Goal: Task Accomplishment & Management: Manage account settings

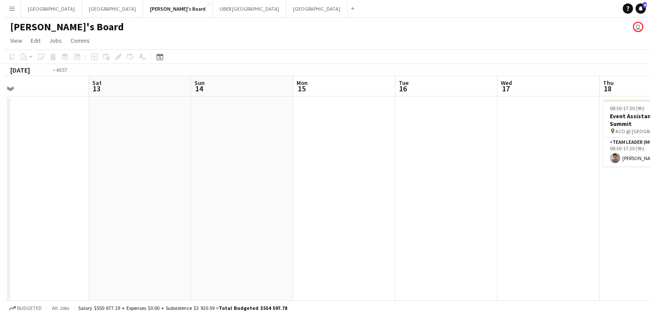
scroll to position [0, 363]
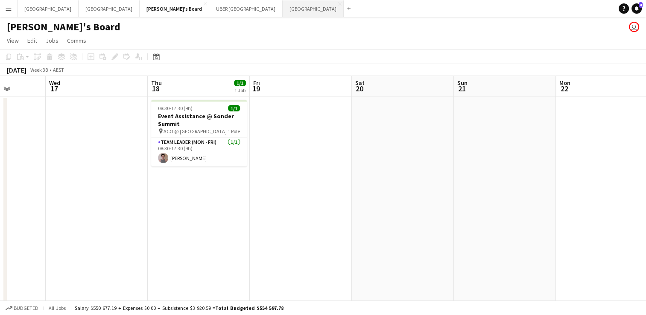
click at [283, 9] on button "Melbourne Close" at bounding box center [313, 8] width 61 height 17
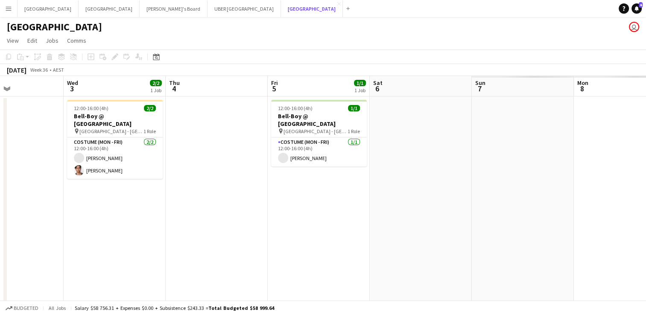
scroll to position [0, 344]
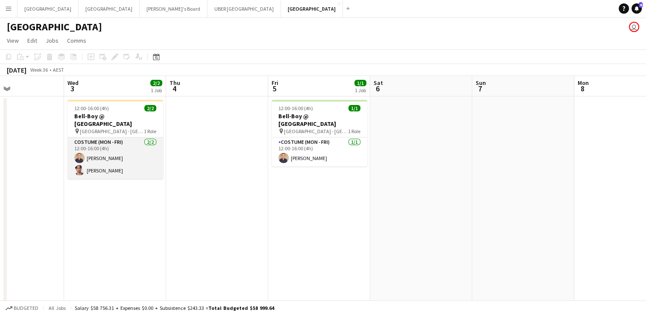
click at [91, 167] on app-card-role "Costume (Mon - Fri) [DATE] 12:00-16:00 (4h) [PERSON_NAME] [PERSON_NAME]" at bounding box center [116, 158] width 96 height 41
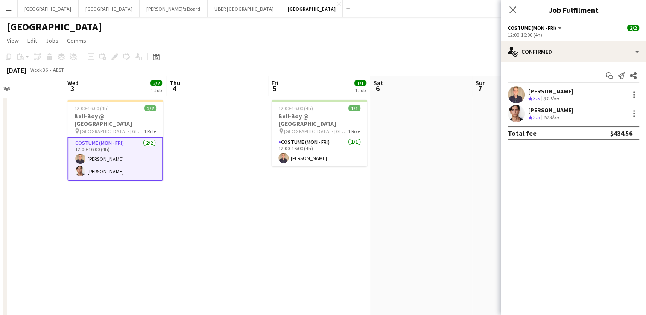
click at [535, 106] on div "[PERSON_NAME]" at bounding box center [550, 110] width 45 height 8
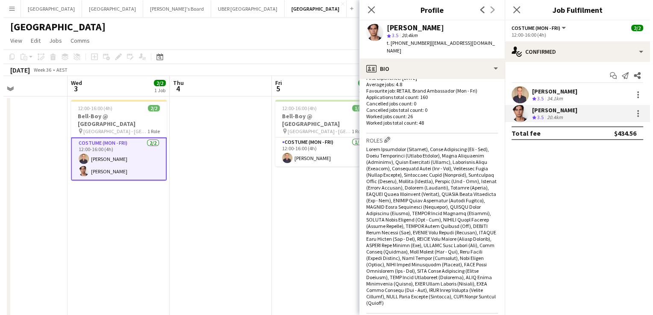
scroll to position [442, 0]
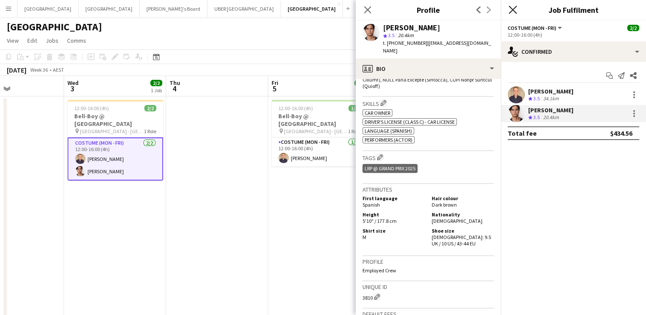
click at [510, 9] on icon "Close pop-in" at bounding box center [513, 10] width 8 height 8
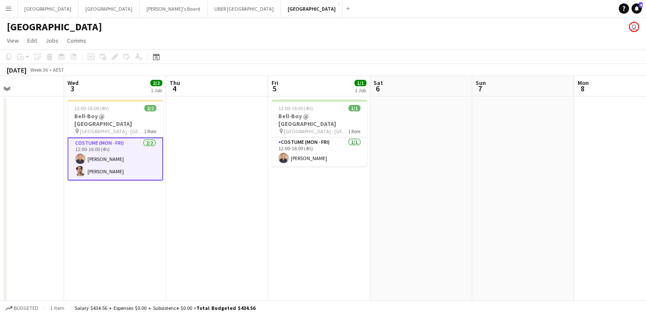
click at [109, 150] on app-card-role "Costume (Mon - Fri) [DATE] 12:00-16:00 (4h) [PERSON_NAME] [PERSON_NAME]" at bounding box center [116, 159] width 96 height 43
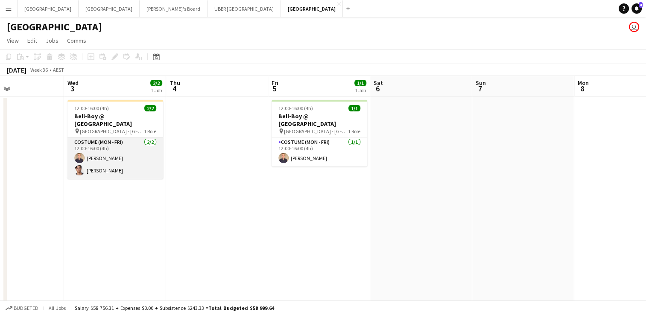
click at [107, 150] on app-card-role "Costume (Mon - Fri) [DATE] 12:00-16:00 (4h) [PERSON_NAME] [PERSON_NAME]" at bounding box center [116, 158] width 96 height 41
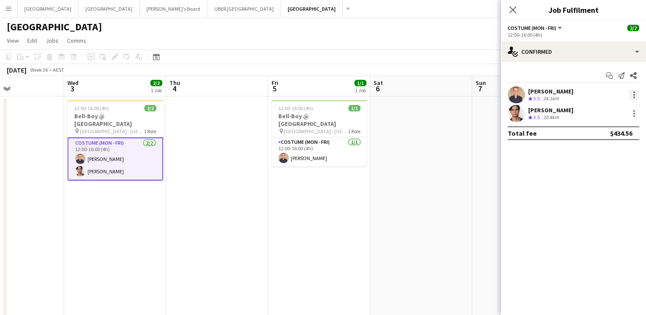
click at [634, 95] on div at bounding box center [635, 95] width 2 height 2
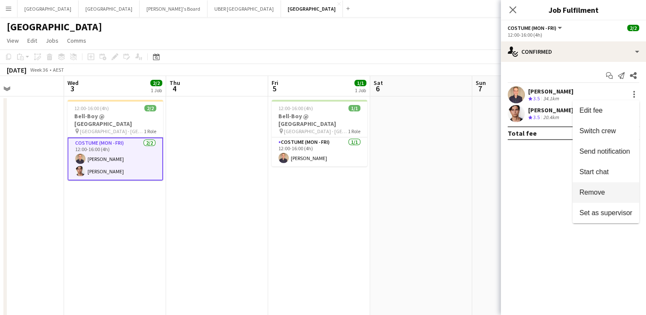
click at [597, 194] on span "Remove" at bounding box center [593, 192] width 26 height 7
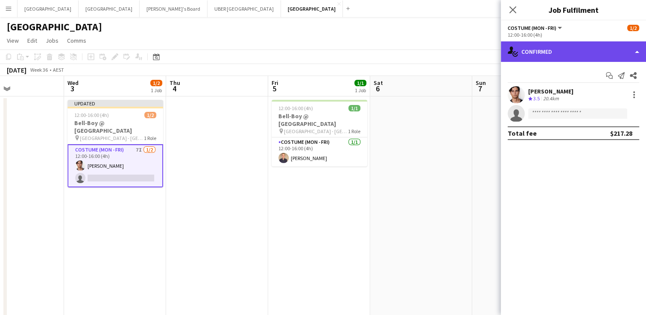
click at [530, 53] on div "single-neutral-actions-check-2 Confirmed" at bounding box center [573, 51] width 145 height 21
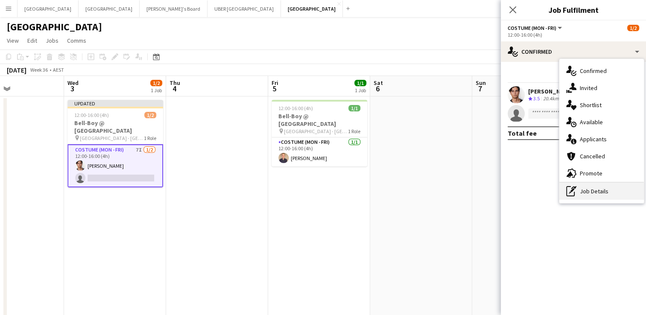
click at [578, 196] on div "pen-write Job Details" at bounding box center [602, 191] width 85 height 17
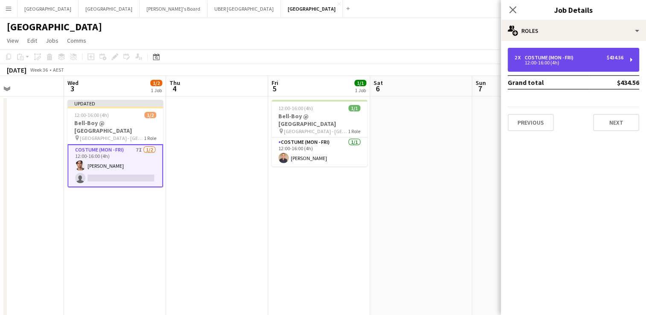
click at [567, 64] on div "12:00-16:00 (4h)" at bounding box center [569, 63] width 109 height 4
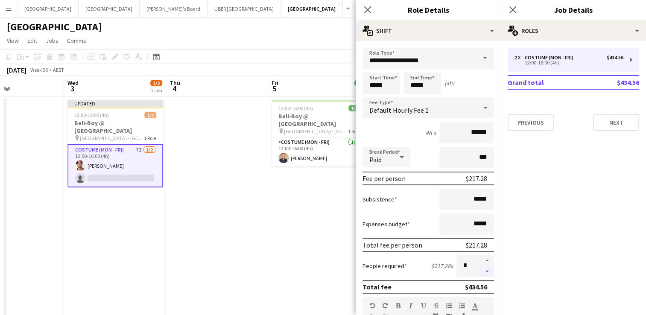
click at [481, 268] on button "button" at bounding box center [488, 272] width 14 height 11
type input "*"
drag, startPoint x: 394, startPoint y: 87, endPoint x: 345, endPoint y: 86, distance: 49.1
click at [345, 86] on body "Menu Boards Boards Boards All jobs Status Workforce Workforce My Workforce Recr…" at bounding box center [323, 189] width 646 height 379
type input "*****"
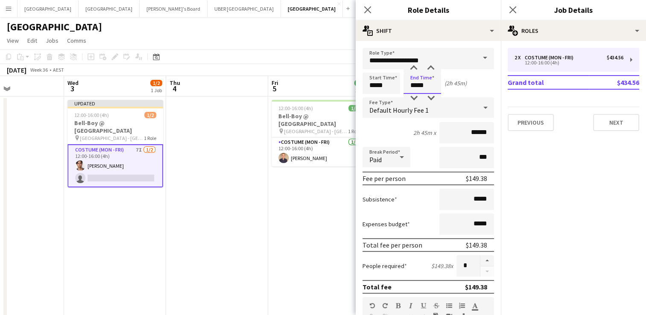
drag, startPoint x: 432, startPoint y: 85, endPoint x: 383, endPoint y: 88, distance: 49.6
click at [383, 88] on div "Start Time ***** End Time ***** (2h 45m)" at bounding box center [429, 83] width 132 height 21
type input "*****"
click at [511, 9] on icon "Close pop-in" at bounding box center [513, 10] width 8 height 8
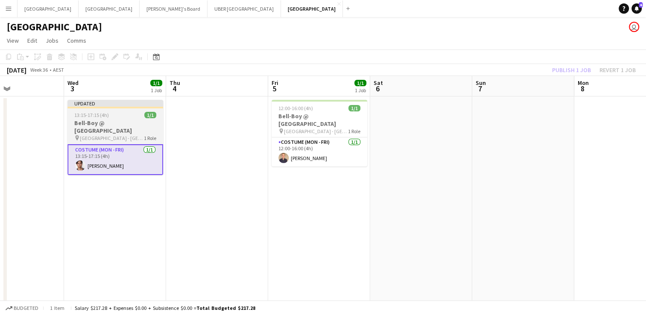
click at [100, 101] on div "Updated" at bounding box center [116, 103] width 96 height 7
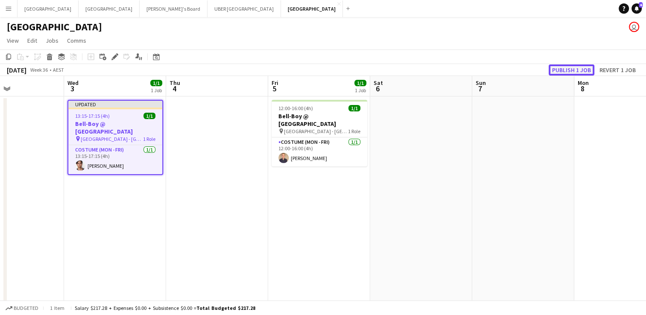
click at [562, 66] on button "Publish 1 job" at bounding box center [572, 70] width 46 height 11
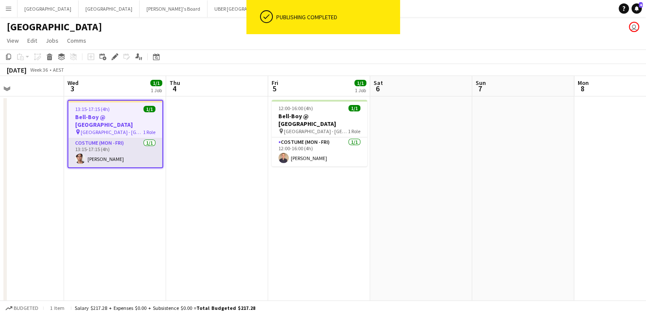
click at [106, 152] on app-card-role "Costume (Mon - Fri) [DATE] 13:15-17:15 (4h) [PERSON_NAME]" at bounding box center [115, 152] width 94 height 29
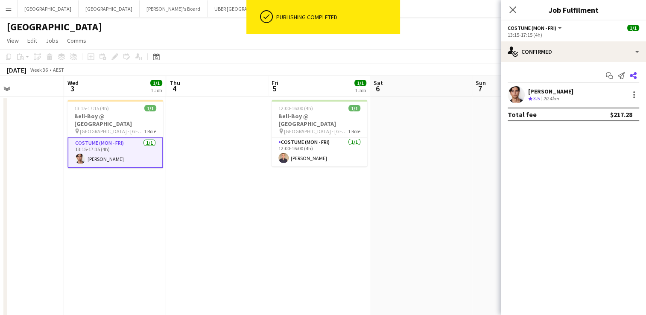
click at [635, 78] on icon at bounding box center [633, 75] width 7 height 7
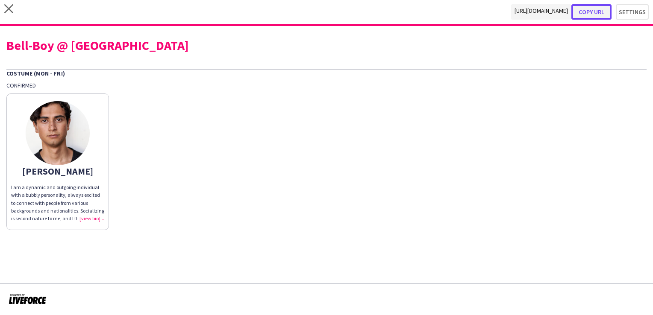
click at [597, 8] on button "Copy url" at bounding box center [591, 11] width 40 height 15
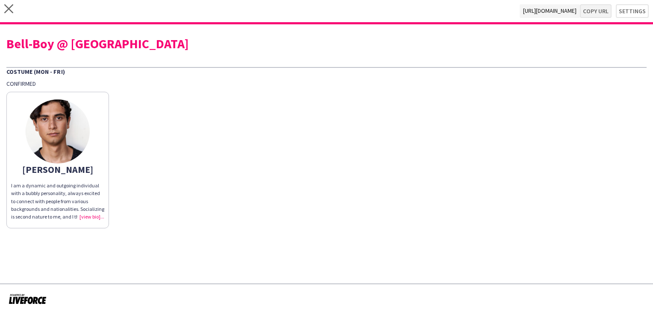
type textarea "**********"
click at [9, 6] on icon "close" at bounding box center [8, 8] width 9 height 9
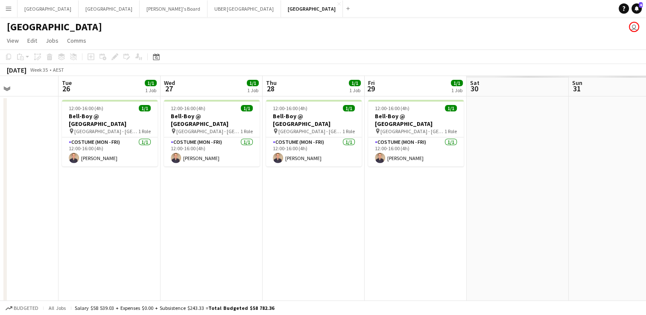
scroll to position [0, 248]
click at [296, 148] on app-card-role "Costume (Mon - Fri) [DATE] 12:00-16:00 (4h) [PERSON_NAME]" at bounding box center [314, 152] width 96 height 29
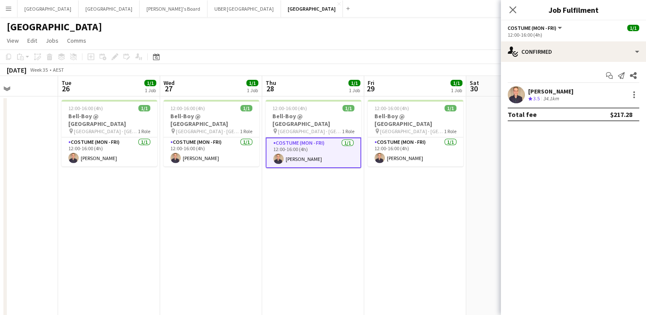
click at [556, 88] on div "[PERSON_NAME]" at bounding box center [550, 92] width 45 height 8
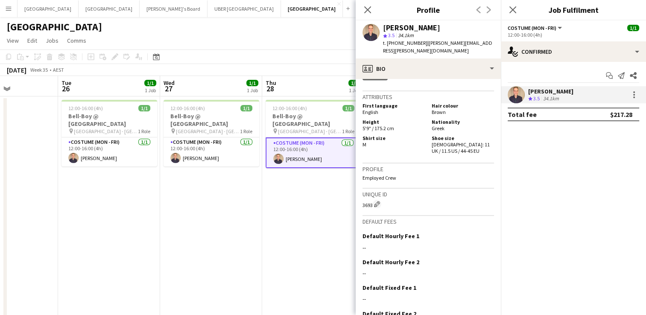
scroll to position [493, 0]
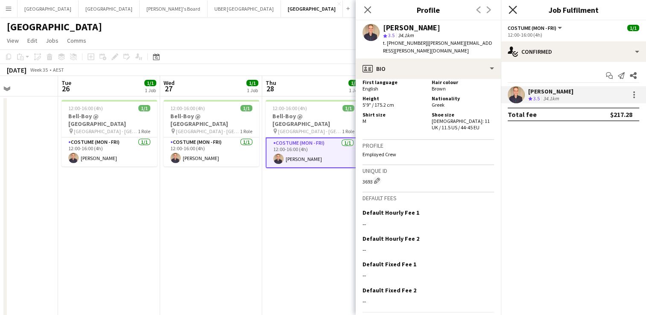
click at [511, 12] on icon at bounding box center [513, 10] width 8 height 8
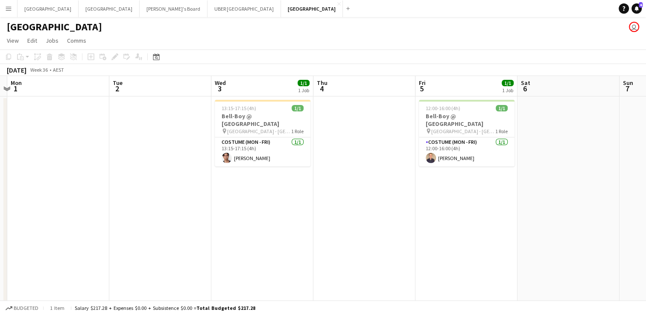
scroll to position [0, 399]
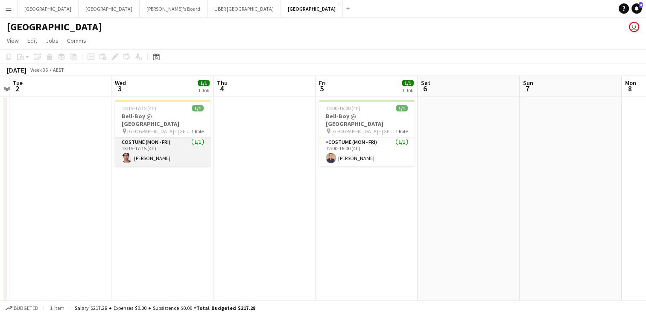
click at [141, 152] on app-card-role "Costume (Mon - Fri) [DATE] 13:15-17:15 (4h) [PERSON_NAME]" at bounding box center [163, 152] width 96 height 29
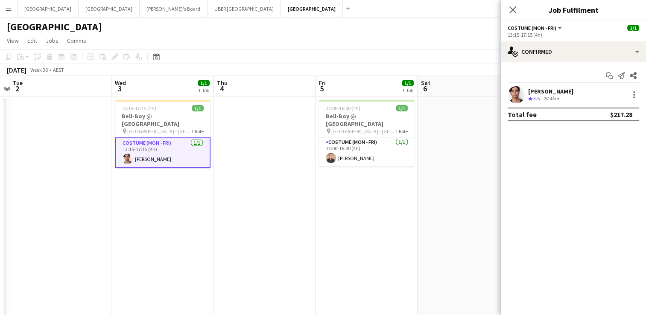
click at [543, 92] on div "[PERSON_NAME]" at bounding box center [550, 92] width 45 height 8
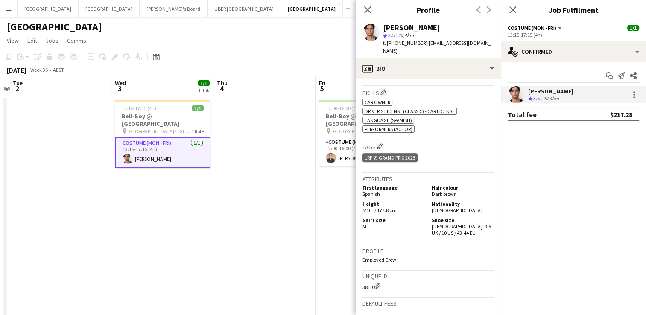
scroll to position [452, 0]
click at [509, 8] on icon "Close pop-in" at bounding box center [513, 10] width 8 height 8
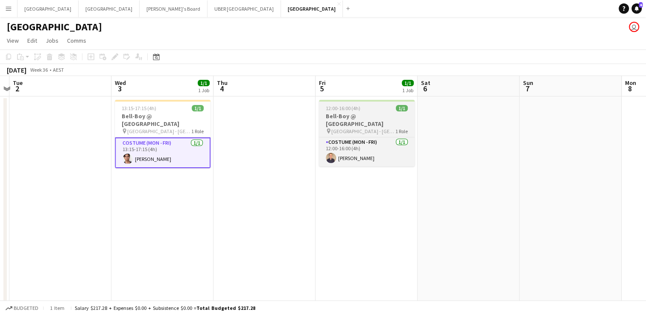
click at [379, 108] on div "12:00-16:00 (4h) 1/1" at bounding box center [367, 108] width 96 height 6
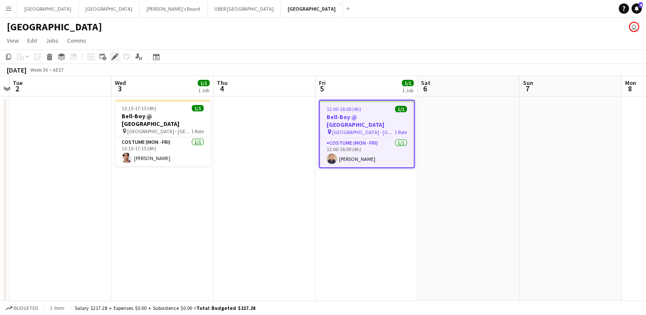
click at [112, 57] on icon "Edit" at bounding box center [115, 56] width 7 height 7
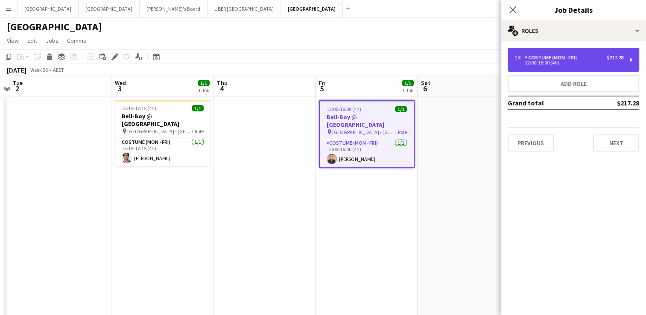
click at [557, 62] on div "12:00-16:00 (4h)" at bounding box center [569, 63] width 109 height 4
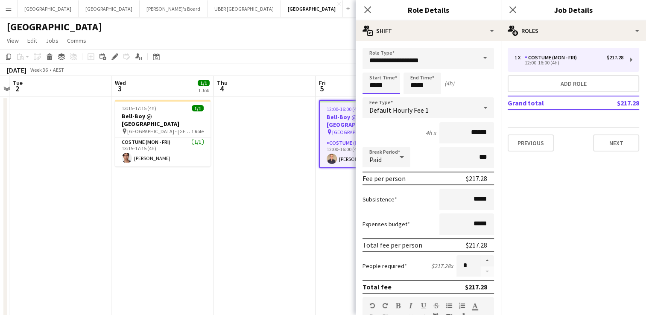
drag, startPoint x: 388, startPoint y: 89, endPoint x: 324, endPoint y: 81, distance: 64.2
click at [324, 81] on body "Menu Boards Boards Boards All jobs Status Workforce Workforce My Workforce Recr…" at bounding box center [323, 189] width 646 height 379
type input "*****"
drag, startPoint x: 428, startPoint y: 87, endPoint x: 400, endPoint y: 87, distance: 27.8
click at [400, 87] on div "Start Time ***** End Time ***** (2h 45m)" at bounding box center [429, 83] width 132 height 21
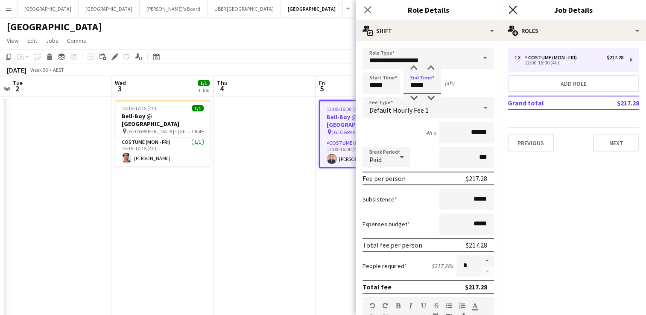
type input "*****"
click at [514, 6] on icon "Close pop-in" at bounding box center [513, 10] width 8 height 8
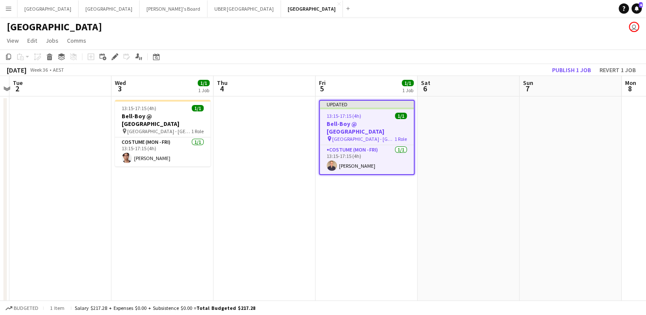
click at [352, 125] on h3 "Bell-Boy @ [GEOGRAPHIC_DATA]" at bounding box center [367, 127] width 94 height 15
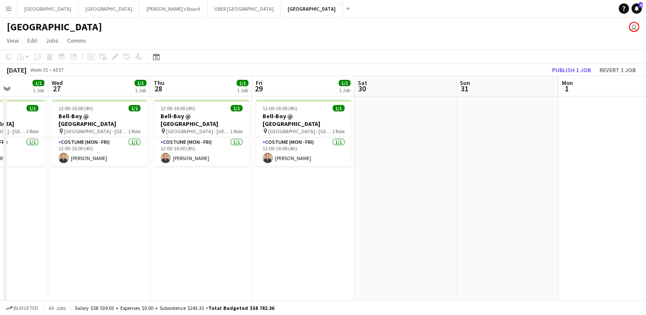
scroll to position [0, 216]
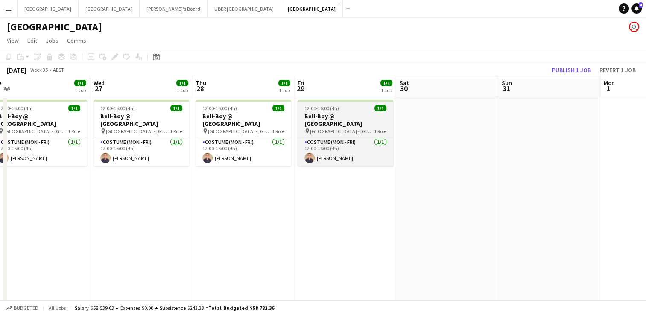
click at [360, 110] on div "12:00-16:00 (4h) 1/1" at bounding box center [346, 108] width 96 height 6
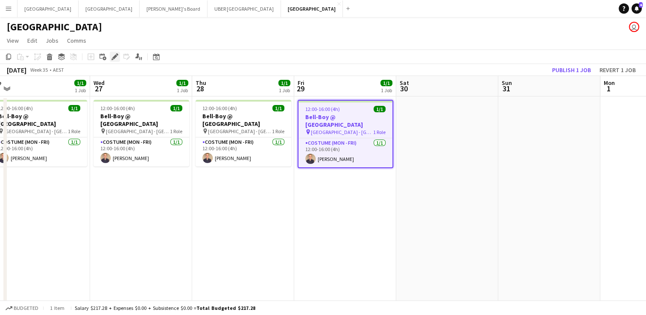
click at [114, 57] on icon at bounding box center [114, 57] width 5 height 5
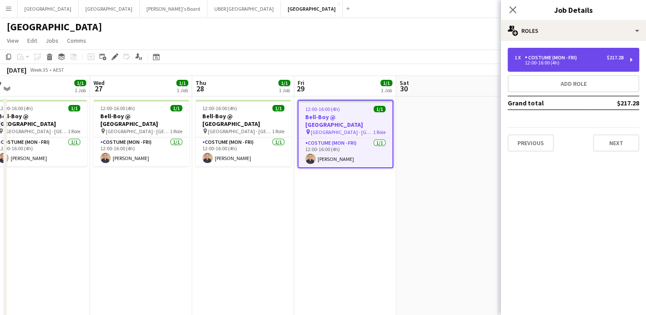
click at [535, 58] on div "Costume (Mon - Fri)" at bounding box center [553, 58] width 56 height 6
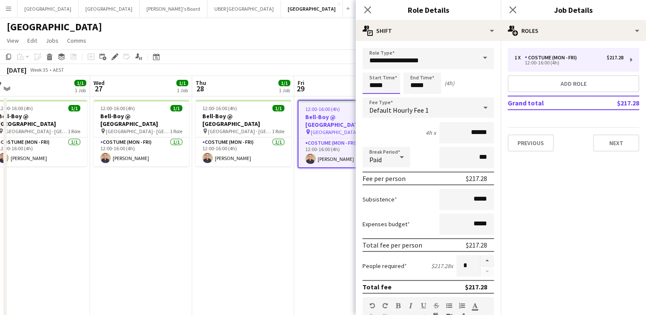
click at [344, 77] on body "Menu Boards Boards Boards All jobs Status Workforce Workforce My Workforce Recr…" at bounding box center [323, 189] width 646 height 379
type input "*****"
click at [391, 86] on div "Start Time ***** End Time ***** (2h 45m)" at bounding box center [429, 83] width 132 height 21
type input "*****"
click at [510, 9] on icon "Close pop-in" at bounding box center [513, 10] width 8 height 8
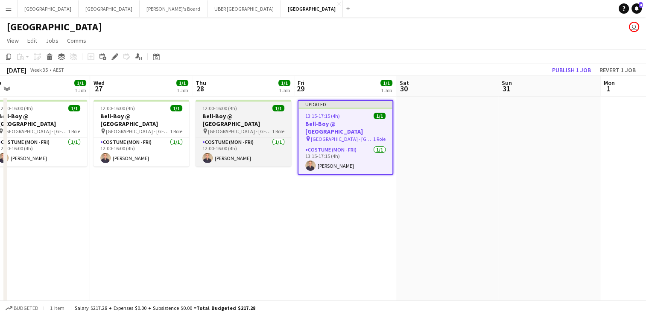
click at [251, 113] on h3 "Bell-Boy @ [GEOGRAPHIC_DATA]" at bounding box center [244, 119] width 96 height 15
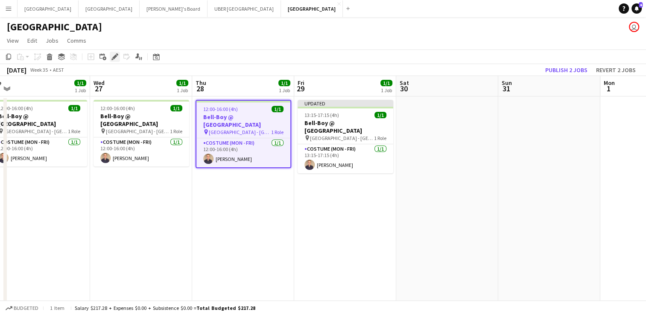
click at [114, 58] on icon at bounding box center [114, 57] width 5 height 5
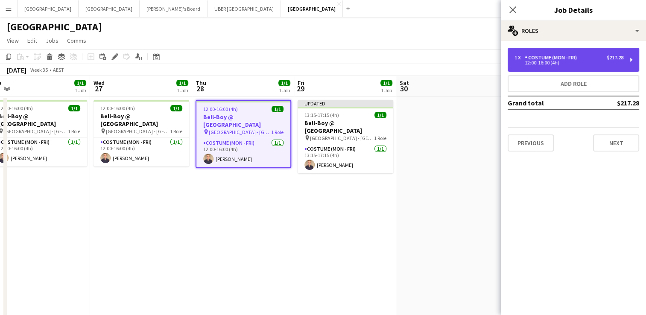
click at [565, 63] on div "12:00-16:00 (4h)" at bounding box center [569, 63] width 109 height 4
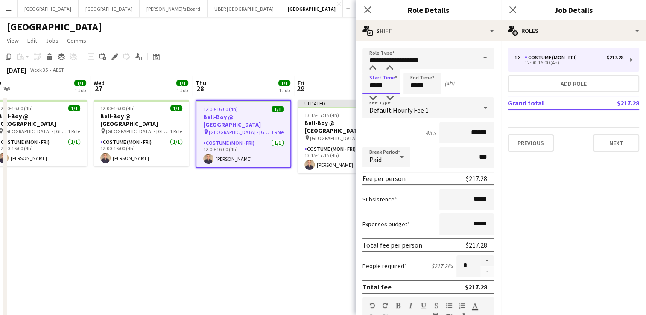
drag, startPoint x: 394, startPoint y: 84, endPoint x: 279, endPoint y: 79, distance: 115.4
click at [279, 79] on body "Menu Boards Boards Boards All jobs Status Workforce Workforce My Workforce Recr…" at bounding box center [323, 189] width 646 height 379
type input "*****"
click at [394, 83] on div "Start Time ***** End Time ***** (2h 45m)" at bounding box center [429, 83] width 132 height 21
type input "*****"
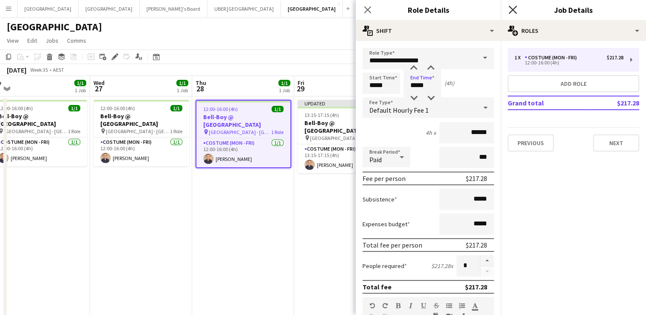
click at [514, 9] on icon at bounding box center [513, 10] width 8 height 8
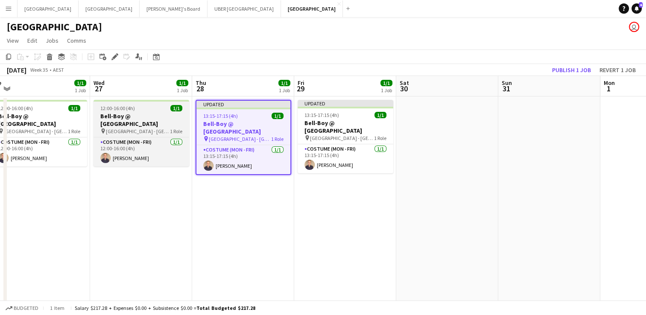
click at [129, 117] on h3 "Bell-Boy @ [GEOGRAPHIC_DATA]" at bounding box center [142, 119] width 96 height 15
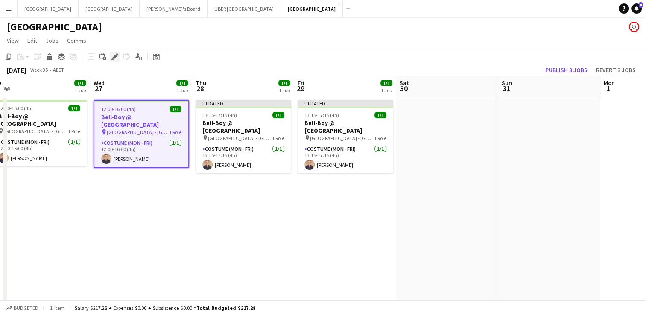
click at [114, 57] on icon at bounding box center [114, 57] width 5 height 5
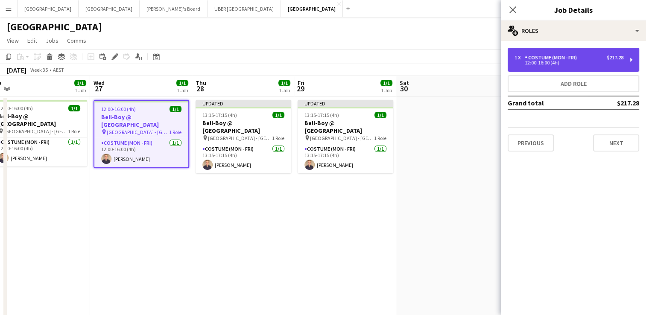
click at [558, 57] on div "Costume (Mon - Fri)" at bounding box center [553, 58] width 56 height 6
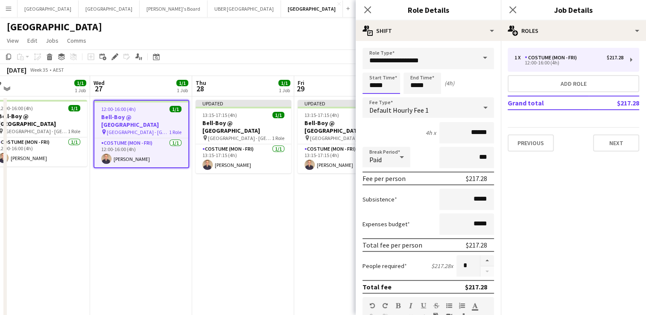
drag, startPoint x: 387, startPoint y: 86, endPoint x: 335, endPoint y: 85, distance: 51.3
click at [335, 85] on body "Menu Boards Boards Boards All jobs Status Workforce Workforce My Workforce Recr…" at bounding box center [323, 189] width 646 height 379
type input "*****"
drag, startPoint x: 433, startPoint y: 89, endPoint x: 386, endPoint y: 85, distance: 47.2
click at [386, 85] on div "Start Time ***** End Time ***** (2h 45m)" at bounding box center [429, 83] width 132 height 21
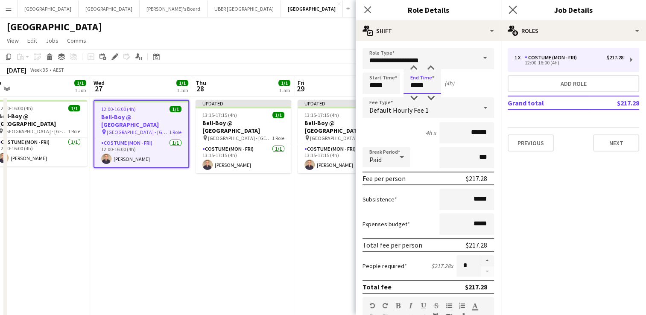
type input "*****"
click at [508, 9] on app-icon "Close pop-in" at bounding box center [513, 10] width 12 height 12
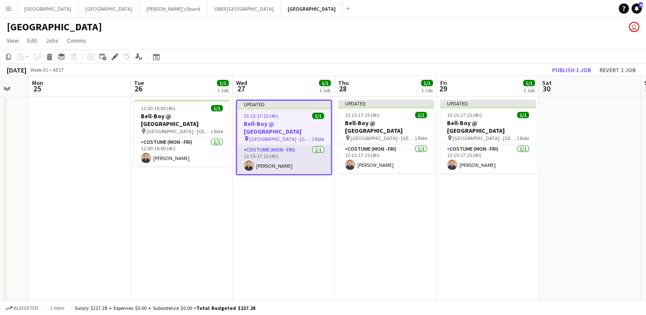
scroll to position [0, 175]
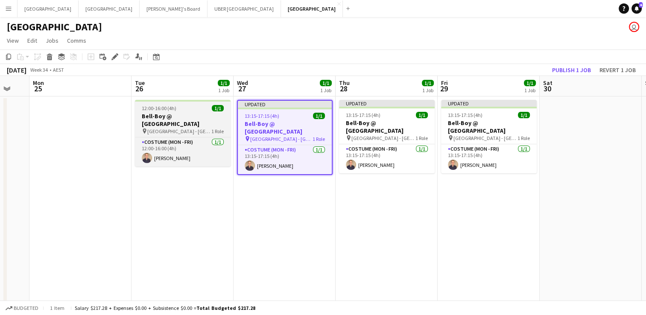
click at [183, 109] on div "12:00-16:00 (4h) 1/1" at bounding box center [183, 108] width 96 height 6
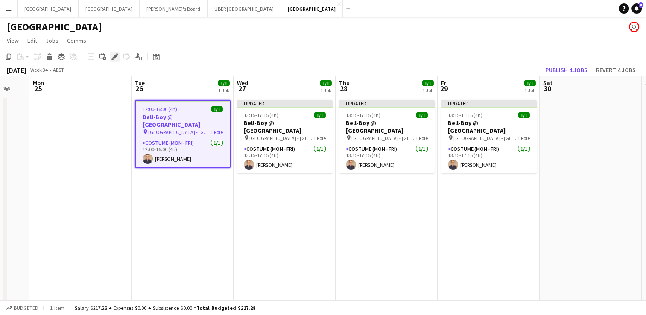
click at [117, 60] on icon "Edit" at bounding box center [115, 56] width 7 height 7
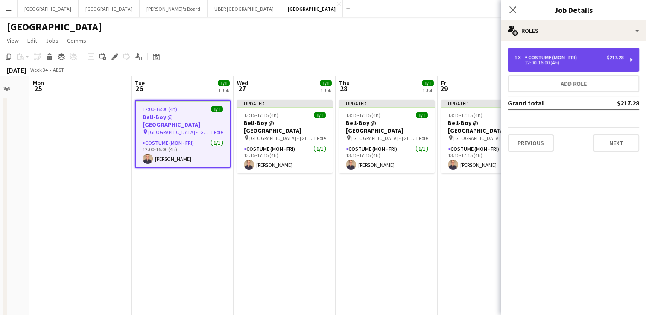
click at [561, 60] on div "Costume (Mon - Fri)" at bounding box center [553, 58] width 56 height 6
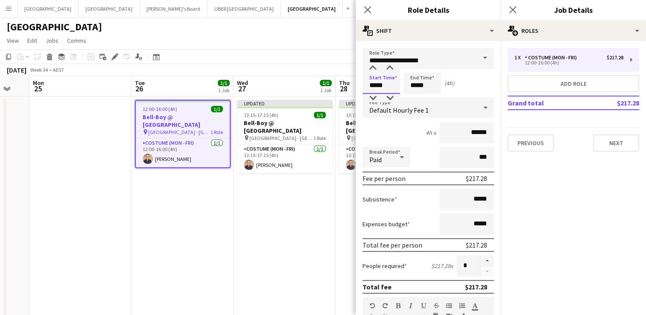
drag, startPoint x: 398, startPoint y: 85, endPoint x: 350, endPoint y: 81, distance: 47.6
click at [350, 81] on body "Menu Boards Boards Boards All jobs Status Workforce Workforce My Workforce Recr…" at bounding box center [323, 189] width 646 height 379
type input "*****"
drag, startPoint x: 432, startPoint y: 90, endPoint x: 389, endPoint y: 88, distance: 43.6
click at [389, 88] on div "Start Time ***** End Time ***** (2h 45m)" at bounding box center [429, 83] width 132 height 21
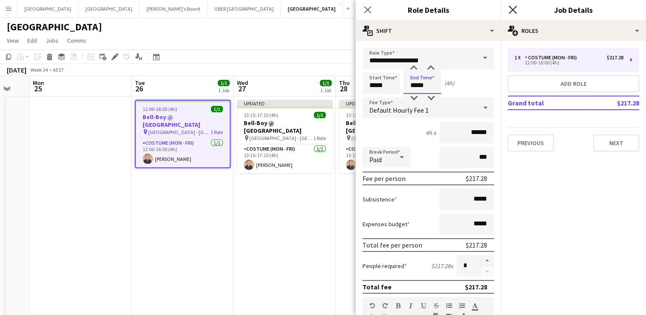
type input "*****"
click at [514, 9] on icon at bounding box center [513, 10] width 8 height 8
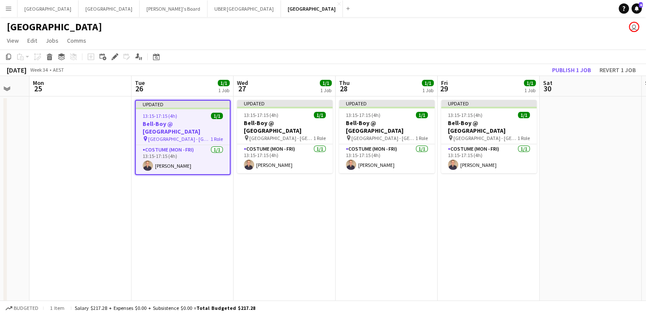
click at [384, 246] on app-date-cell "Updated 13:15-17:15 (4h) 1/1 Bell-Boy @ [GEOGRAPHIC_DATA] pin Ormond House - [G…" at bounding box center [387, 230] width 102 height 267
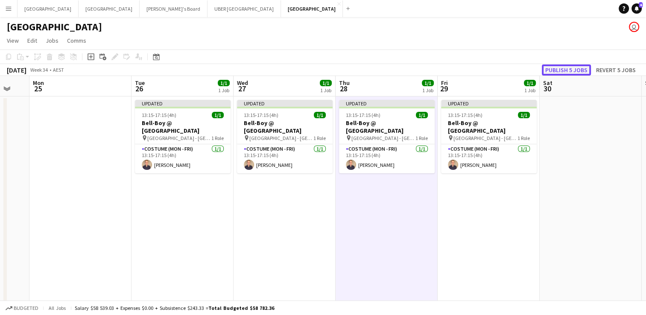
click at [558, 68] on button "Publish 5 jobs" at bounding box center [566, 70] width 49 height 11
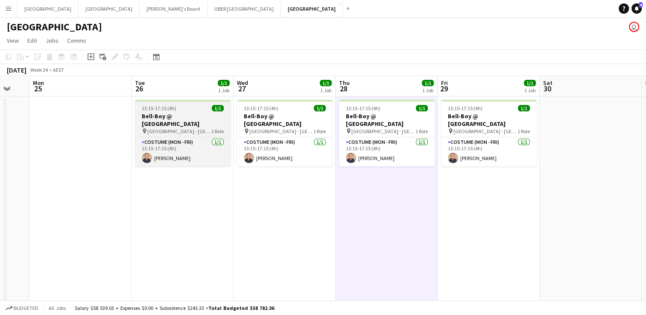
click at [177, 108] on div "13:15-17:15 (4h) 1/1" at bounding box center [183, 108] width 96 height 6
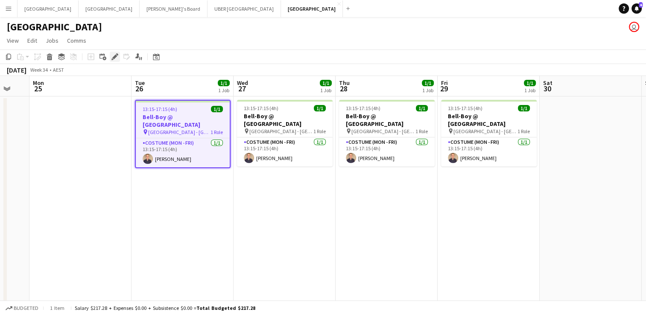
click at [115, 56] on icon at bounding box center [114, 57] width 5 height 5
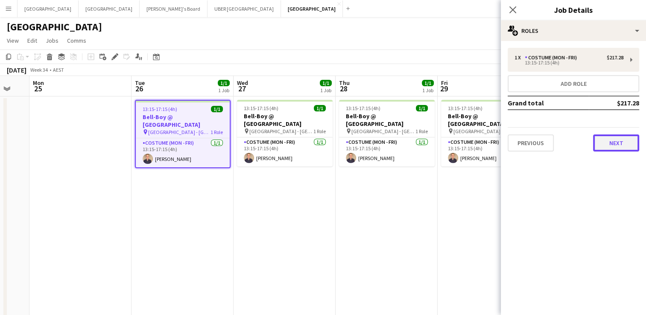
click at [613, 138] on button "Next" at bounding box center [616, 143] width 46 height 17
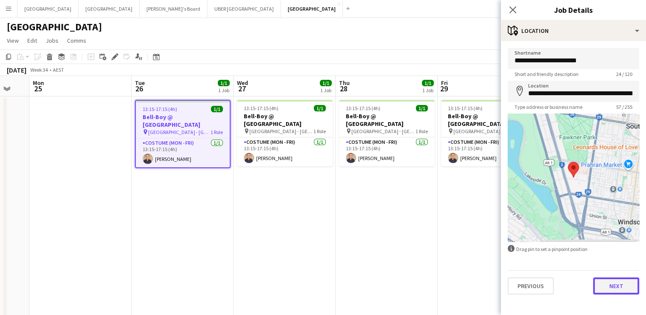
click at [615, 283] on button "Next" at bounding box center [616, 286] width 46 height 17
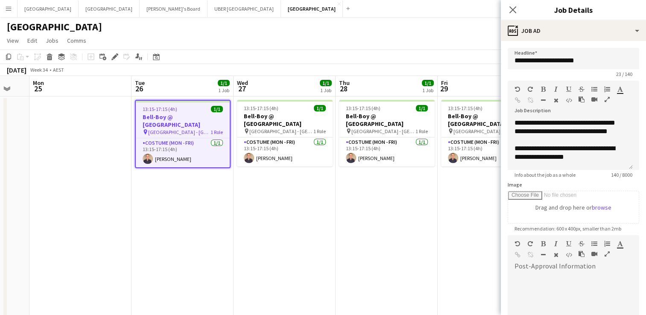
scroll to position [106, 0]
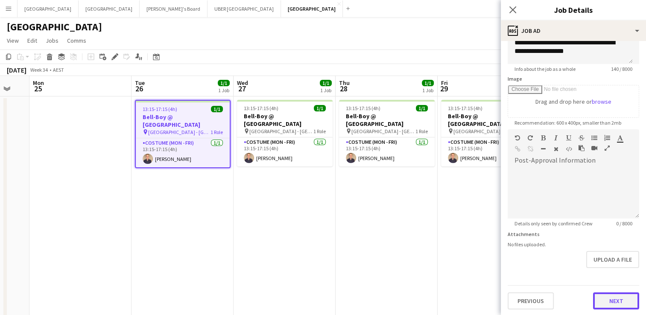
click at [605, 297] on button "Next" at bounding box center [616, 301] width 46 height 17
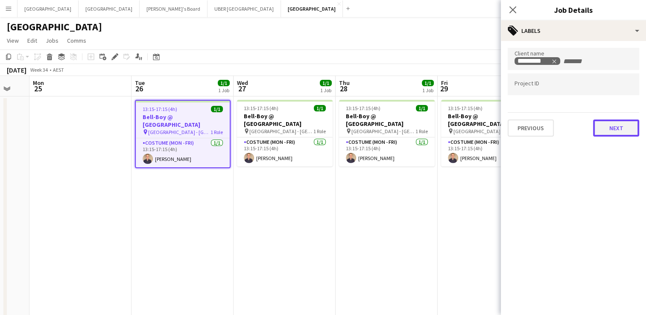
click at [614, 129] on button "Next" at bounding box center [616, 128] width 46 height 17
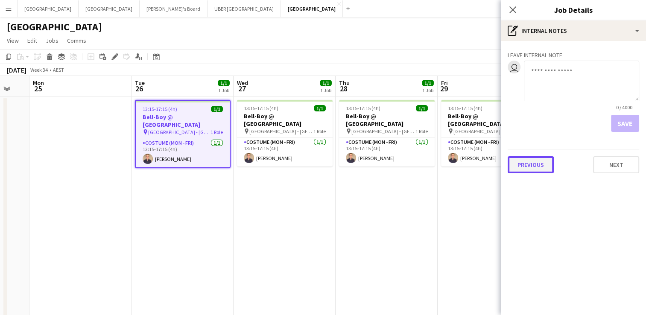
click at [531, 166] on button "Previous" at bounding box center [531, 164] width 46 height 17
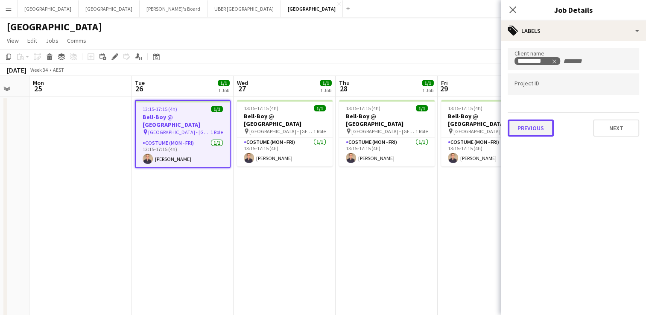
click at [531, 128] on button "Previous" at bounding box center [531, 128] width 46 height 17
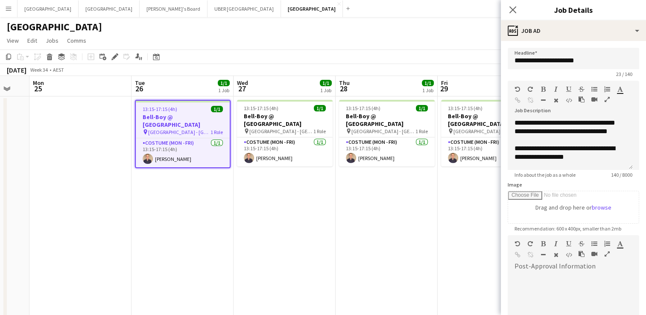
scroll to position [106, 0]
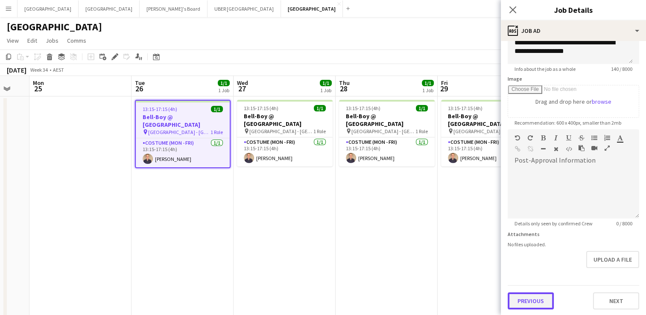
click at [521, 299] on button "Previous" at bounding box center [531, 301] width 46 height 17
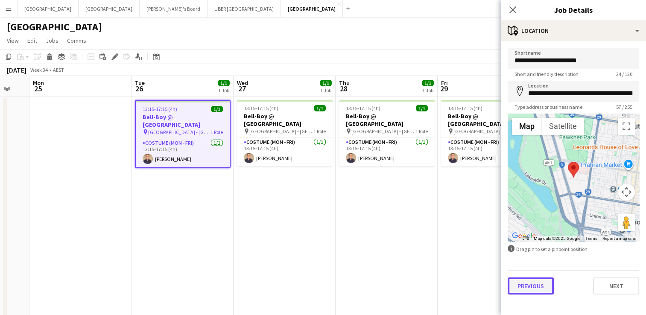
click at [520, 280] on button "Previous" at bounding box center [531, 286] width 46 height 17
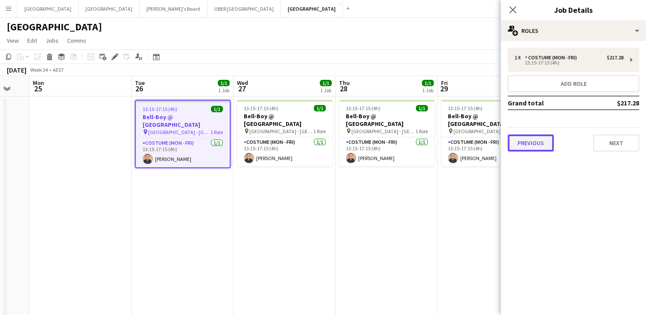
click at [540, 138] on button "Previous" at bounding box center [531, 143] width 46 height 17
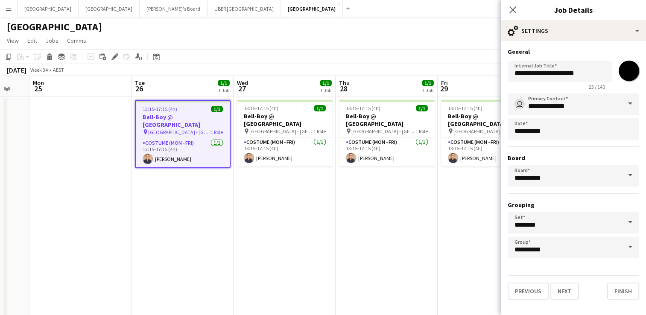
click at [631, 101] on span at bounding box center [631, 104] width 18 height 21
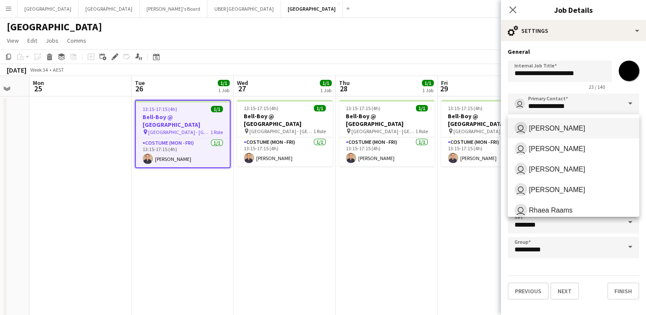
click at [560, 127] on span "[PERSON_NAME]" at bounding box center [557, 128] width 56 height 8
type input "**********"
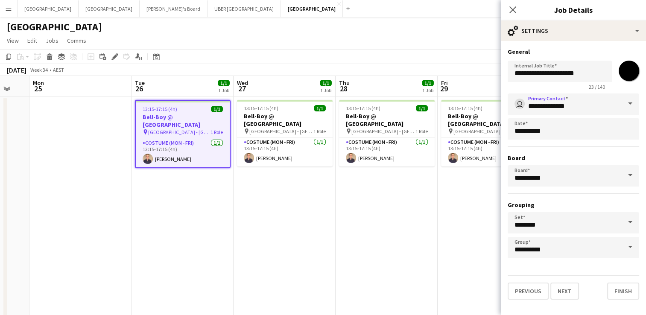
click at [629, 175] on span at bounding box center [631, 175] width 18 height 21
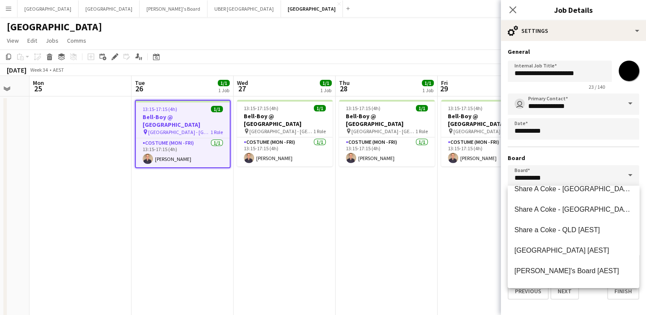
scroll to position [282, 0]
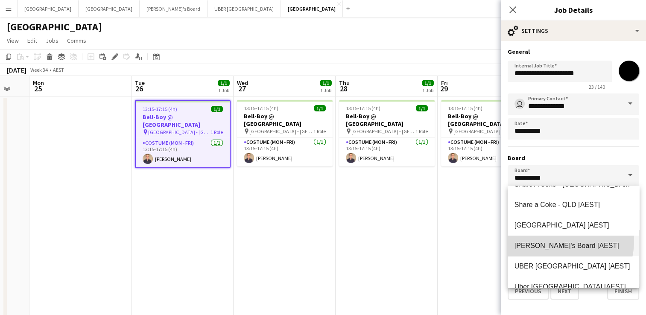
click at [549, 241] on mat-option "[PERSON_NAME]'s Board [AEST]" at bounding box center [574, 246] width 132 height 21
type input "**********"
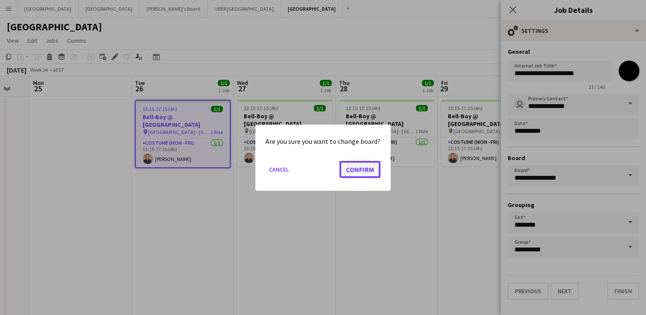
click at [358, 167] on button "Confirm" at bounding box center [360, 169] width 41 height 17
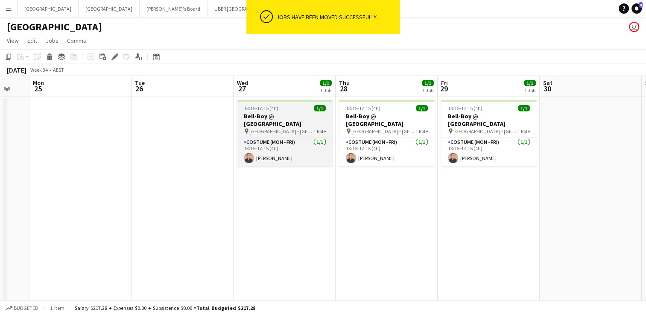
click at [274, 114] on h3 "Bell-Boy @ [GEOGRAPHIC_DATA]" at bounding box center [285, 119] width 96 height 15
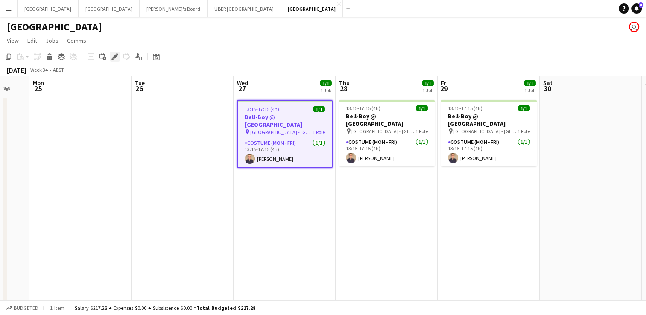
click at [114, 59] on icon "Edit" at bounding box center [115, 56] width 7 height 7
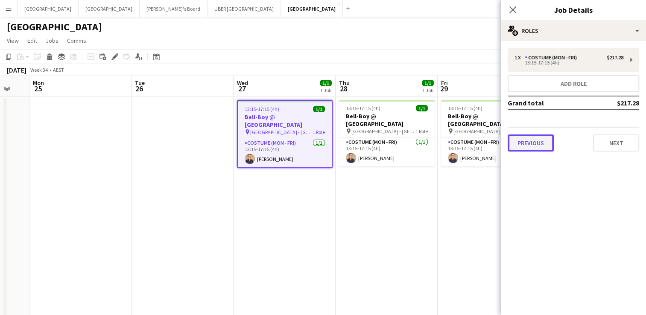
click at [546, 143] on button "Previous" at bounding box center [531, 143] width 46 height 17
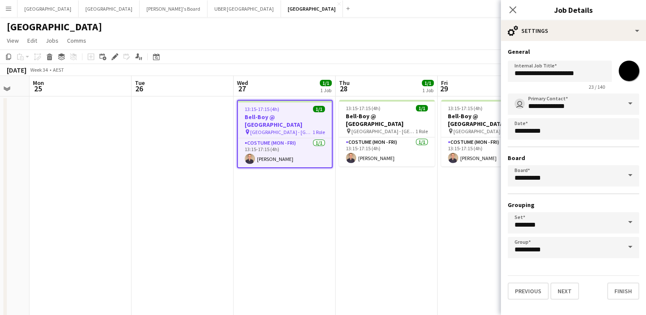
click at [629, 173] on span at bounding box center [631, 175] width 18 height 21
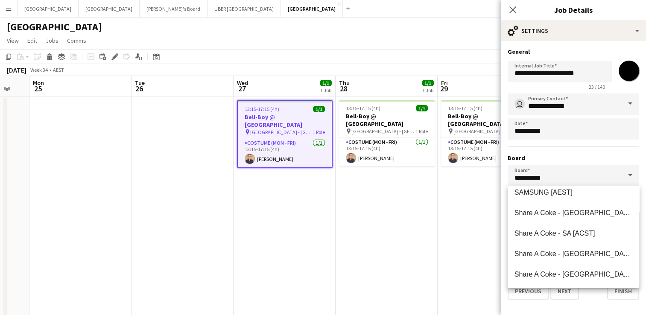
scroll to position [291, 0]
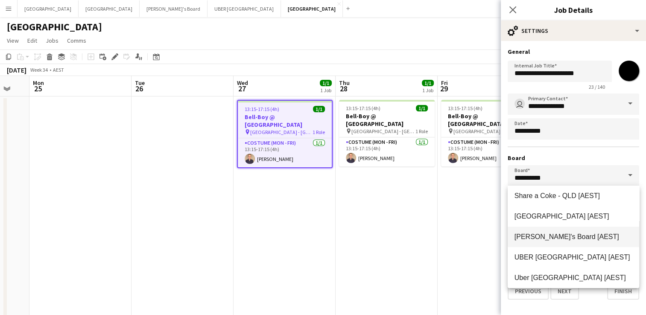
click at [546, 237] on span "[PERSON_NAME]'s Board [AEST]" at bounding box center [567, 236] width 105 height 7
type input "**********"
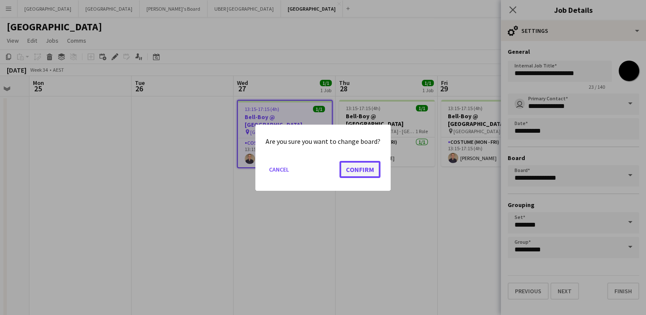
click at [360, 170] on button "Confirm" at bounding box center [360, 169] width 41 height 17
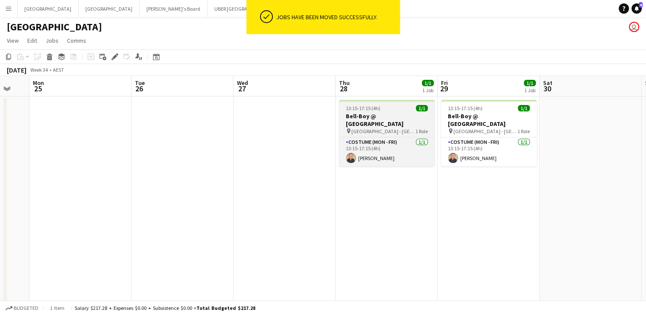
click at [391, 112] on app-job-card "13:15-17:15 (4h) 1/1 Bell-Boy @ [GEOGRAPHIC_DATA] pin Ormond House - [GEOGRAPHI…" at bounding box center [387, 133] width 96 height 67
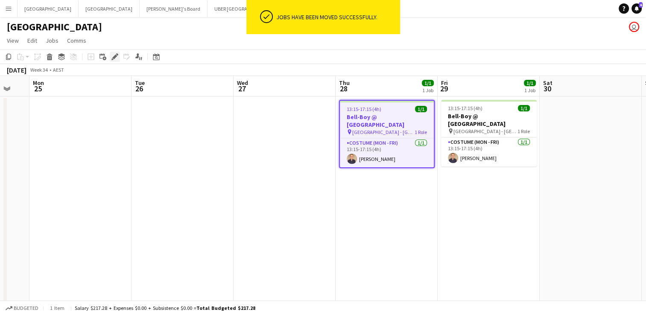
click at [114, 58] on icon at bounding box center [114, 57] width 5 height 5
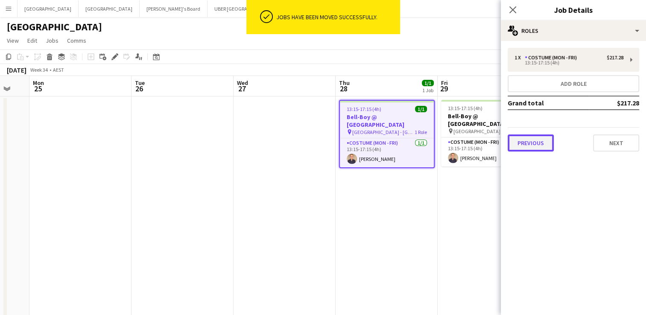
click at [528, 143] on button "Previous" at bounding box center [531, 143] width 46 height 17
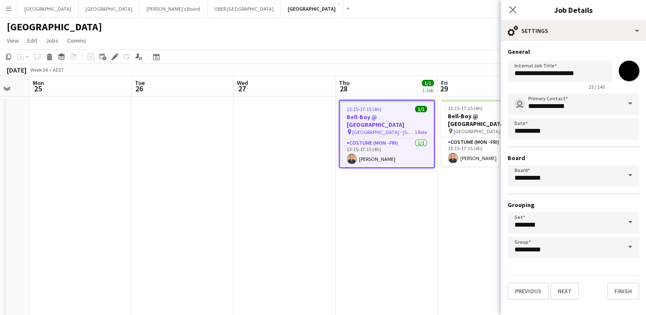
click at [629, 172] on span at bounding box center [631, 175] width 18 height 21
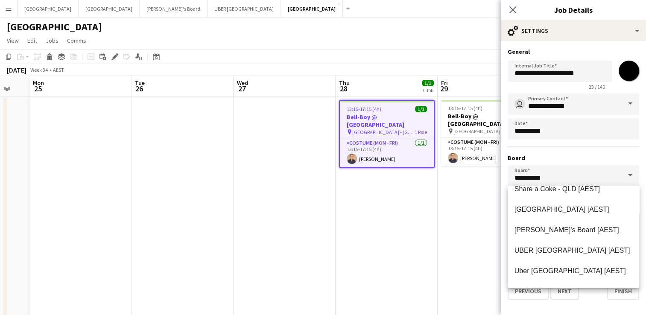
scroll to position [298, 0]
click at [533, 229] on span "[PERSON_NAME]'s Board [AEST]" at bounding box center [567, 229] width 105 height 7
type input "**********"
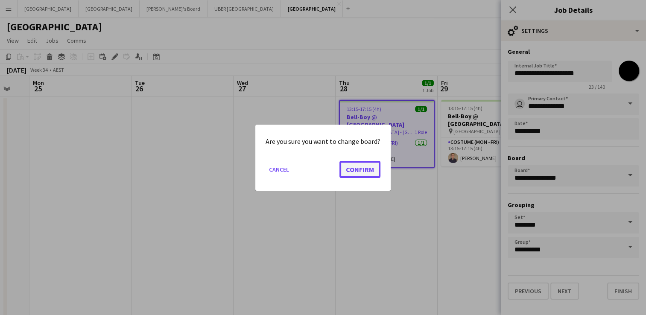
click at [353, 170] on button "Confirm" at bounding box center [360, 169] width 41 height 17
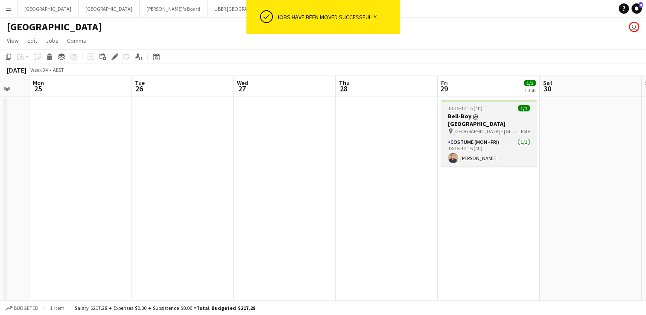
click at [457, 107] on span "13:15-17:15 (4h)" at bounding box center [465, 108] width 35 height 6
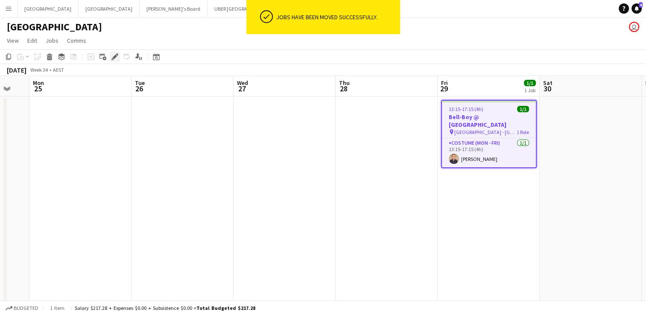
click at [115, 59] on icon "Edit" at bounding box center [115, 56] width 7 height 7
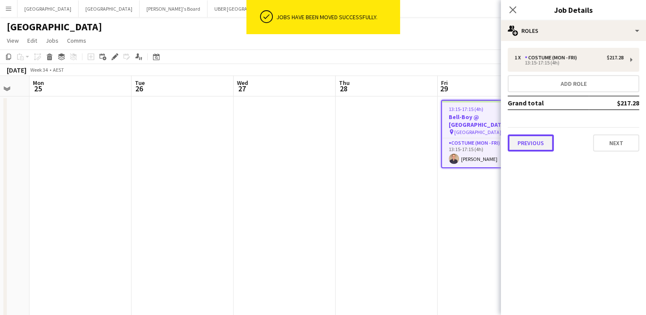
click at [521, 140] on button "Previous" at bounding box center [531, 143] width 46 height 17
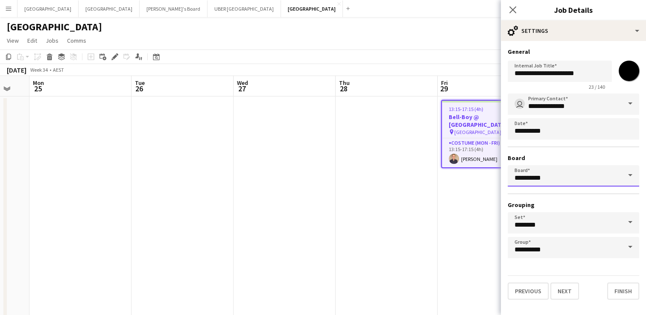
click at [608, 178] on input "*********" at bounding box center [574, 175] width 132 height 21
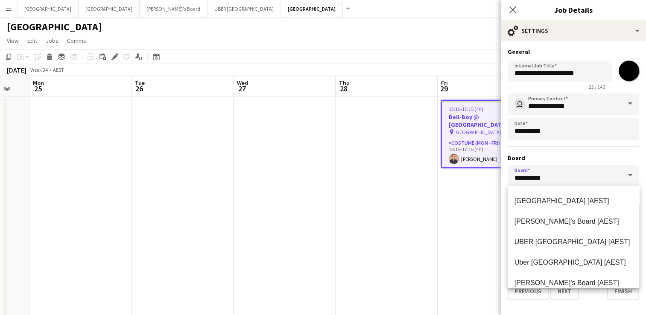
scroll to position [306, 0]
click at [542, 220] on span "[PERSON_NAME]'s Board [AEST]" at bounding box center [567, 221] width 105 height 7
type input "**********"
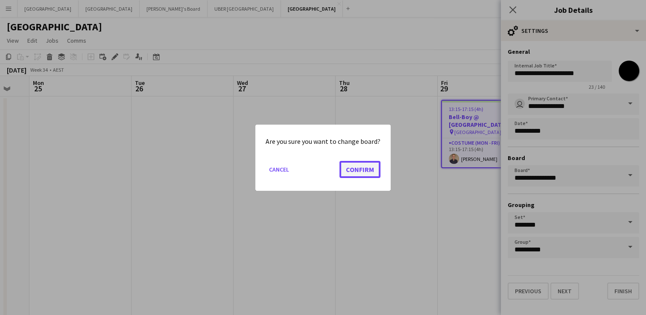
click at [357, 170] on button "Confirm" at bounding box center [360, 169] width 41 height 17
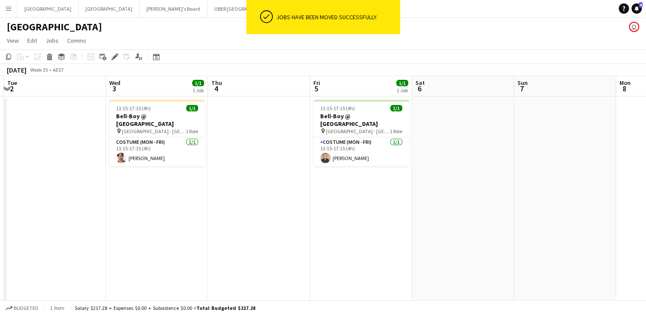
scroll to position [0, 405]
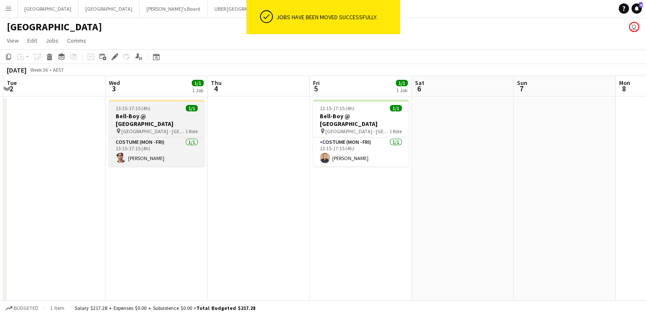
click at [158, 110] on div "13:15-17:15 (4h) 1/1" at bounding box center [157, 108] width 96 height 6
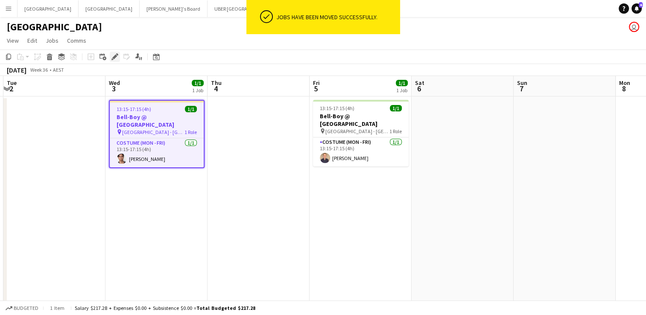
click at [113, 57] on icon at bounding box center [114, 57] width 5 height 5
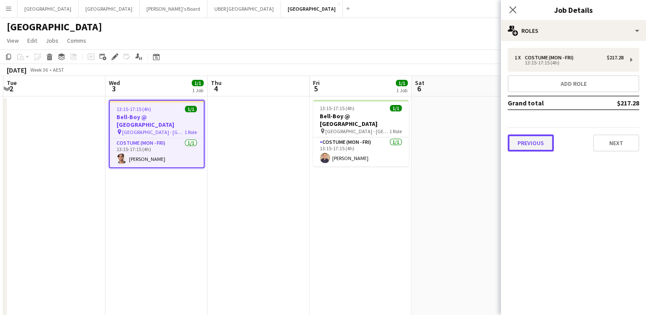
click at [521, 146] on button "Previous" at bounding box center [531, 143] width 46 height 17
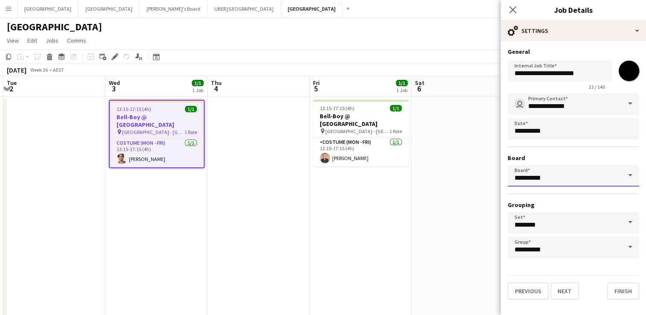
click at [554, 174] on input "*********" at bounding box center [574, 175] width 132 height 21
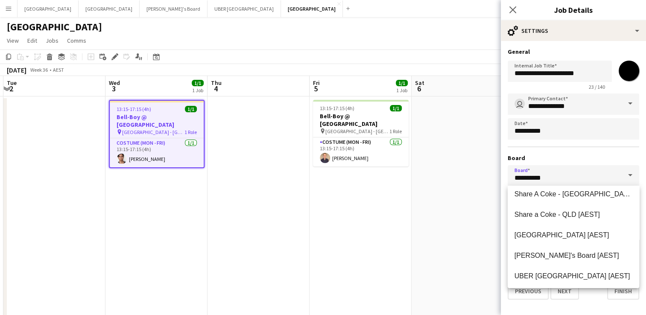
scroll to position [272, 0]
click at [535, 252] on span "[PERSON_NAME]'s Board [AEST]" at bounding box center [567, 255] width 105 height 7
type input "**********"
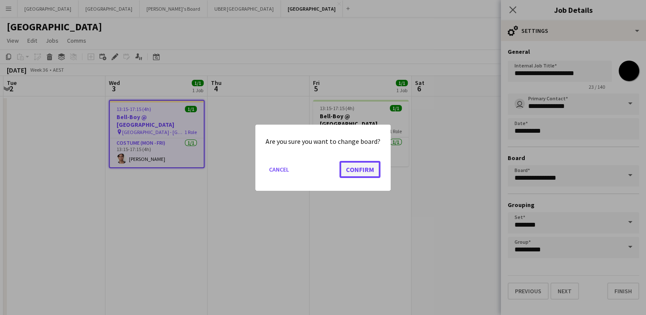
click at [353, 169] on button "Confirm" at bounding box center [360, 169] width 41 height 17
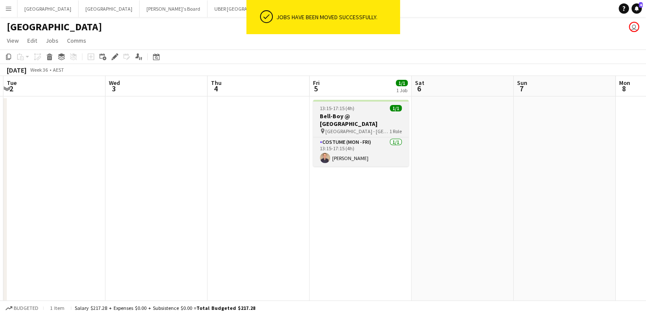
click at [372, 105] on div "13:15-17:15 (4h) 1/1" at bounding box center [361, 108] width 96 height 6
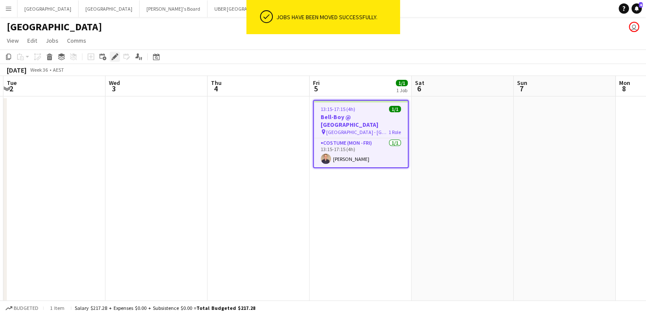
click at [115, 56] on icon at bounding box center [114, 57] width 5 height 5
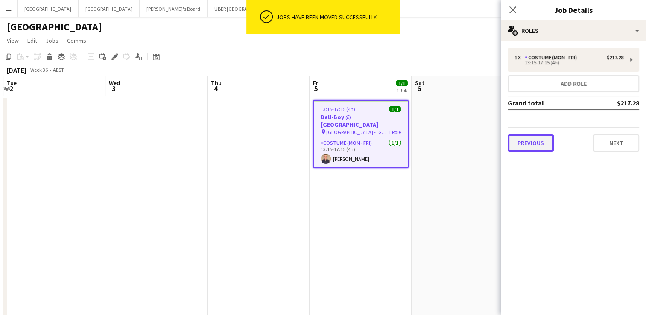
click at [526, 145] on button "Previous" at bounding box center [531, 143] width 46 height 17
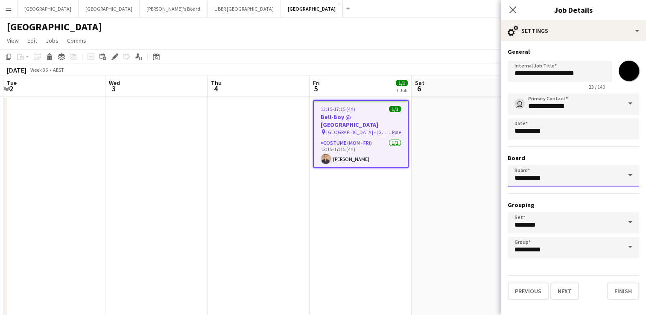
click at [551, 171] on input "*********" at bounding box center [574, 175] width 132 height 21
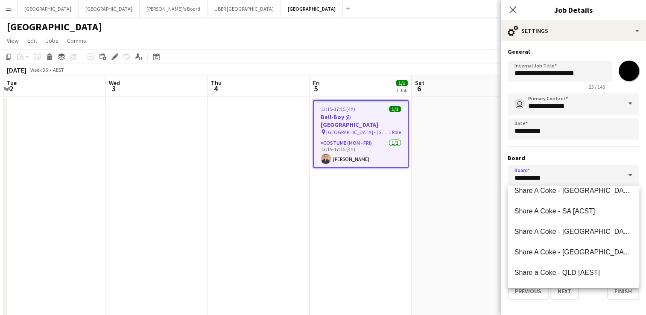
scroll to position [314, 0]
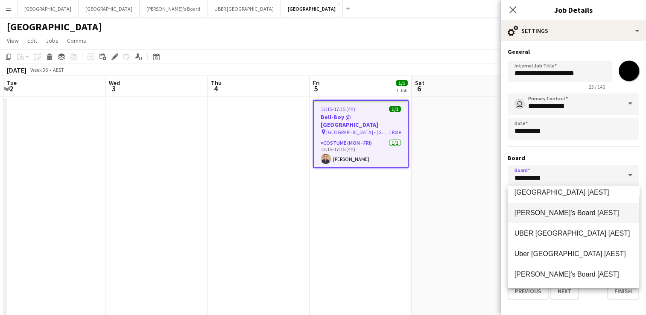
click at [545, 208] on mat-option "[PERSON_NAME]'s Board [AEST]" at bounding box center [574, 213] width 132 height 21
type input "**********"
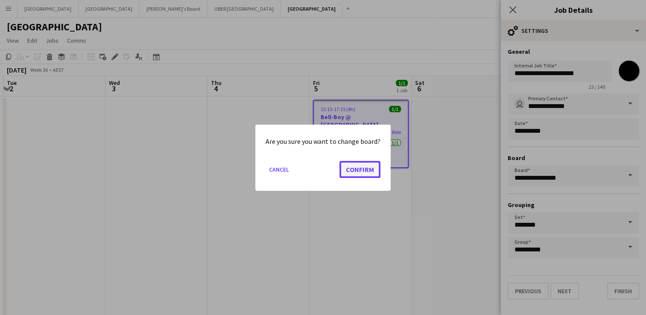
click at [363, 167] on button "Confirm" at bounding box center [360, 169] width 41 height 17
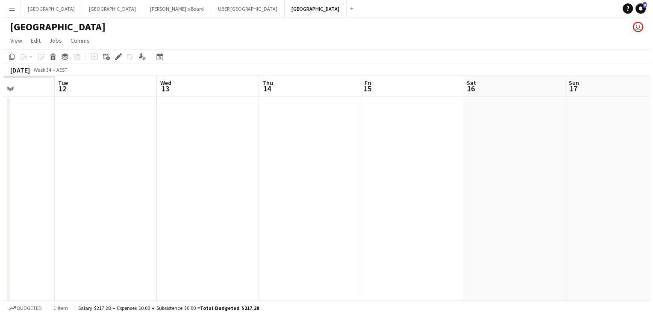
scroll to position [0, 182]
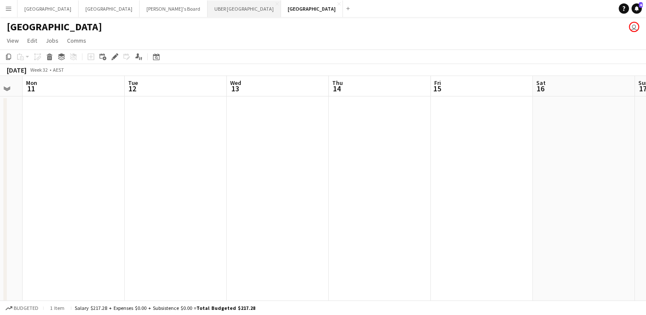
click at [208, 12] on button "UBER [GEOGRAPHIC_DATA] Close" at bounding box center [244, 8] width 73 height 17
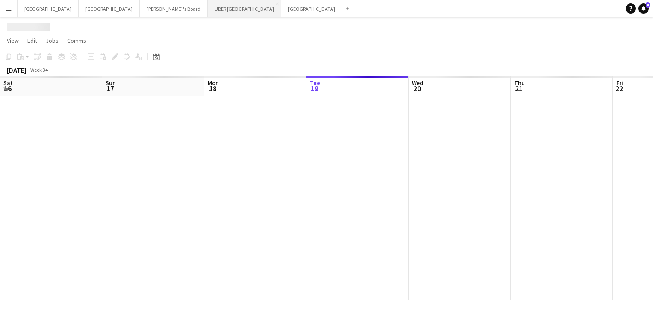
scroll to position [0, 204]
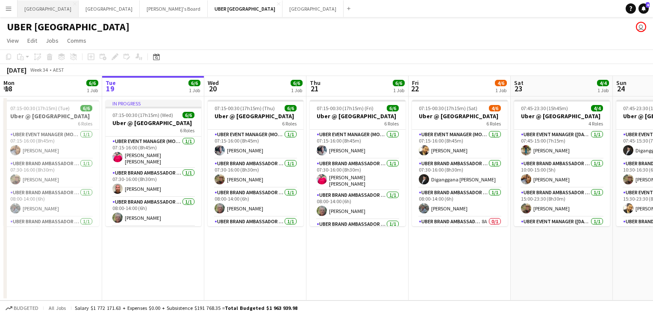
click at [28, 9] on button "Sydney Close" at bounding box center [48, 8] width 61 height 17
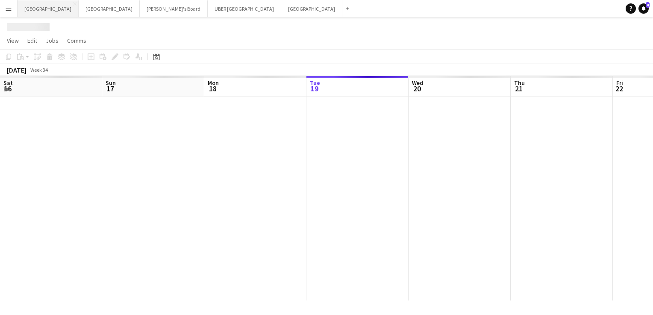
scroll to position [0, 204]
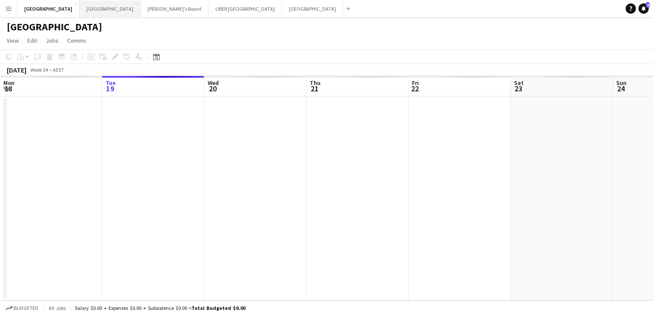
click at [79, 9] on button "Adelaide Close" at bounding box center [109, 8] width 61 height 17
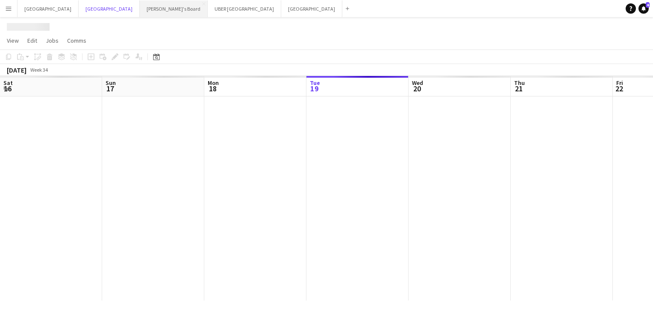
scroll to position [0, 204]
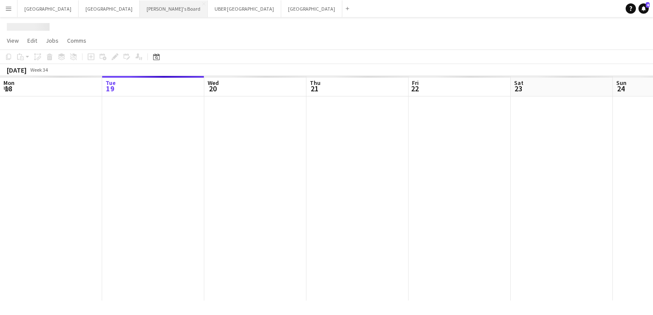
click at [140, 4] on button "Tennille's Board Close" at bounding box center [174, 8] width 68 height 17
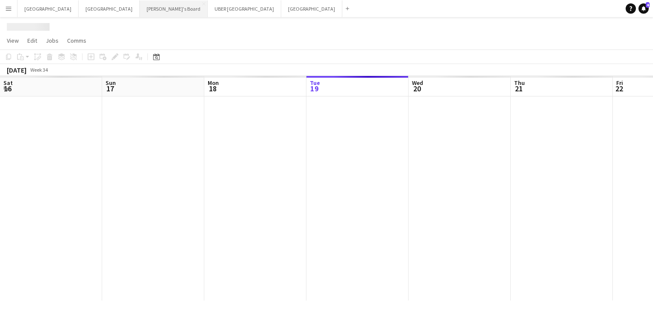
scroll to position [0, 204]
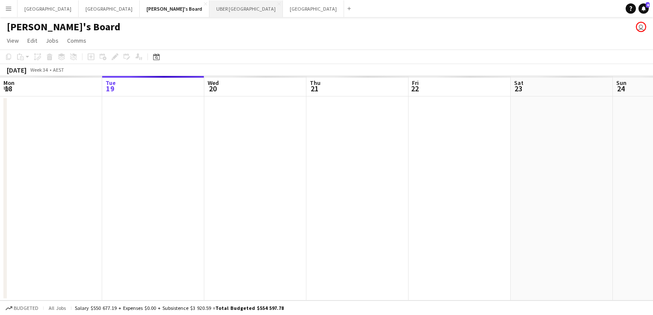
click at [209, 7] on button "UBER [GEOGRAPHIC_DATA] Close" at bounding box center [245, 8] width 73 height 17
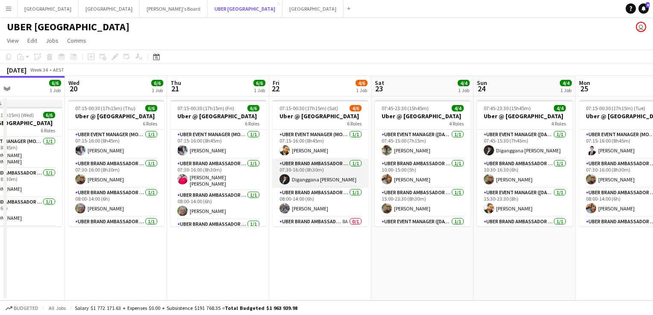
scroll to position [77, 0]
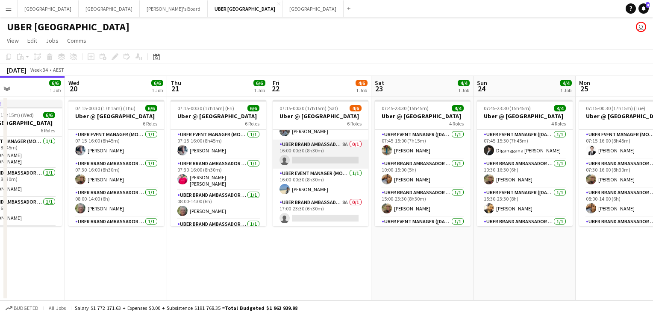
click at [318, 161] on app-card-role "UBER Brand Ambassador (Mon - Fri) 8A 0/1 16:00-00:30 (8h30m) single-neutral-act…" at bounding box center [321, 154] width 96 height 29
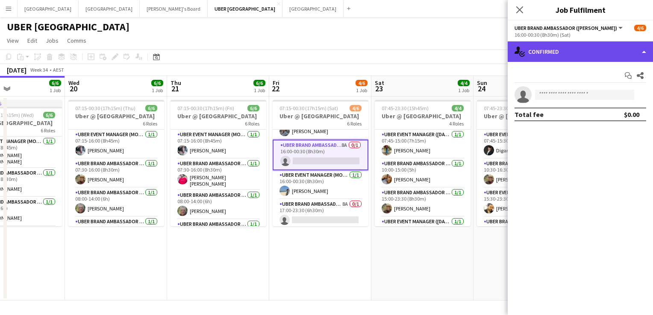
click at [586, 54] on div "single-neutral-actions-check-2 Confirmed" at bounding box center [580, 51] width 145 height 21
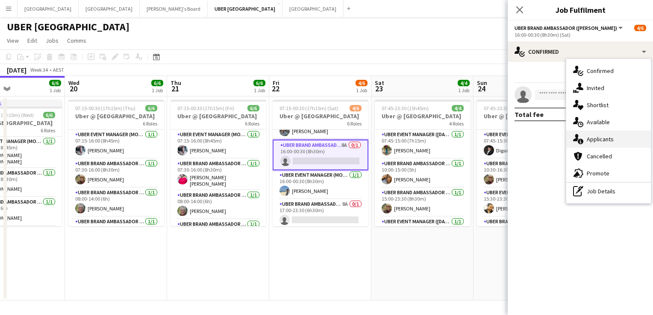
click at [598, 142] on div "single-neutral-actions-information Applicants" at bounding box center [608, 139] width 85 height 17
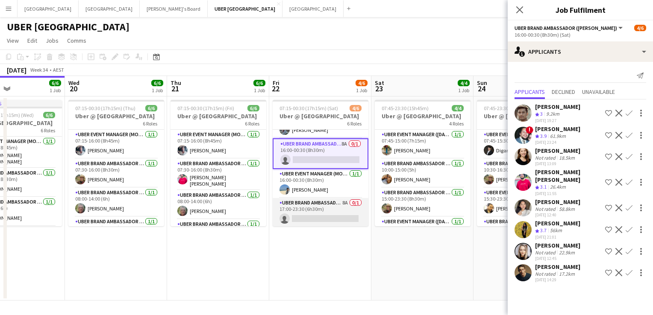
scroll to position [79, 0]
click at [303, 218] on app-card-role "UBER Brand Ambassador (Mon - Fri) 8A 0/1 17:00-23:30 (6h30m) single-neutral-act…" at bounding box center [321, 212] width 96 height 29
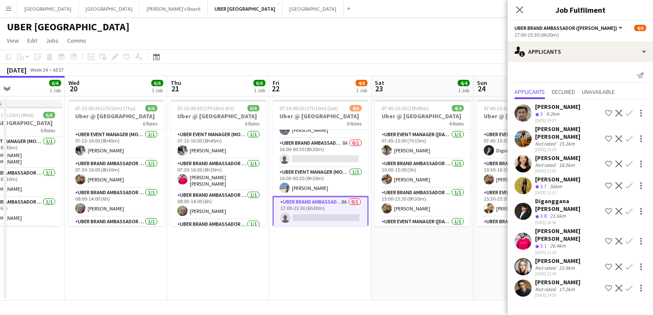
click at [627, 135] on app-icon "Confirm" at bounding box center [628, 138] width 7 height 7
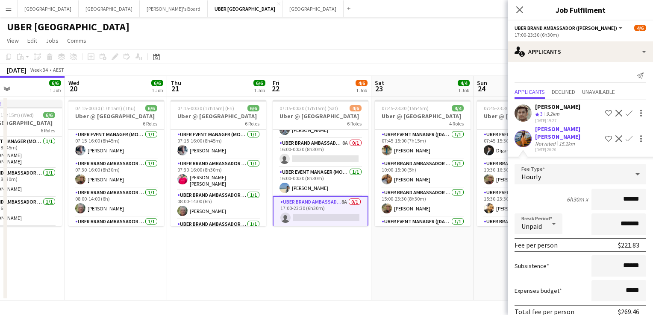
scroll to position [159, 0]
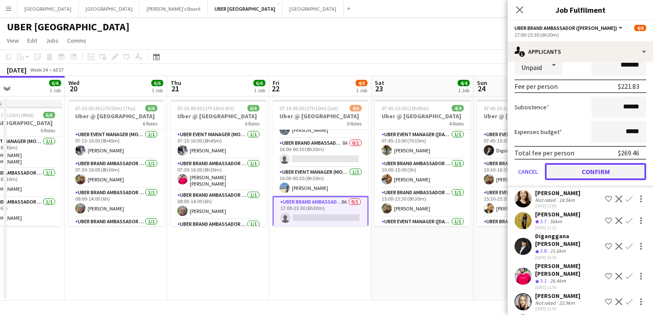
click at [588, 163] on button "Confirm" at bounding box center [595, 171] width 101 height 17
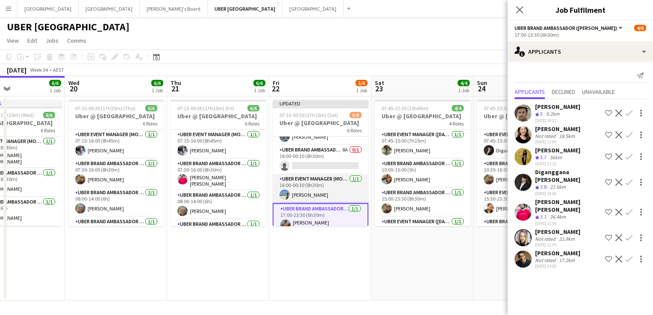
scroll to position [31, 0]
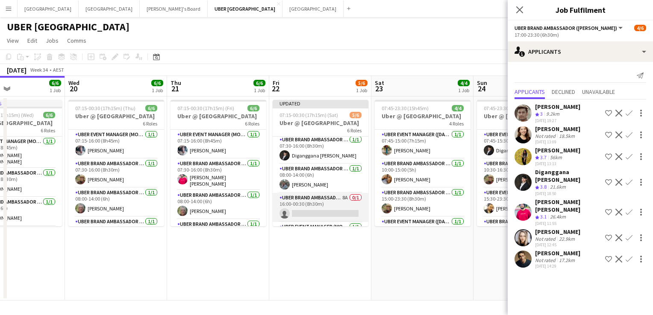
click at [318, 216] on app-card-role "UBER Brand Ambassador (Mon - Fri) 8A 0/1 16:00-00:30 (8h30m) single-neutral-act…" at bounding box center [321, 207] width 96 height 29
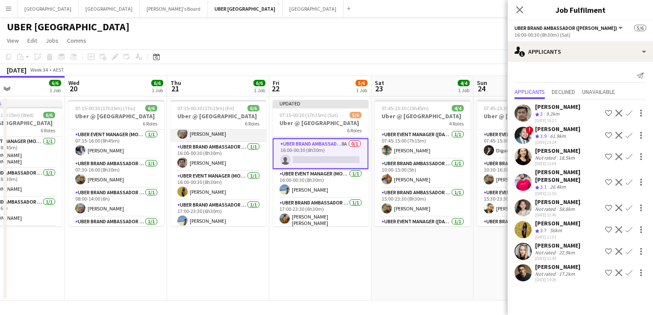
scroll to position [0, 0]
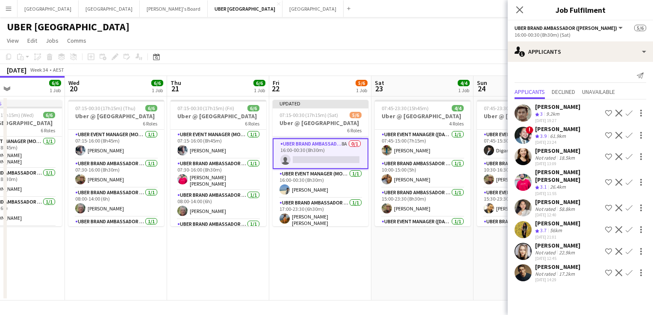
click at [628, 179] on app-icon "Confirm" at bounding box center [628, 182] width 7 height 7
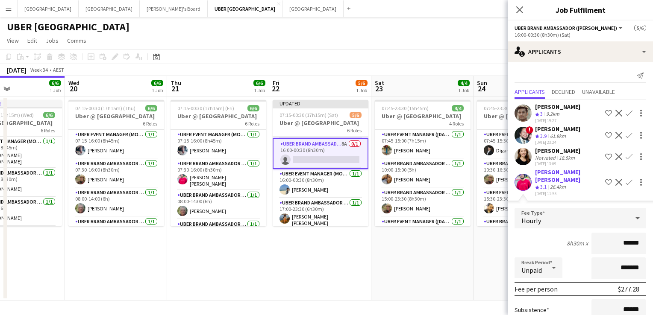
scroll to position [159, 0]
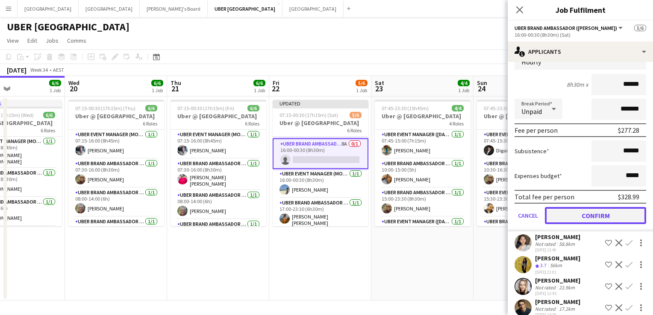
click at [561, 207] on button "Confirm" at bounding box center [595, 215] width 101 height 17
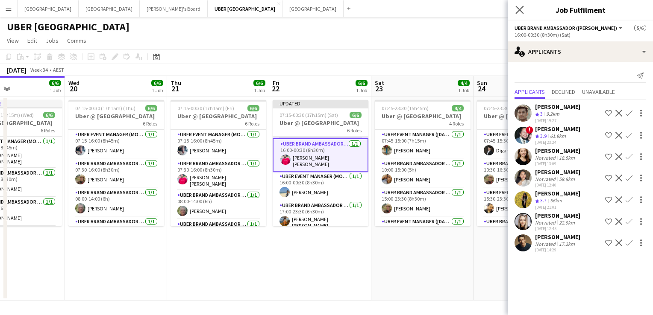
click at [514, 6] on app-icon "Close pop-in" at bounding box center [520, 10] width 12 height 12
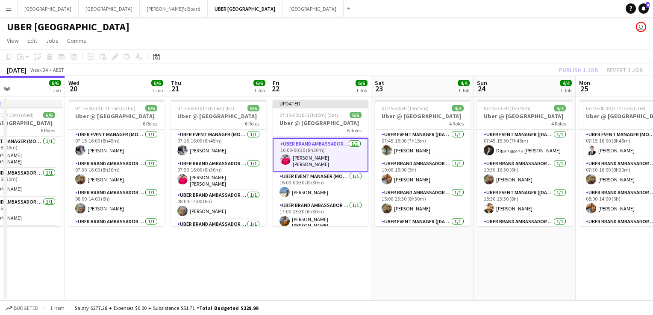
click at [462, 52] on app-toolbar "Copy Paste Paste Ctrl+V Paste with crew Ctrl+Shift+V Paste linked Job [GEOGRAPH…" at bounding box center [326, 57] width 653 height 15
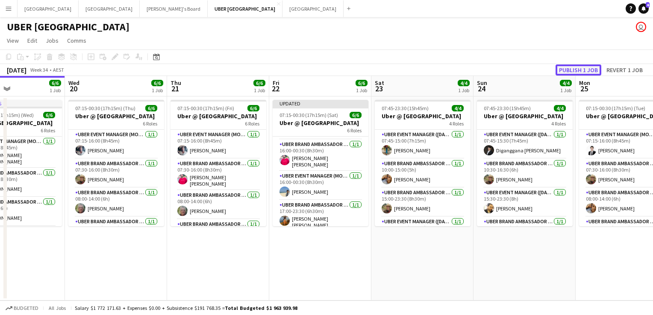
click at [585, 67] on button "Publish 1 job" at bounding box center [578, 70] width 46 height 11
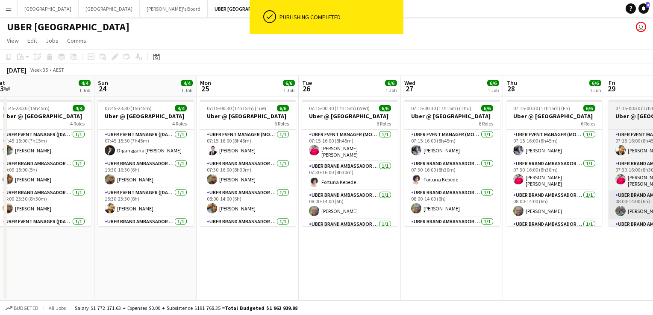
scroll to position [0, 211]
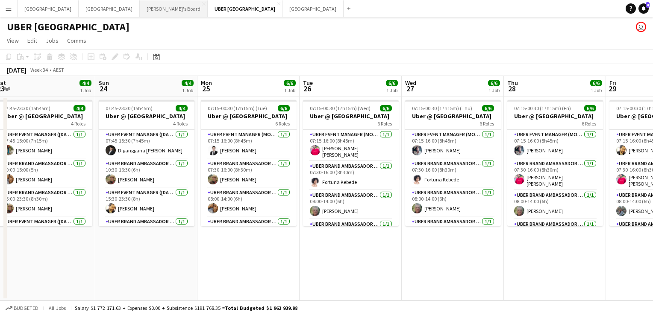
click at [140, 6] on button "Tennille's Board Close" at bounding box center [174, 8] width 68 height 17
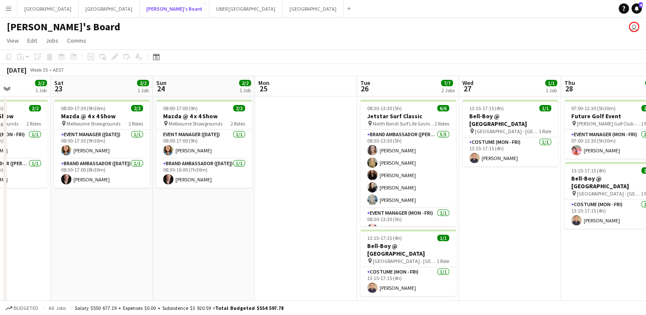
scroll to position [0, 256]
click at [272, 122] on app-date-cell at bounding box center [306, 241] width 102 height 288
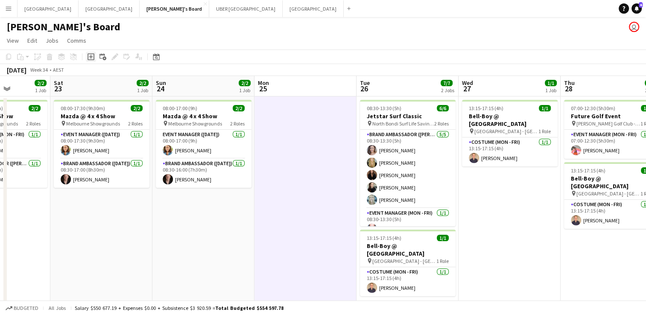
click at [92, 57] on icon at bounding box center [91, 57] width 4 height 4
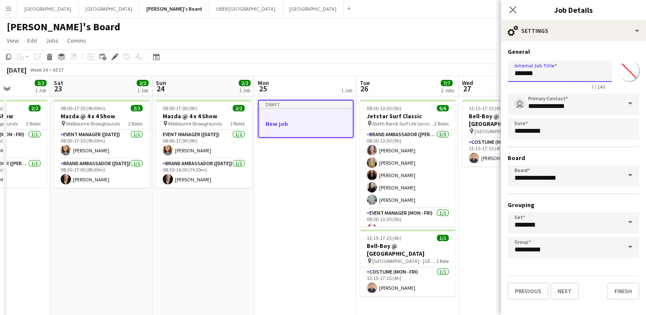
drag, startPoint x: 545, startPoint y: 73, endPoint x: 470, endPoint y: 74, distance: 75.2
click at [470, 74] on body "Menu Boards Boards Boards All jobs Status Workforce Workforce My Workforce Recr…" at bounding box center [323, 199] width 646 height 399
click at [531, 71] on input "**********" at bounding box center [560, 71] width 104 height 21
type input "**********"
click at [561, 291] on button "Next" at bounding box center [565, 291] width 29 height 17
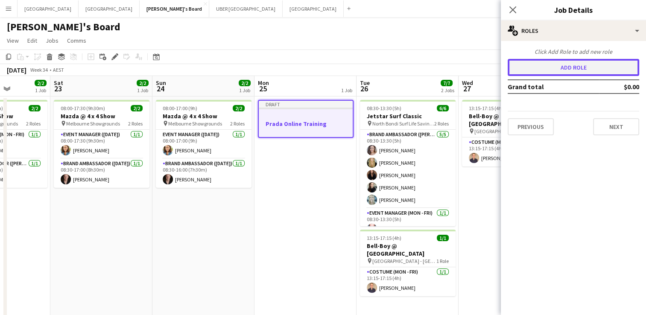
click at [563, 65] on button "Add role" at bounding box center [574, 67] width 132 height 17
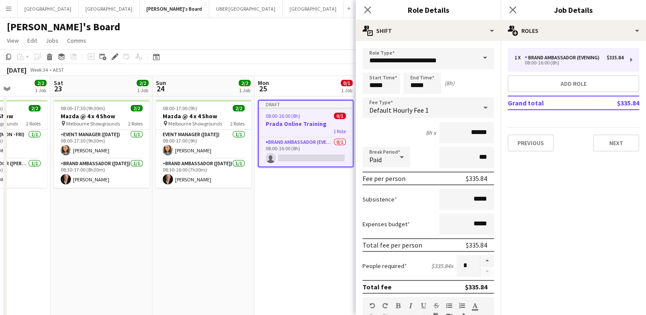
click at [480, 57] on span at bounding box center [485, 58] width 18 height 21
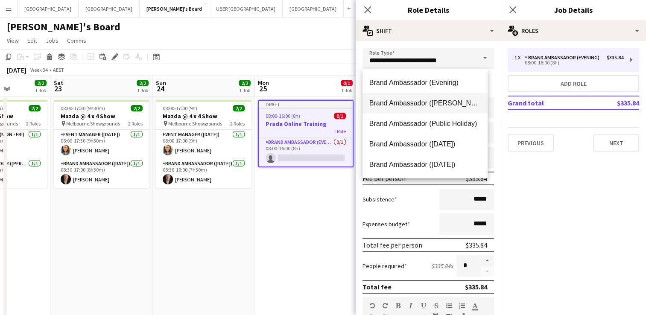
click at [446, 100] on span "Brand Ambassador ([PERSON_NAME])" at bounding box center [426, 103] width 112 height 8
type input "**********"
type input "******"
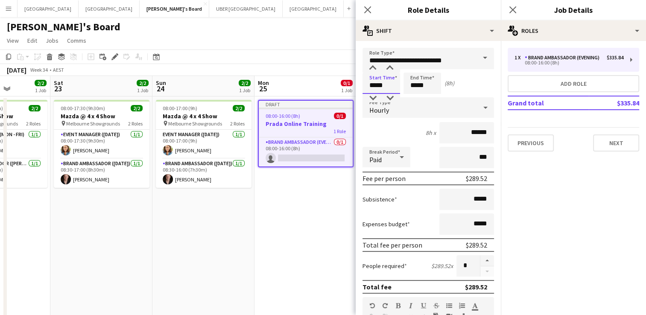
drag, startPoint x: 387, startPoint y: 86, endPoint x: 338, endPoint y: 81, distance: 48.5
click at [338, 81] on body "Menu Boards Boards Boards All jobs Status Workforce Workforce My Workforce Recr…" at bounding box center [323, 199] width 646 height 399
type input "*****"
drag, startPoint x: 397, startPoint y: 83, endPoint x: 388, endPoint y: 83, distance: 9.0
click at [388, 83] on div "Start Time ***** End Time ***** (4h)" at bounding box center [429, 83] width 132 height 21
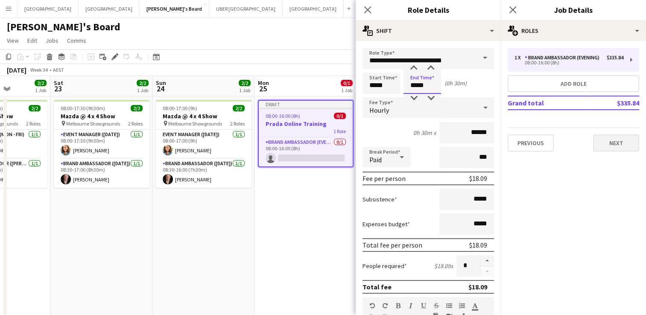
type input "*****"
click at [612, 140] on button "Next" at bounding box center [616, 143] width 46 height 17
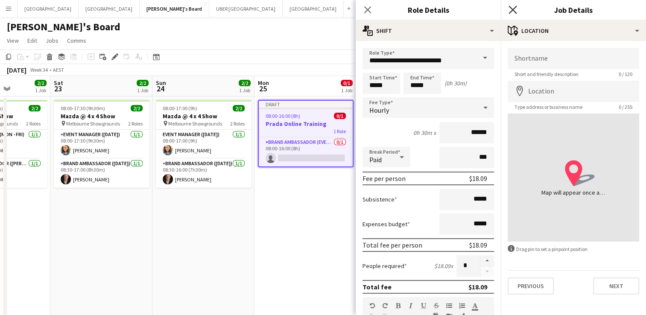
click at [514, 9] on icon "Close pop-in" at bounding box center [513, 10] width 8 height 8
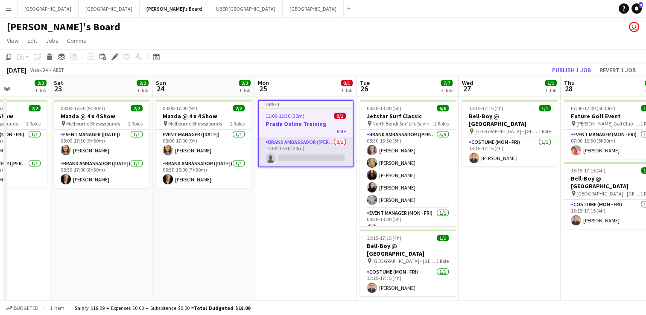
click at [307, 150] on app-card-role "Brand Ambassador (Mon - Fri) 0/1 12:00-12:30 (30m) single-neutral-actions" at bounding box center [306, 152] width 94 height 29
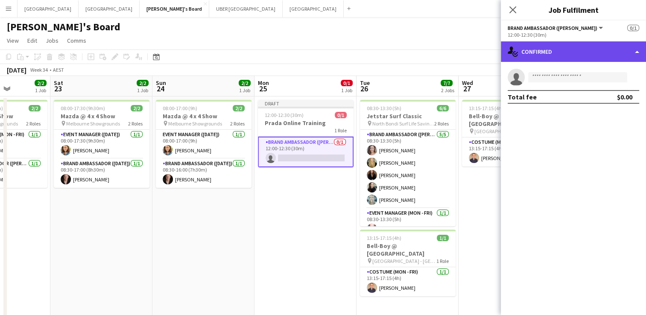
click at [558, 53] on div "single-neutral-actions-check-2 Confirmed" at bounding box center [573, 51] width 145 height 21
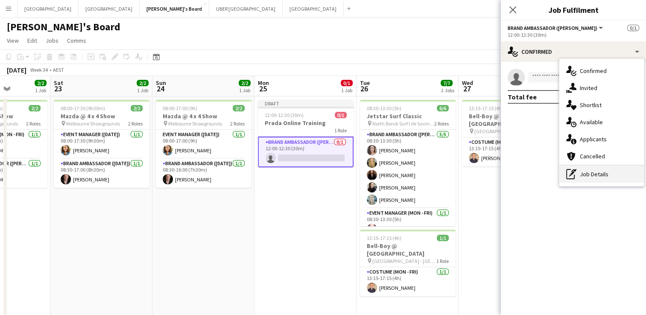
click at [593, 177] on div "pen-write Job Details" at bounding box center [602, 174] width 85 height 17
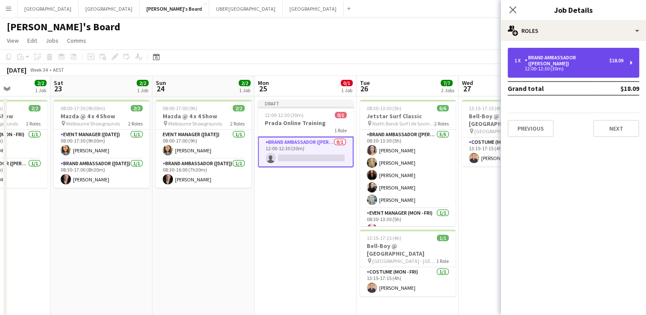
click at [567, 50] on div "1 x Brand Ambassador (Mon - Fri) $18.09 12:00-12:30 (30m)" at bounding box center [574, 63] width 132 height 30
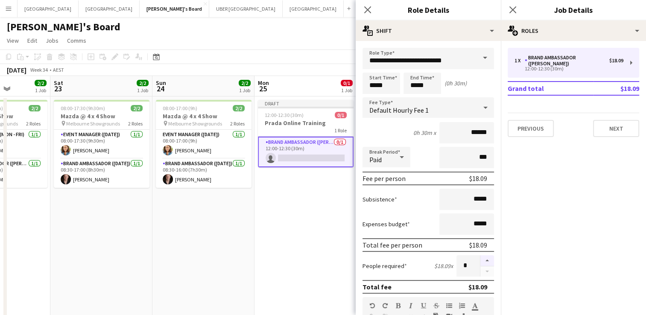
click at [481, 257] on button "button" at bounding box center [488, 260] width 14 height 11
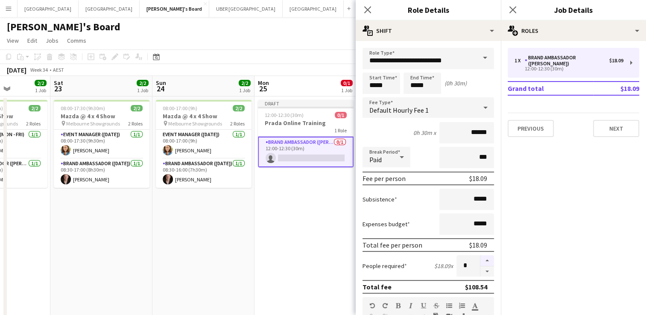
click at [481, 257] on button "button" at bounding box center [488, 260] width 14 height 11
type input "*"
click at [513, 9] on icon at bounding box center [513, 10] width 8 height 8
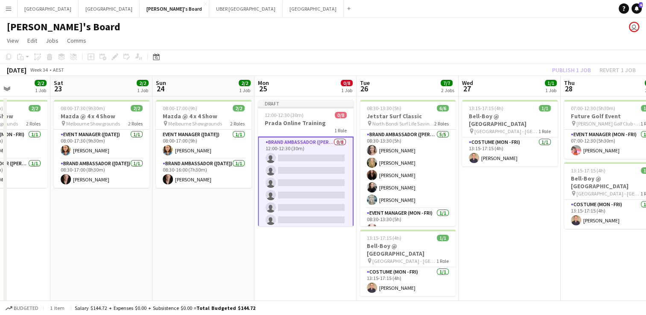
click at [285, 157] on app-card-role "Brand Ambassador (Mon - Fri) 0/8 12:00-12:30 (30m) single-neutral-actions singl…" at bounding box center [306, 195] width 96 height 117
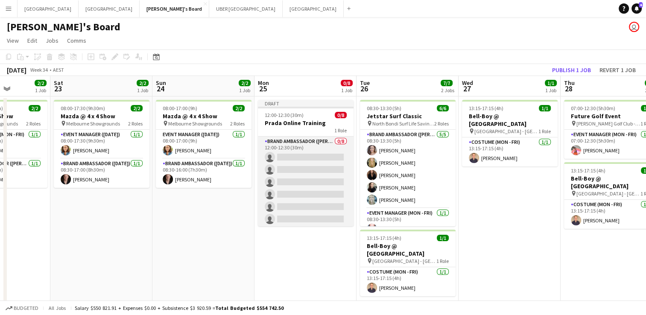
click at [301, 159] on app-card-role "Brand Ambassador (Mon - Fri) 0/8 12:00-12:30 (30m) single-neutral-actions singl…" at bounding box center [306, 195] width 96 height 116
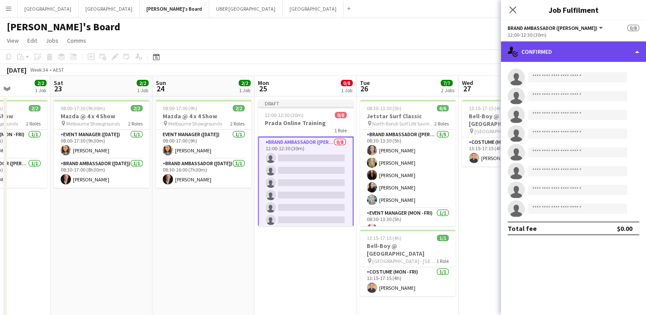
click at [550, 55] on div "single-neutral-actions-check-2 Confirmed" at bounding box center [573, 51] width 145 height 21
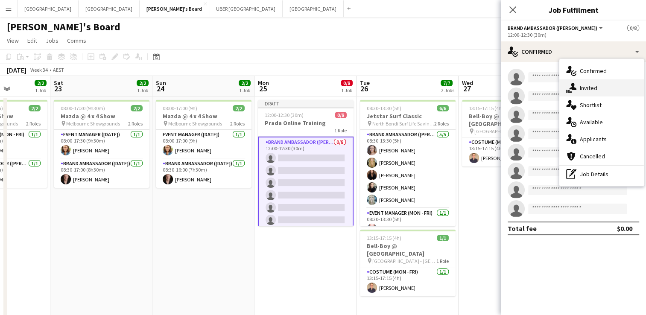
click at [582, 90] on div "single-neutral-actions-share-1 Invited" at bounding box center [602, 87] width 85 height 17
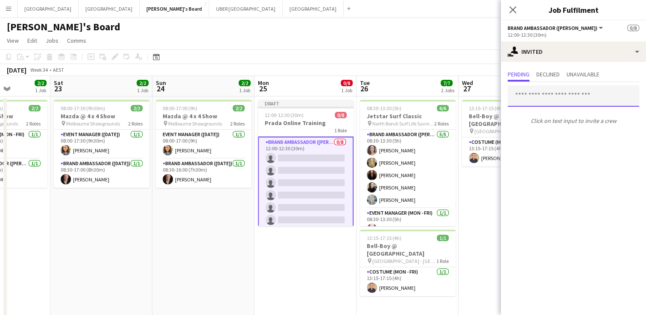
click at [533, 98] on input "text" at bounding box center [574, 95] width 132 height 21
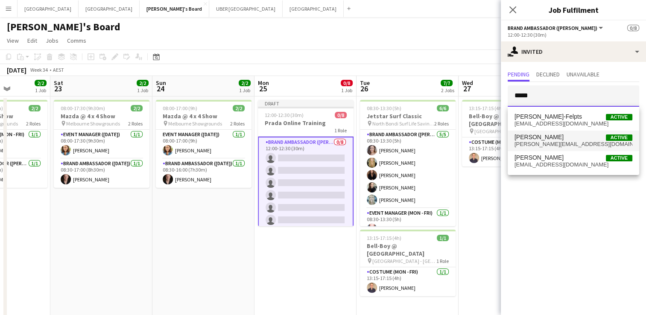
type input "*****"
click at [523, 141] on span "[PERSON_NAME][EMAIL_ADDRESS][DOMAIN_NAME]" at bounding box center [574, 144] width 118 height 7
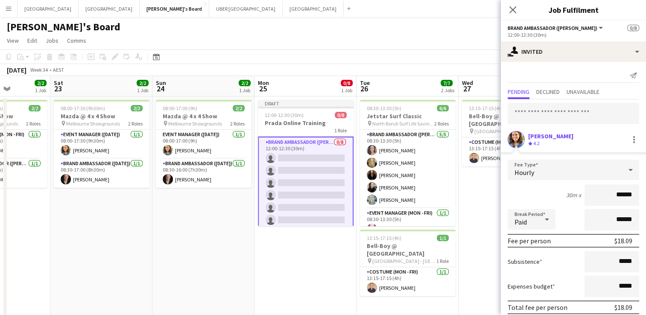
scroll to position [34, 0]
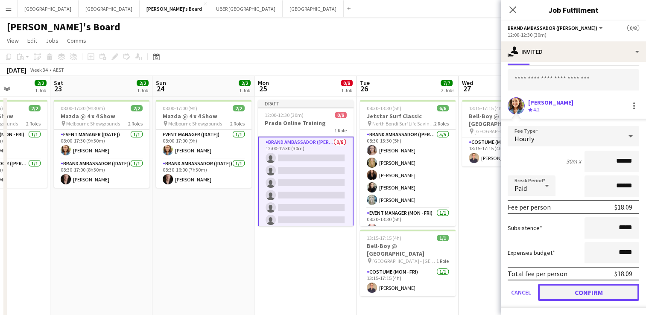
click at [555, 292] on button "Confirm" at bounding box center [588, 292] width 101 height 17
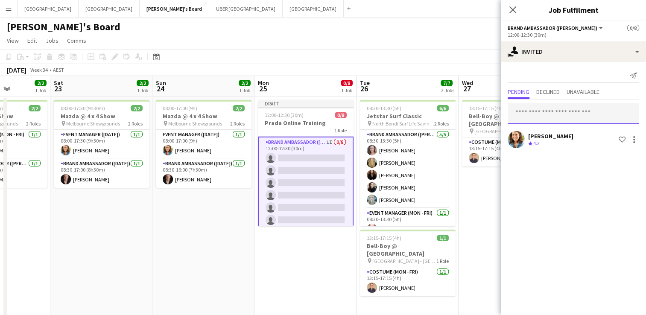
click at [539, 110] on input "text" at bounding box center [574, 113] width 132 height 21
type input "******"
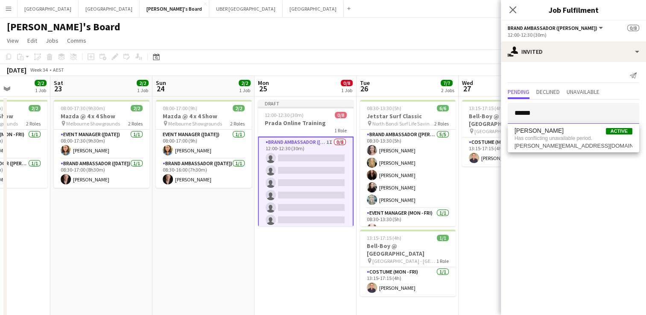
drag, startPoint x: 540, startPoint y: 114, endPoint x: 514, endPoint y: 114, distance: 25.6
click at [514, 114] on input "******" at bounding box center [574, 113] width 132 height 21
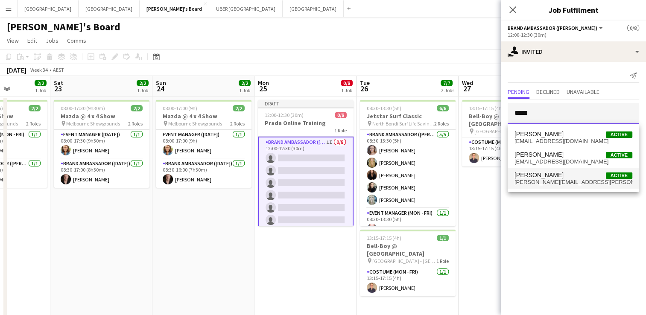
type input "*****"
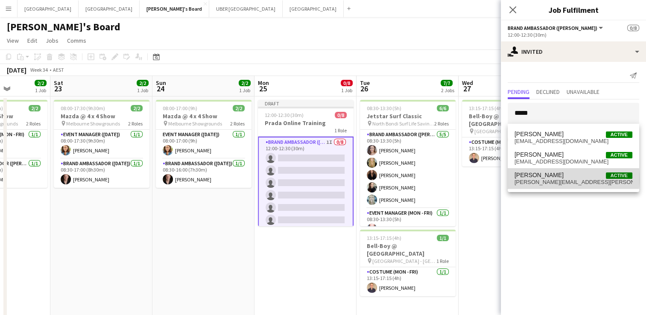
click at [552, 179] on span "[PERSON_NAME]" at bounding box center [539, 175] width 49 height 7
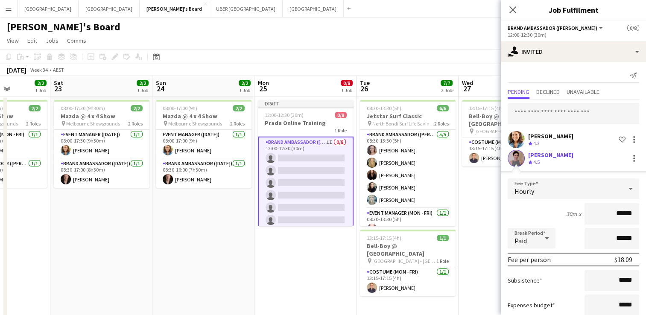
scroll to position [53, 0]
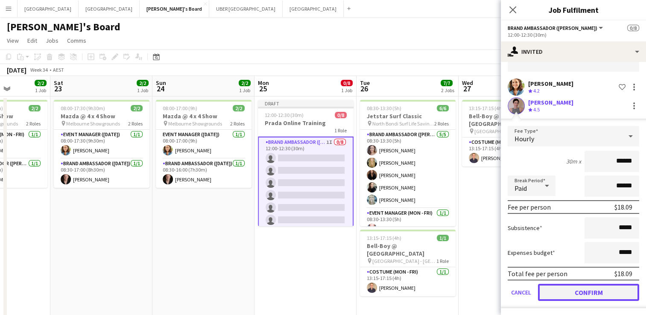
click at [561, 293] on button "Confirm" at bounding box center [588, 292] width 101 height 17
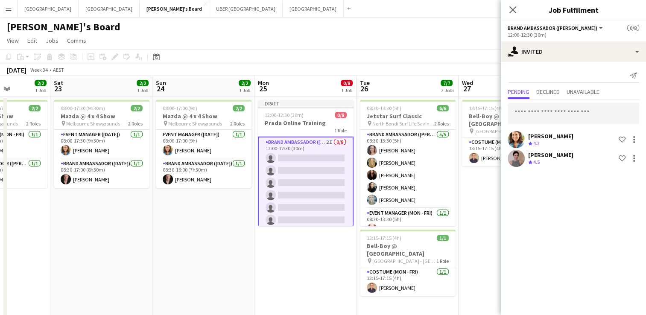
scroll to position [0, 0]
click at [535, 111] on input "text" at bounding box center [574, 113] width 132 height 21
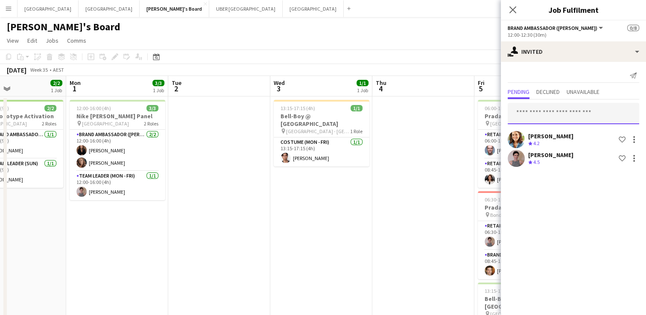
scroll to position [0, 383]
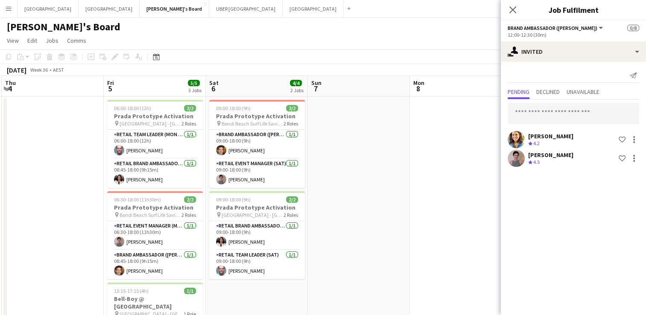
click at [311, 228] on app-date-cell at bounding box center [359, 241] width 102 height 288
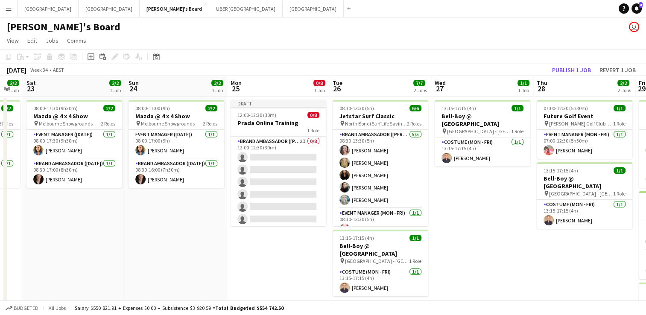
scroll to position [0, 181]
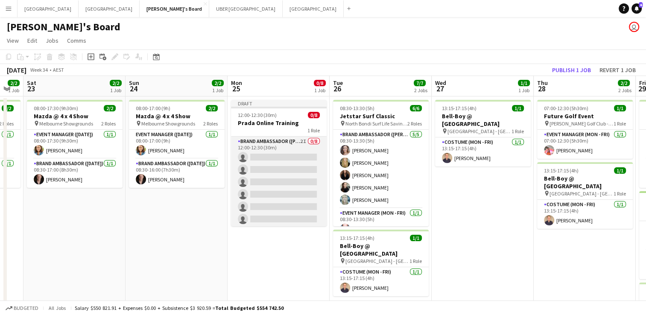
click at [268, 157] on app-card-role "Brand Ambassador (Mon - Fri) 2I 0/8 12:00-12:30 (30m) single-neutral-actions si…" at bounding box center [279, 195] width 96 height 116
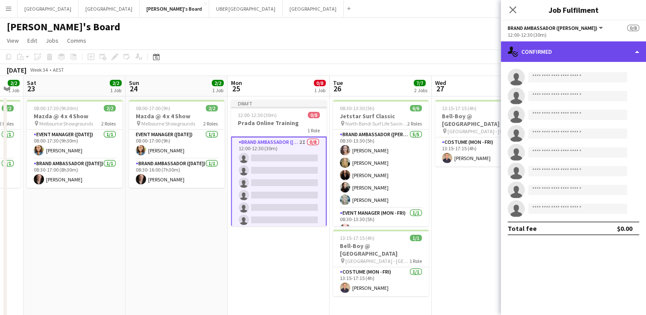
click at [580, 53] on div "single-neutral-actions-check-2 Confirmed" at bounding box center [573, 51] width 145 height 21
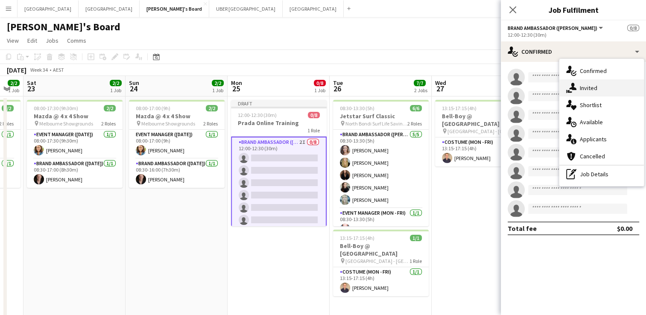
click at [581, 85] on div "single-neutral-actions-share-1 Invited" at bounding box center [602, 87] width 85 height 17
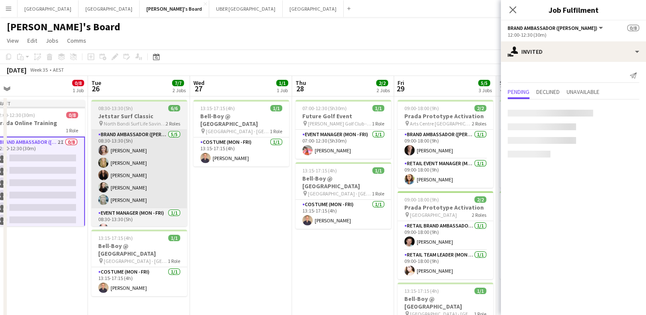
scroll to position [0, 232]
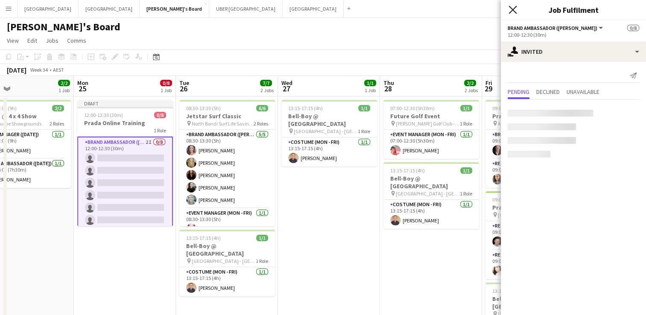
click at [511, 14] on icon "Close pop-in" at bounding box center [513, 10] width 8 height 8
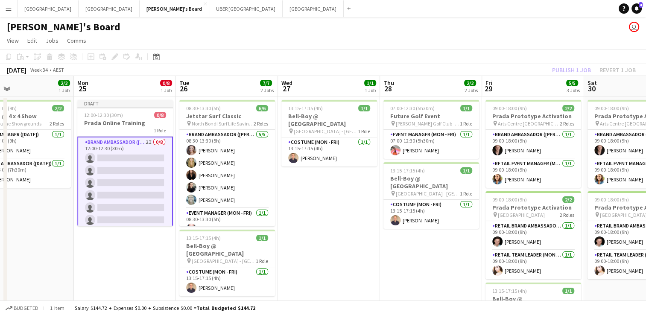
click at [129, 153] on app-card-role "Brand Ambassador (Mon - Fri) 2I 0/8 12:00-12:30 (30m) single-neutral-actions si…" at bounding box center [125, 195] width 96 height 117
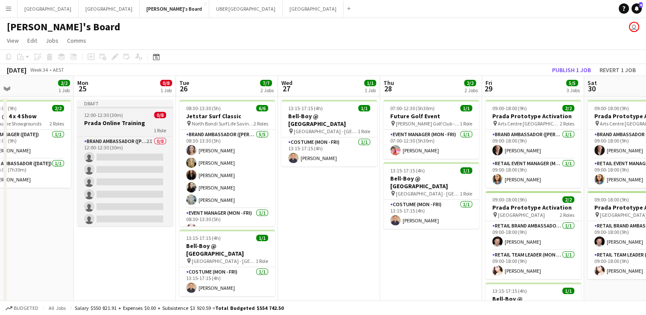
click at [133, 110] on app-job-card "Draft 12:00-12:30 (30m) 0/8 Prada Online Training 1 Role Brand Ambassador (Mon …" at bounding box center [125, 163] width 96 height 126
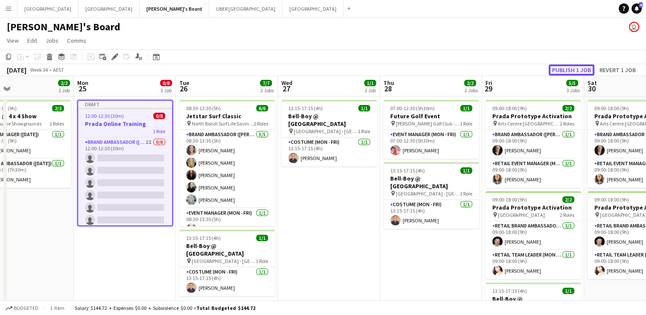
click at [561, 66] on button "Publish 1 job" at bounding box center [572, 70] width 46 height 11
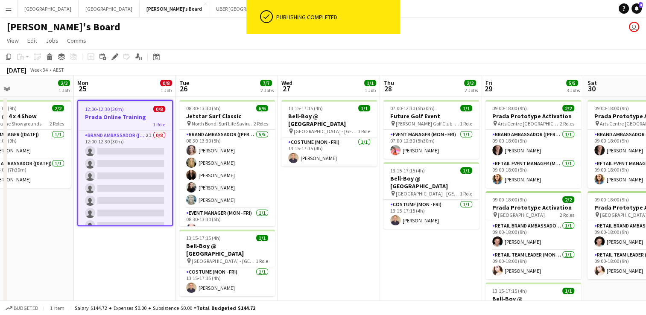
click at [125, 163] on app-card-role "Brand Ambassador (Mon - Fri) 2I 0/8 12:00-12:30 (30m) single-neutral-actions si…" at bounding box center [125, 189] width 94 height 116
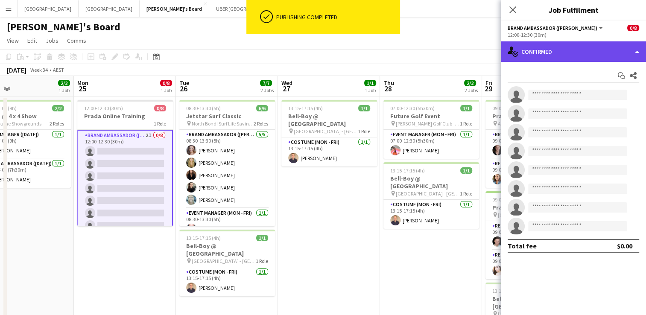
click at [543, 50] on div "single-neutral-actions-check-2 Confirmed" at bounding box center [573, 51] width 145 height 21
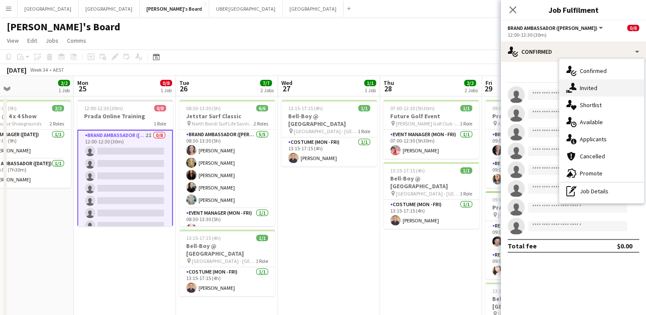
click at [590, 93] on div "single-neutral-actions-share-1 Invited" at bounding box center [602, 87] width 85 height 17
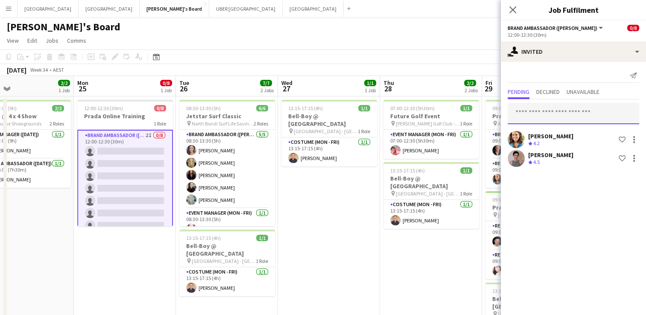
click at [530, 115] on input "text" at bounding box center [574, 113] width 132 height 21
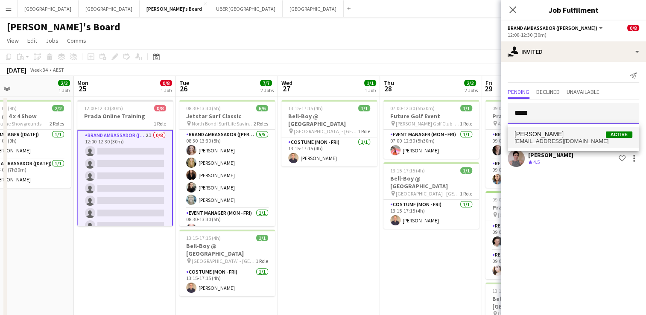
type input "*****"
click at [537, 147] on mat-option "[PERSON_NAME] Active [EMAIL_ADDRESS][DOMAIN_NAME]" at bounding box center [574, 137] width 132 height 21
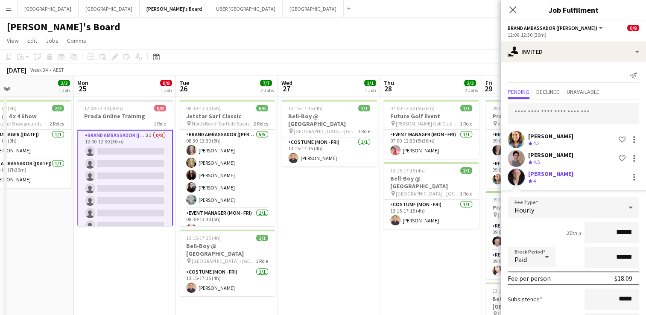
scroll to position [71, 0]
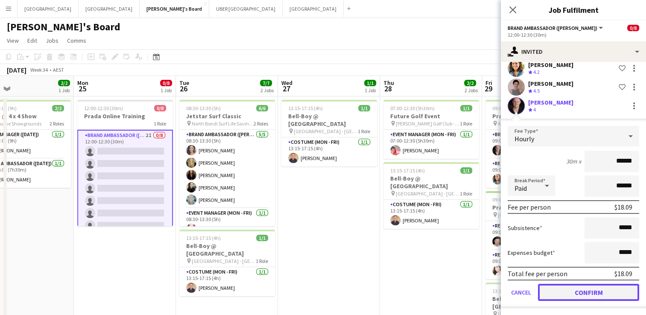
click at [560, 289] on button "Confirm" at bounding box center [588, 292] width 101 height 17
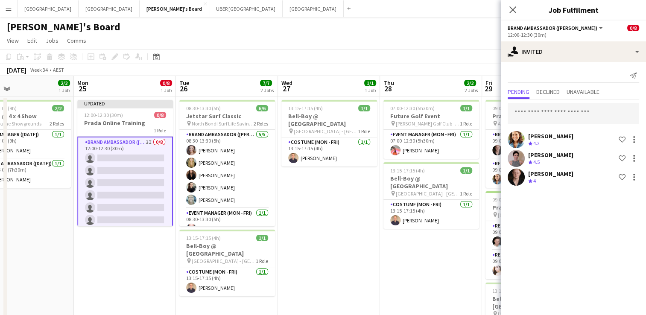
scroll to position [0, 0]
click at [510, 11] on icon "Close pop-in" at bounding box center [513, 10] width 8 height 8
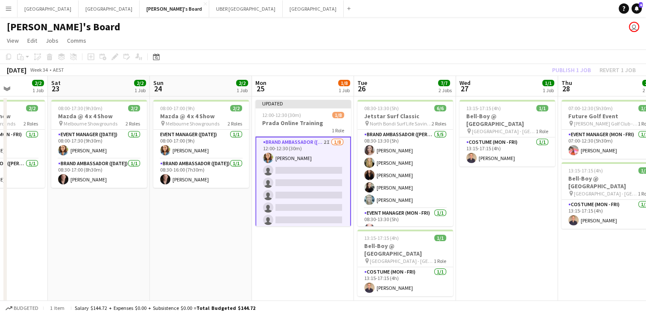
scroll to position [0, 258]
click at [297, 172] on app-card-role "Brand Ambassador (Mon - Fri) 2I [DATE] 12:00-12:30 (30m) [PERSON_NAME] single-n…" at bounding box center [304, 195] width 96 height 117
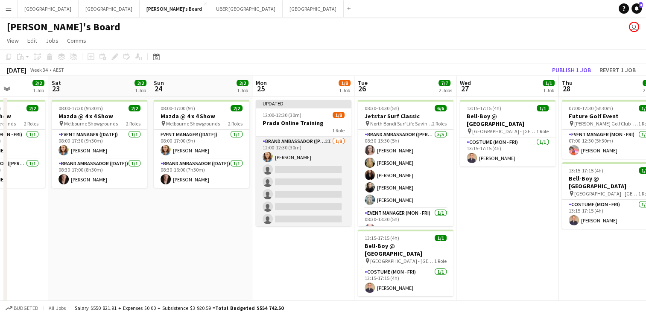
click at [309, 166] on app-card-role "Brand Ambassador (Mon - Fri) 2I [DATE] 12:00-12:30 (30m) [PERSON_NAME] single-n…" at bounding box center [304, 195] width 96 height 116
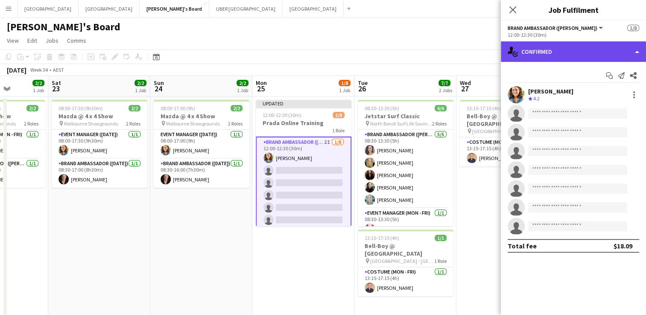
click at [561, 46] on div "single-neutral-actions-check-2 Confirmed" at bounding box center [573, 51] width 145 height 21
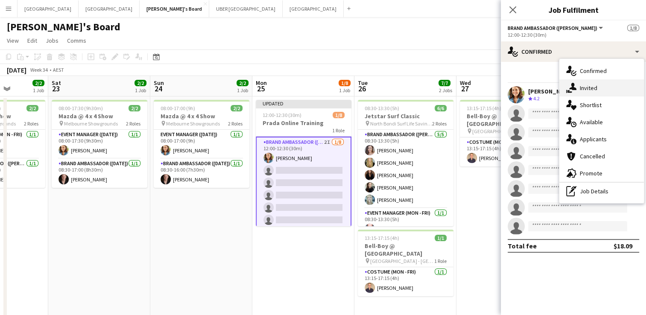
click at [584, 86] on div "single-neutral-actions-share-1 Invited" at bounding box center [602, 87] width 85 height 17
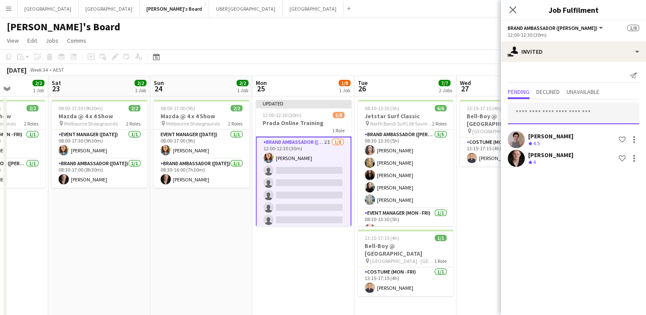
click at [525, 111] on input "text" at bounding box center [574, 113] width 132 height 21
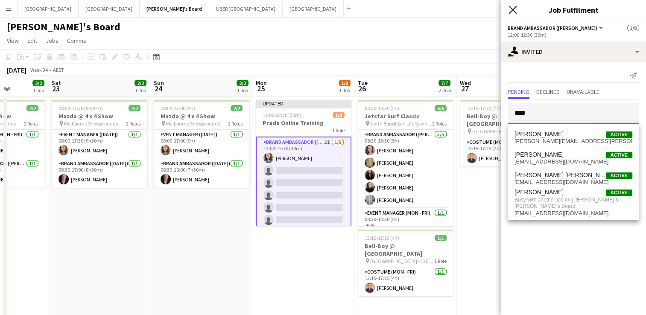
type input "****"
click at [511, 8] on icon at bounding box center [513, 10] width 8 height 8
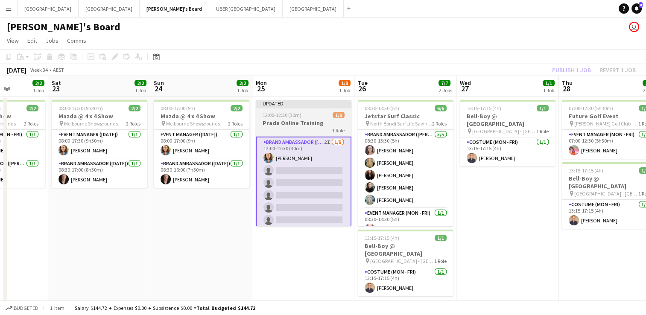
click at [296, 116] on span "12:00-12:30 (30m)" at bounding box center [282, 115] width 39 height 6
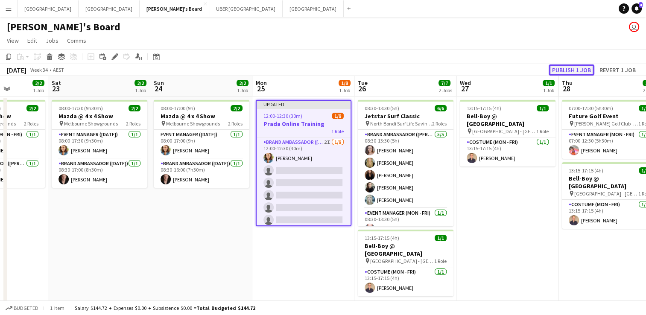
click at [558, 73] on button "Publish 1 job" at bounding box center [572, 70] width 46 height 11
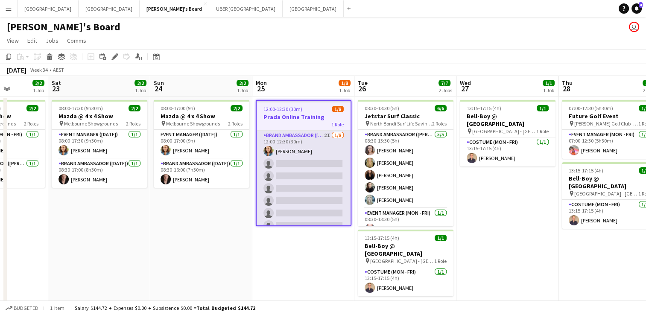
click at [296, 164] on app-card-role "Brand Ambassador (Mon - Fri) 2I [DATE] 12:00-12:30 (30m) [PERSON_NAME] single-n…" at bounding box center [304, 189] width 94 height 116
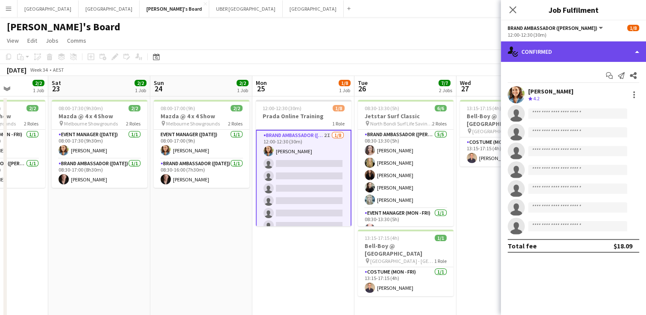
click at [564, 55] on div "single-neutral-actions-check-2 Confirmed" at bounding box center [573, 51] width 145 height 21
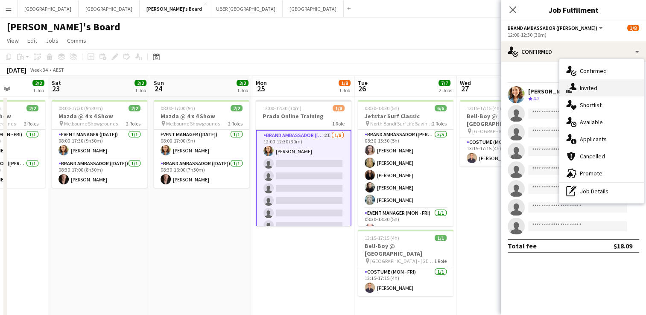
click at [576, 86] on div "single-neutral-actions-share-1 Invited" at bounding box center [602, 87] width 85 height 17
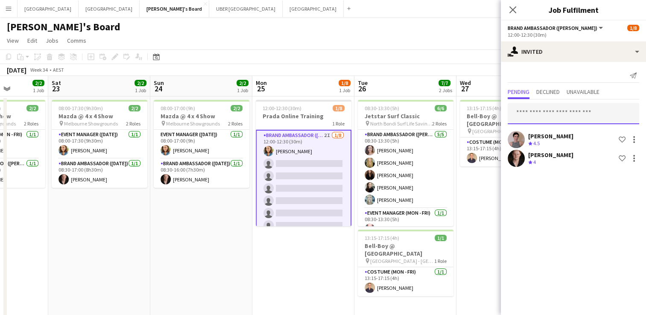
click at [540, 115] on input "text" at bounding box center [574, 113] width 132 height 21
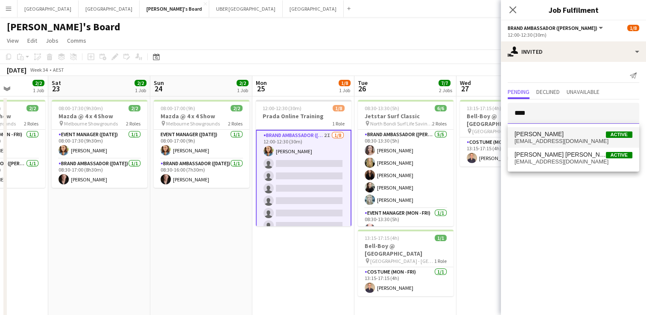
type input "****"
click at [528, 144] on span "[EMAIL_ADDRESS][DOMAIN_NAME]" at bounding box center [574, 141] width 118 height 7
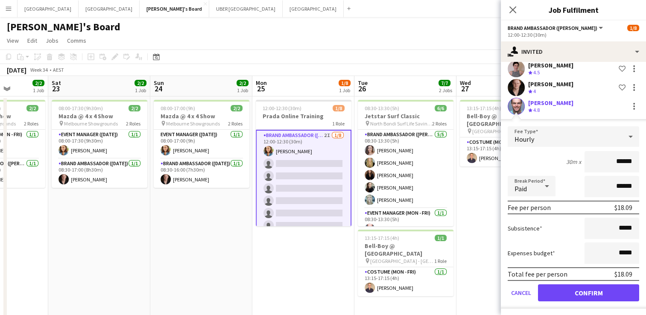
scroll to position [71, 0]
click at [567, 290] on button "Confirm" at bounding box center [588, 292] width 101 height 17
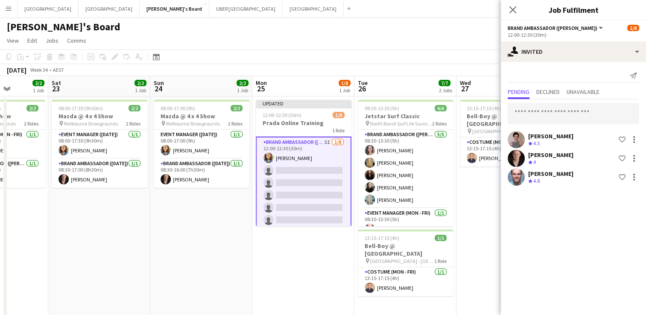
scroll to position [0, 0]
click at [543, 116] on input "text" at bounding box center [574, 113] width 132 height 21
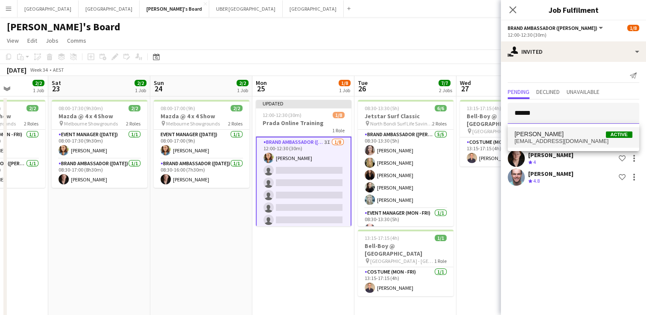
type input "******"
click at [533, 144] on span "[EMAIL_ADDRESS][DOMAIN_NAME]" at bounding box center [574, 141] width 118 height 7
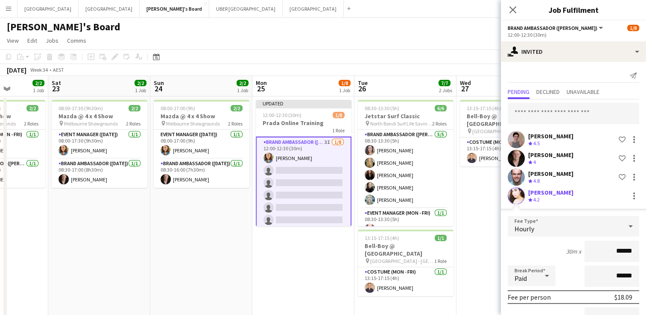
scroll to position [90, 0]
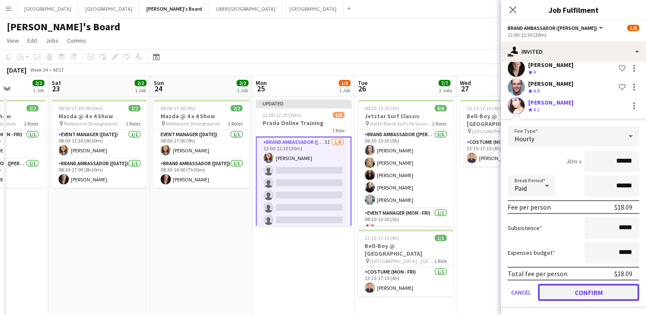
click at [553, 290] on button "Confirm" at bounding box center [588, 292] width 101 height 17
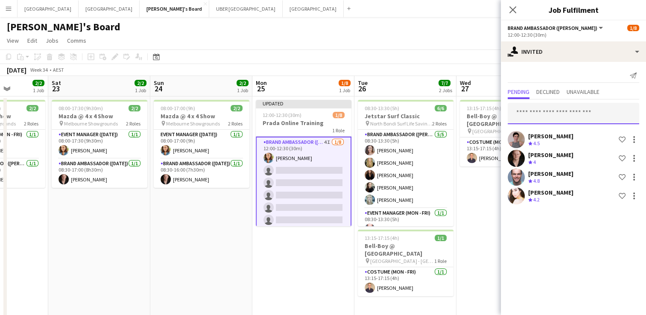
click at [521, 113] on input "text" at bounding box center [574, 113] width 132 height 21
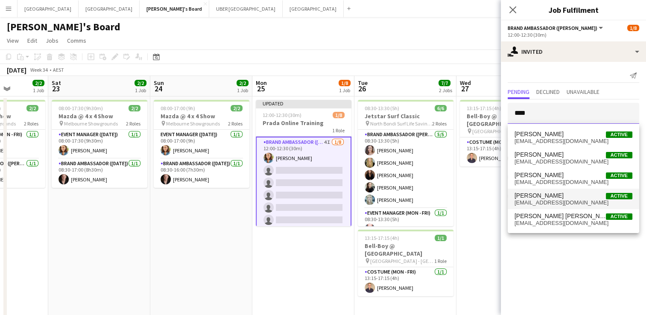
type input "****"
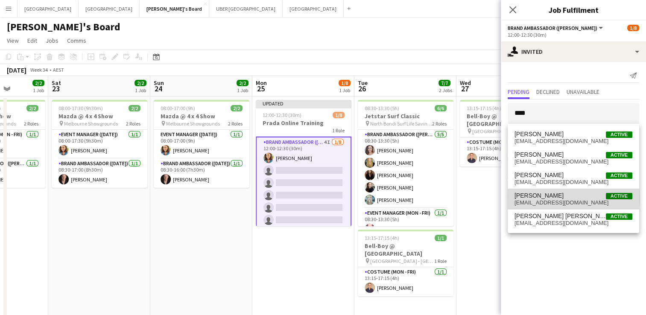
click at [526, 197] on span "[PERSON_NAME]" at bounding box center [539, 195] width 49 height 7
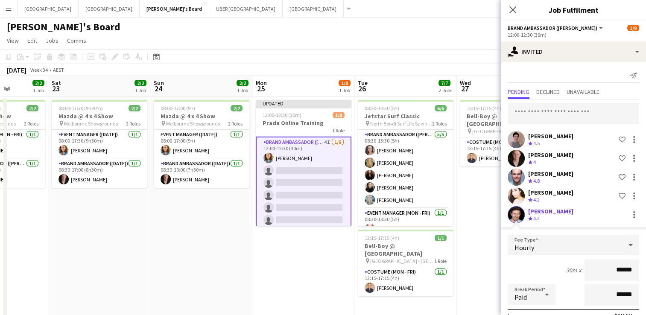
scroll to position [109, 0]
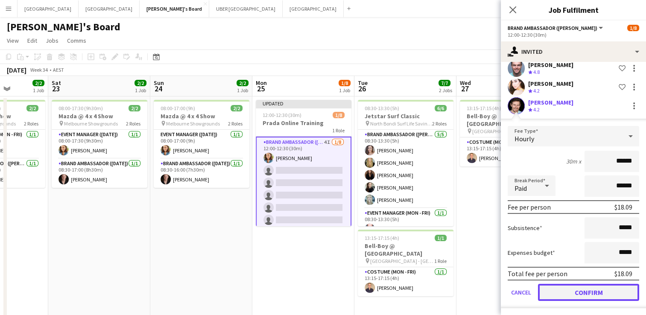
click at [564, 294] on button "Confirm" at bounding box center [588, 292] width 101 height 17
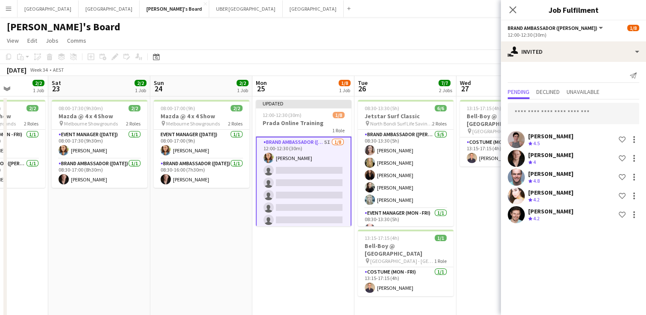
scroll to position [0, 0]
click at [510, 8] on icon at bounding box center [513, 10] width 8 height 8
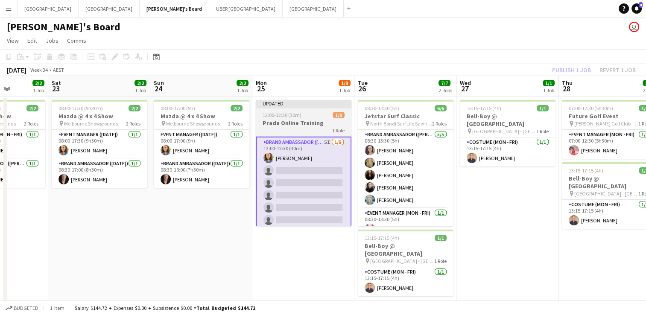
click at [297, 109] on app-job-card "Updated 12:00-12:30 (30m) 1/8 Prada Online Training 1 Role Brand Ambassador (Mo…" at bounding box center [304, 163] width 96 height 126
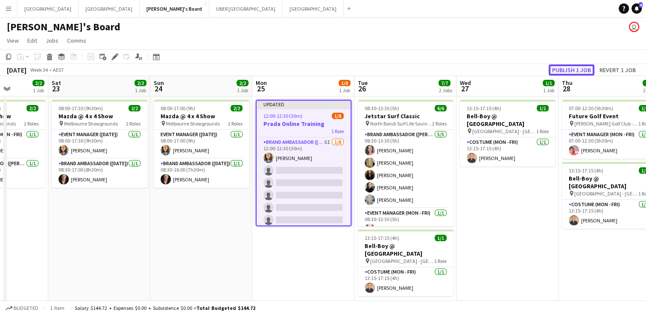
click at [578, 65] on button "Publish 1 job" at bounding box center [572, 70] width 46 height 11
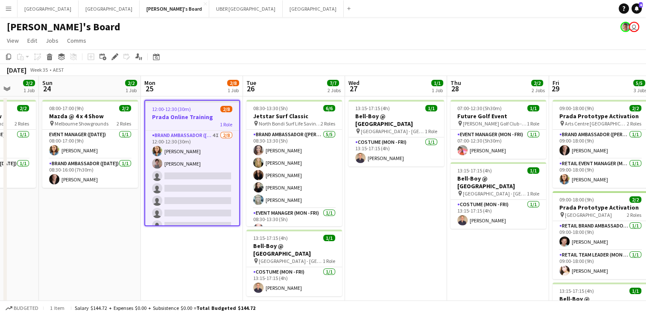
scroll to position [0, 237]
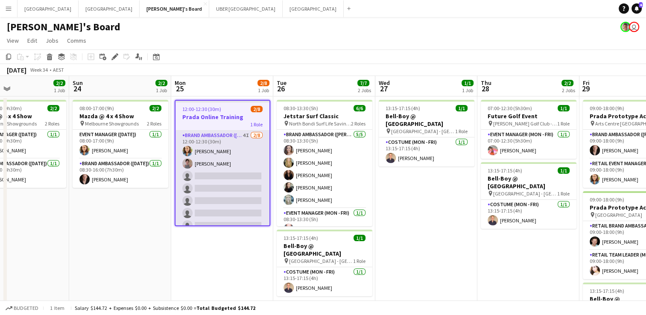
click at [229, 153] on app-card-role "Brand Ambassador (Mon - Fri) 4I [DATE] 12:00-12:30 (30m) [PERSON_NAME] [PERSON_…" at bounding box center [223, 189] width 94 height 116
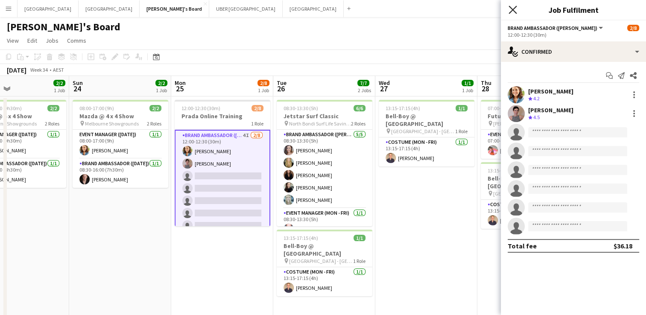
click at [511, 12] on icon "Close pop-in" at bounding box center [513, 10] width 8 height 8
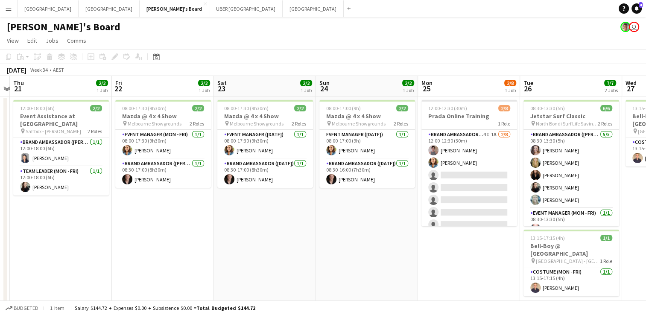
scroll to position [0, 385]
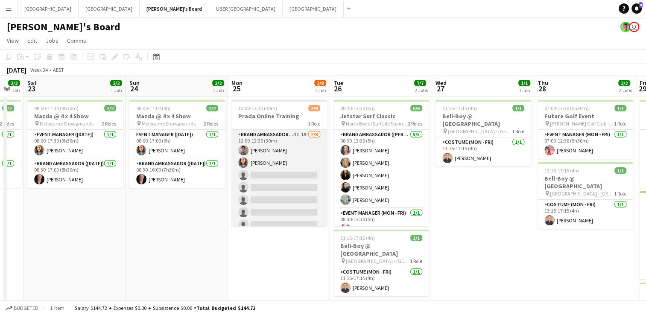
click at [279, 175] on app-card-role "Brand Ambassador (Mon - Fri) 4I 1A [DATE] 12:00-12:30 (30m) [PERSON_NAME] [PERS…" at bounding box center [280, 188] width 96 height 116
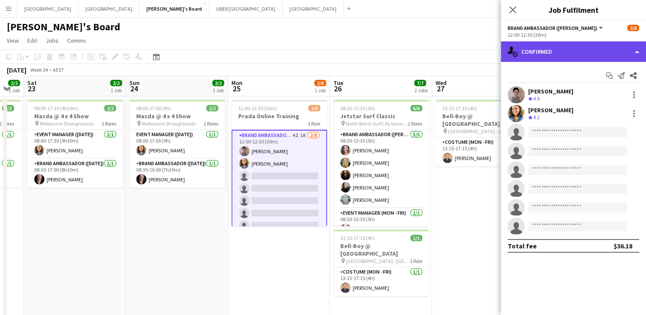
click at [555, 55] on div "single-neutral-actions-check-2 Confirmed" at bounding box center [573, 51] width 145 height 21
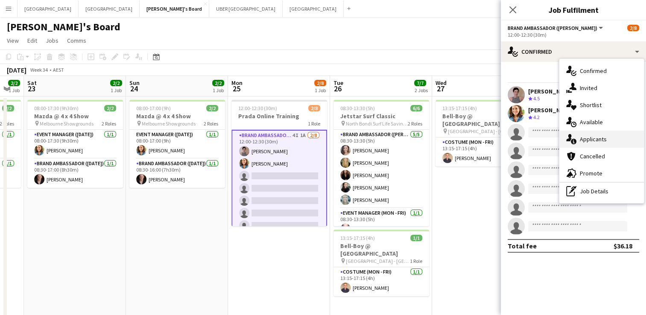
click at [593, 138] on div "single-neutral-actions-information Applicants" at bounding box center [602, 139] width 85 height 17
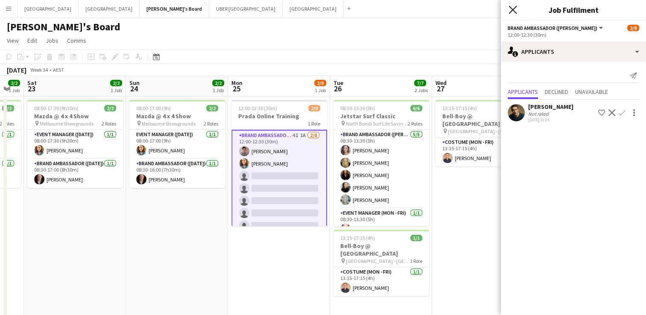
click at [511, 9] on icon "Close pop-in" at bounding box center [513, 10] width 8 height 8
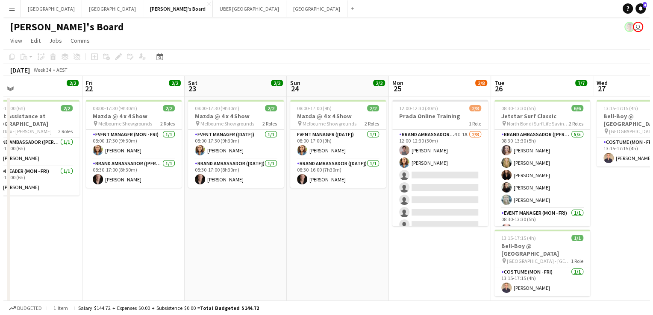
scroll to position [0, 282]
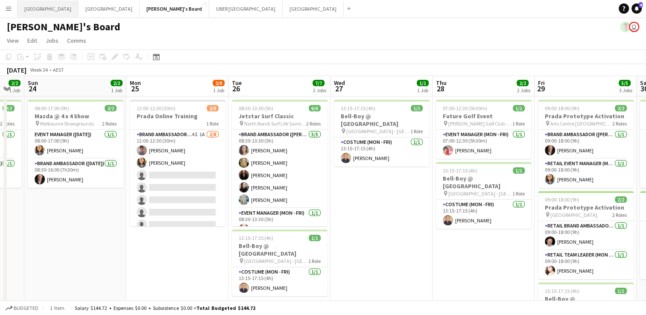
click at [28, 10] on button "Sydney Close" at bounding box center [48, 8] width 61 height 17
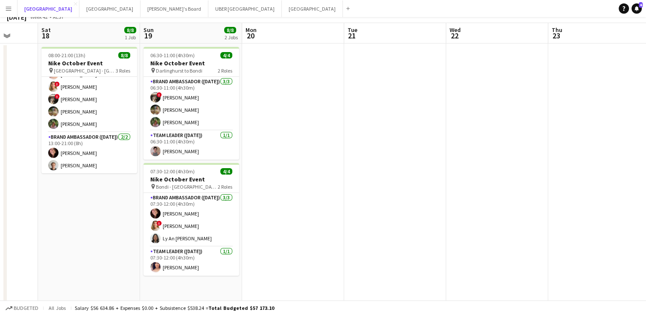
scroll to position [13, 0]
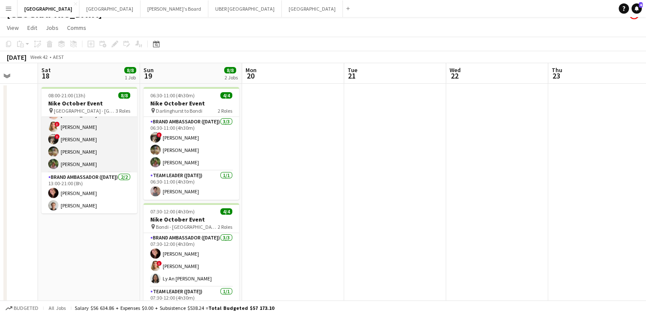
click at [96, 148] on app-card-role "Brand Ambassador ([DATE]) [DATE] 10:30-18:30 (8h) [PERSON_NAME] ! [PERSON_NAME]…" at bounding box center [89, 133] width 96 height 79
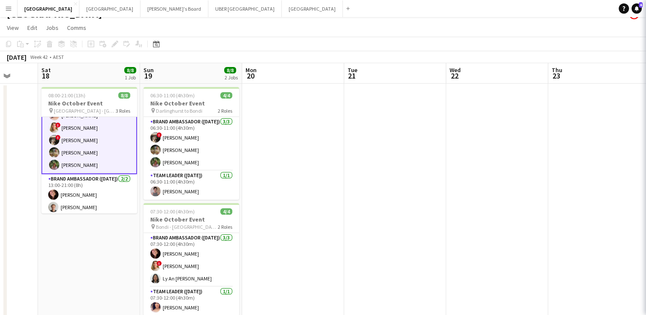
scroll to position [53, 0]
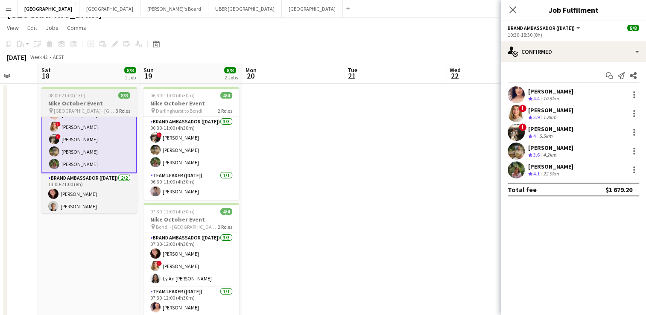
click at [106, 107] on div "pin [GEOGRAPHIC_DATA] - [GEOGRAPHIC_DATA] 3 Roles" at bounding box center [89, 110] width 96 height 7
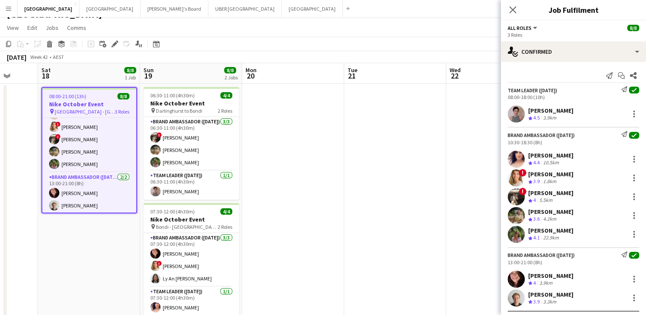
scroll to position [52, 0]
click at [630, 73] on icon at bounding box center [633, 75] width 7 height 7
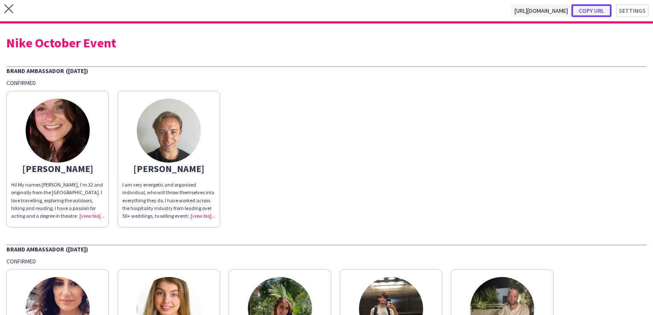
click at [595, 9] on button "Copy url" at bounding box center [591, 10] width 40 height 13
click at [8, 9] on icon at bounding box center [8, 8] width 9 height 9
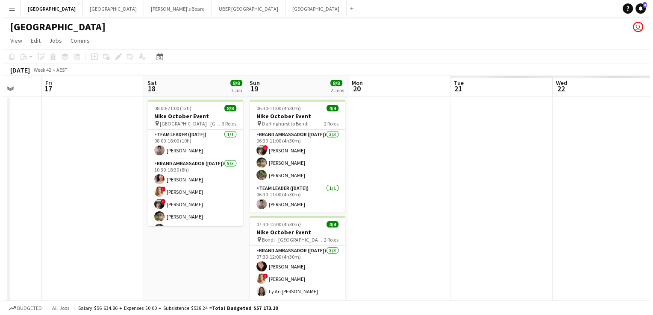
scroll to position [0, 370]
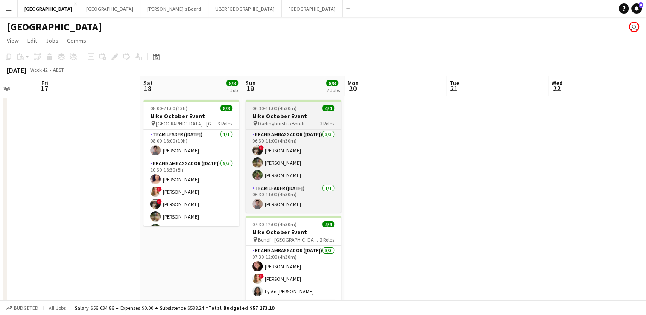
click at [302, 107] on div "06:30-11:00 (4h30m) 4/4" at bounding box center [294, 108] width 96 height 6
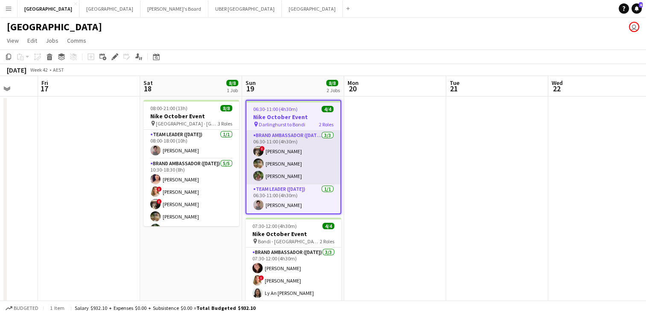
click at [311, 152] on app-card-role "Brand Ambassador ([DATE]) [DATE] 06:30-11:00 (4h30m) ! [PERSON_NAME] [PERSON_NA…" at bounding box center [294, 158] width 94 height 54
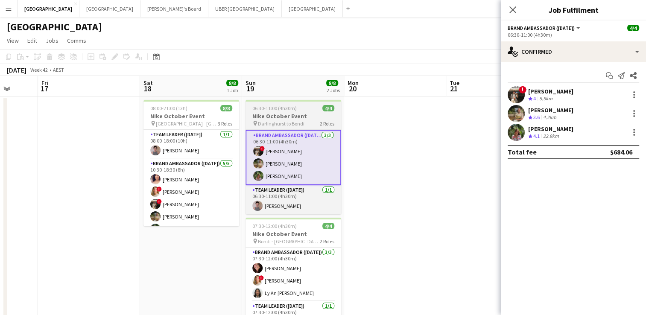
click at [314, 124] on div "pin Darlinghurst to Bondi 2 Roles" at bounding box center [294, 123] width 96 height 7
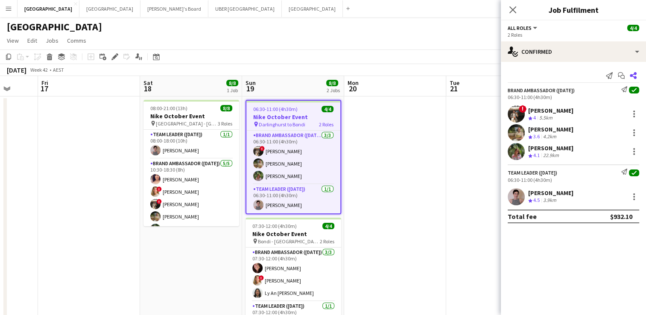
click at [634, 76] on icon "Share" at bounding box center [633, 75] width 7 height 7
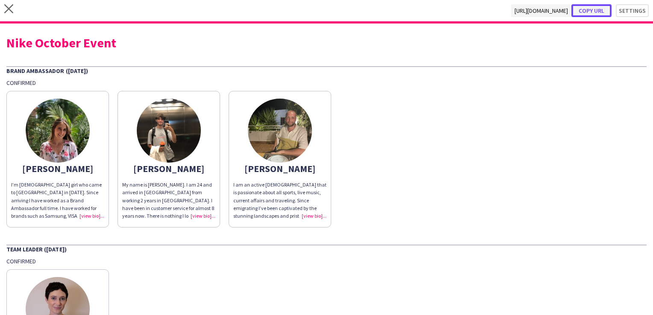
click at [587, 7] on button "Copy url" at bounding box center [591, 10] width 40 height 13
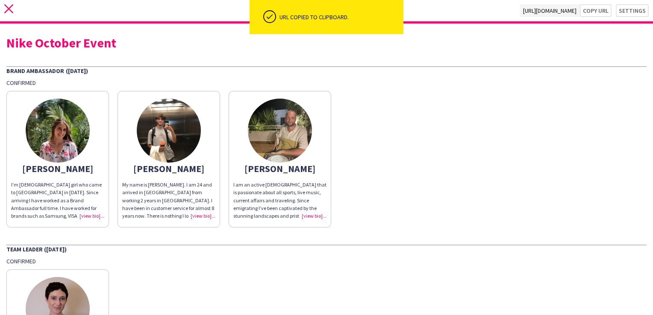
click at [7, 9] on icon at bounding box center [8, 8] width 9 height 9
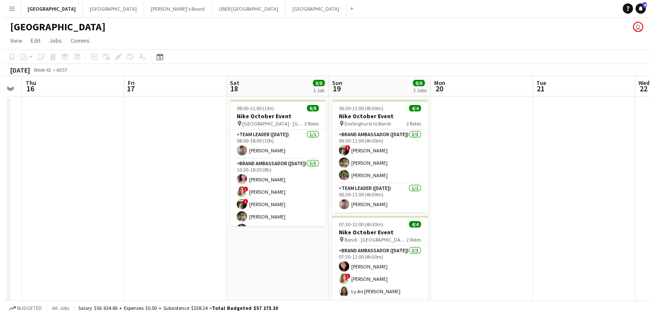
scroll to position [0, 260]
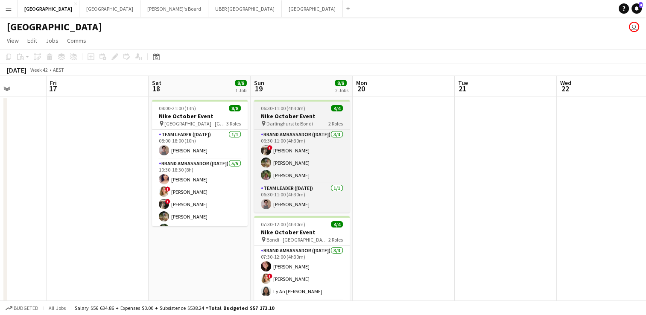
click at [303, 115] on h3 "Nike October Event" at bounding box center [302, 116] width 96 height 8
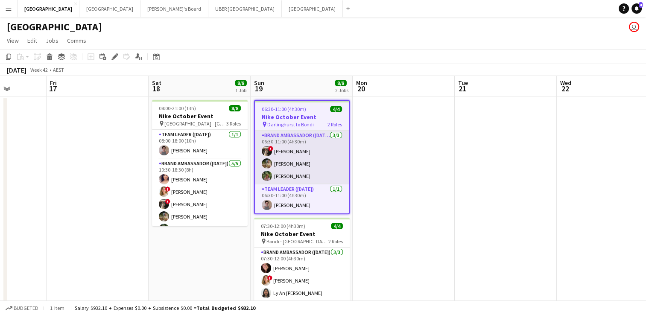
click at [302, 163] on app-card-role "Brand Ambassador ([DATE]) [DATE] 06:30-11:00 (4h30m) ! [PERSON_NAME] [PERSON_NA…" at bounding box center [302, 158] width 94 height 54
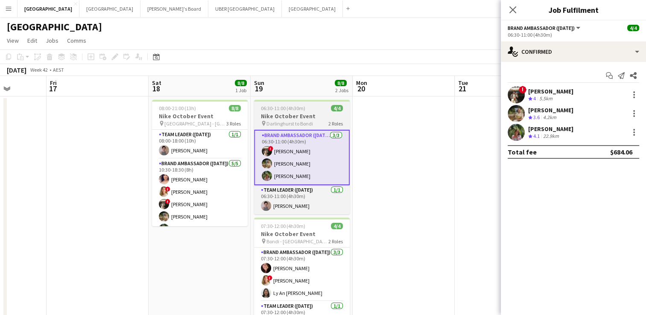
click at [314, 124] on div "pin Darlinghurst to Bondi 2 Roles" at bounding box center [302, 123] width 96 height 7
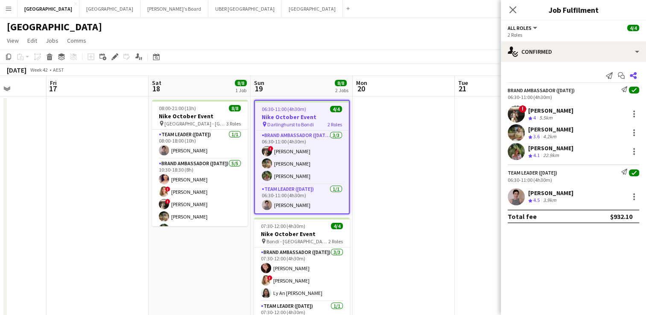
click at [634, 74] on icon "Share" at bounding box center [633, 75] width 7 height 7
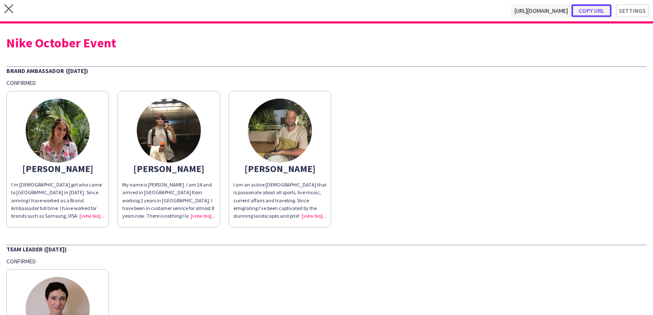
click at [596, 8] on button "Copy url" at bounding box center [591, 10] width 40 height 13
click at [9, 6] on icon "close" at bounding box center [8, 8] width 9 height 9
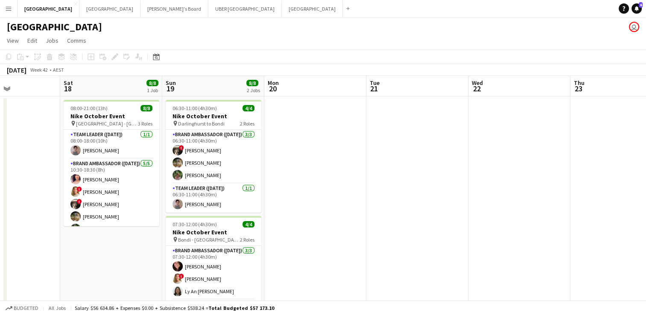
scroll to position [68, 0]
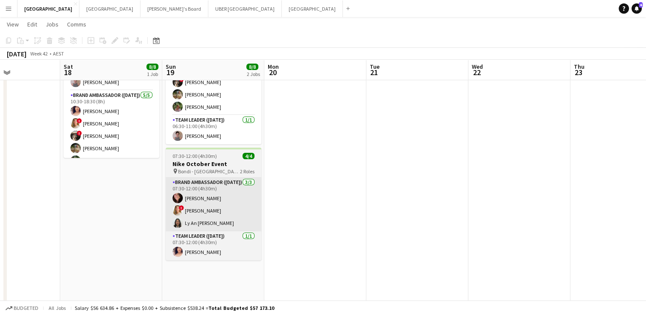
click at [226, 217] on app-card-role "Brand Ambassador ([DATE]) [DATE] 07:30-12:00 (4h30m) [PERSON_NAME] ! [PERSON_NA…" at bounding box center [214, 205] width 96 height 54
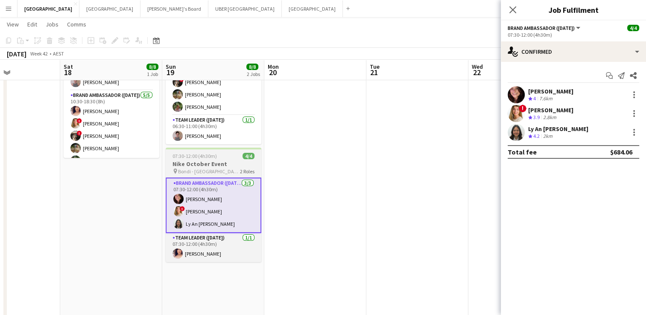
click at [227, 170] on div "pin Bondi - Sydney 2 Roles" at bounding box center [214, 171] width 96 height 7
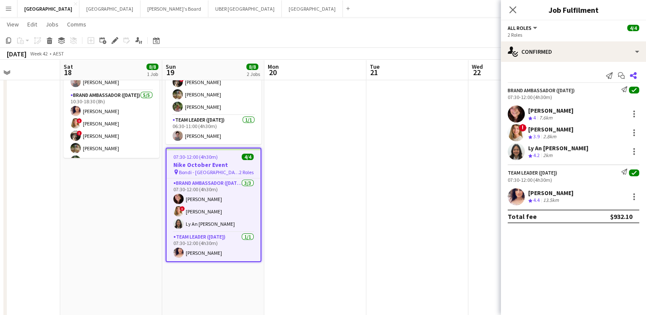
click at [634, 76] on icon "Share" at bounding box center [633, 75] width 7 height 7
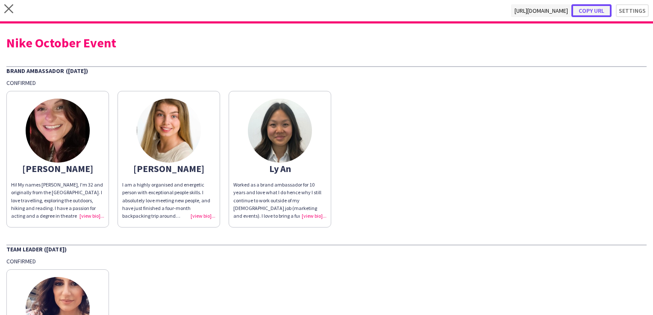
click at [590, 12] on button "Copy url" at bounding box center [591, 10] width 40 height 13
type textarea "**********"
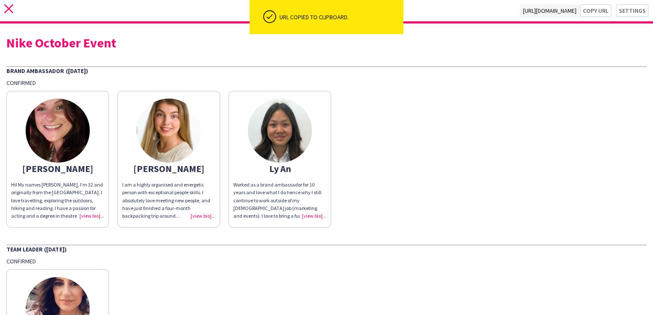
click at [7, 8] on icon "close" at bounding box center [8, 8] width 9 height 9
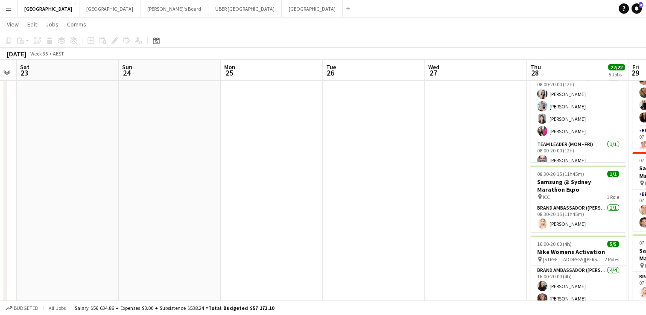
scroll to position [0, 184]
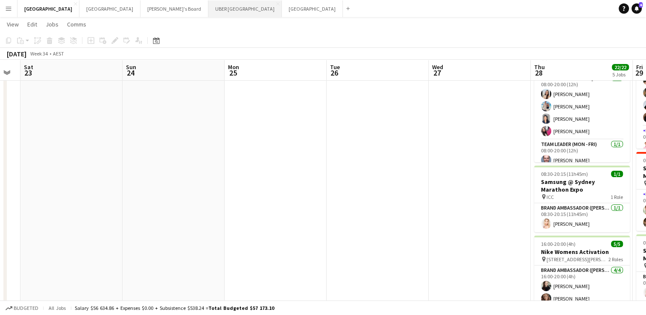
click at [208, 6] on button "UBER [GEOGRAPHIC_DATA] Close" at bounding box center [244, 8] width 73 height 17
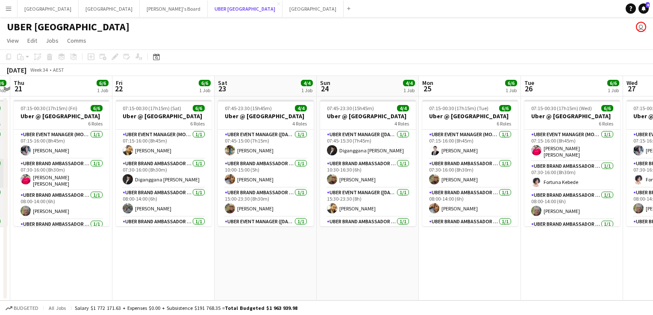
scroll to position [0, 296]
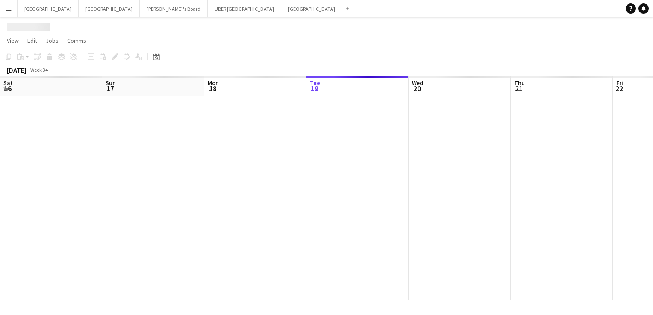
scroll to position [0, 204]
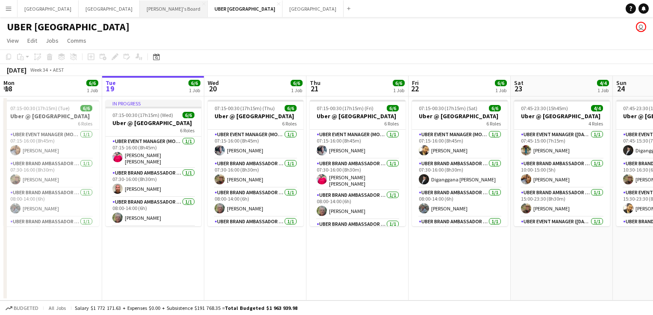
click at [140, 8] on button "Tennille's Board Close" at bounding box center [174, 8] width 68 height 17
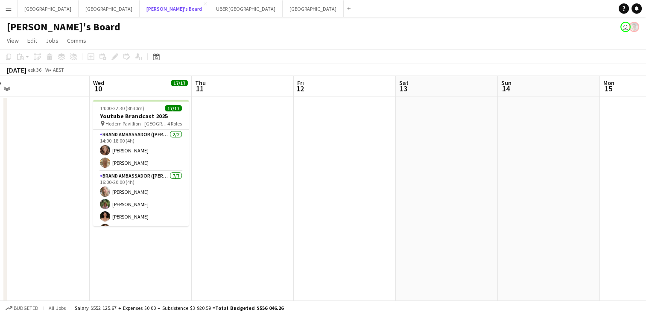
scroll to position [0, 328]
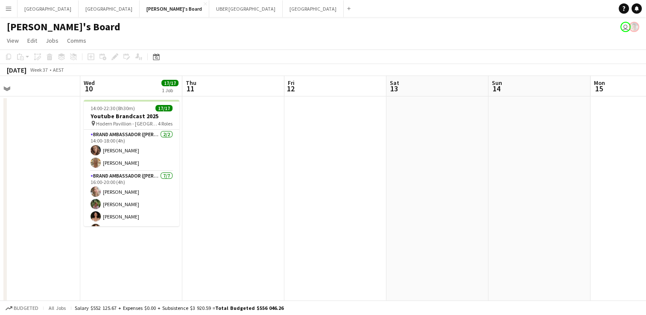
click at [131, 143] on app-card-role "Brand Ambassador (Mon - Fri) 2/2 14:00-18:00 (4h) Rachel Zappia Jo-Anne Hannett" at bounding box center [132, 150] width 96 height 41
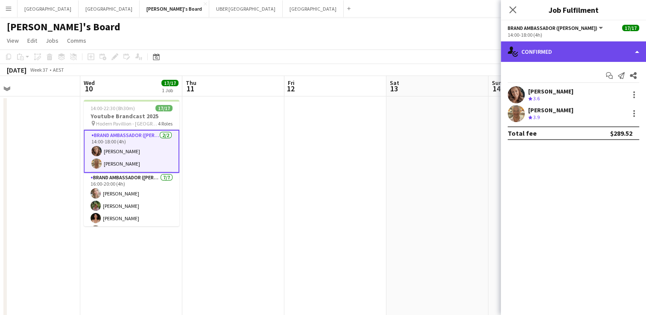
click at [568, 47] on div "single-neutral-actions-check-2 Confirmed" at bounding box center [573, 51] width 145 height 21
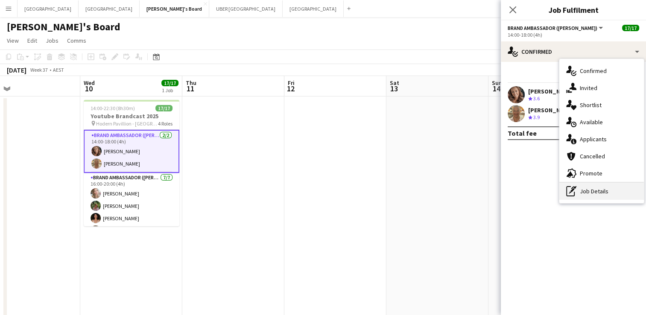
click at [606, 191] on div "pen-write Job Details" at bounding box center [602, 191] width 85 height 17
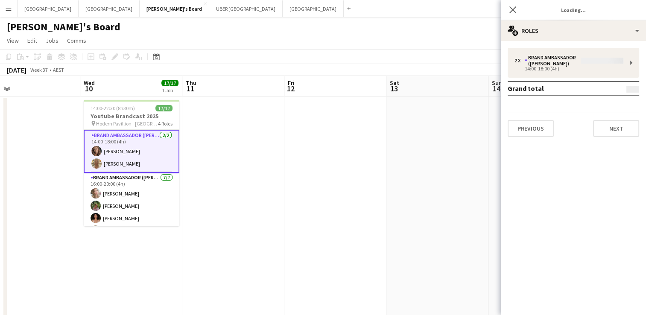
click at [548, 64] on div "2 x Brand Ambassador (Mon - Fri) 14:00-18:00 (4h) Grand total Previous Next" at bounding box center [573, 92] width 145 height 89
click at [543, 59] on div "2 x Brand Ambassador (Mon - Fri) 14:00-18:00 (4h) Grand total Previous Next" at bounding box center [573, 92] width 145 height 89
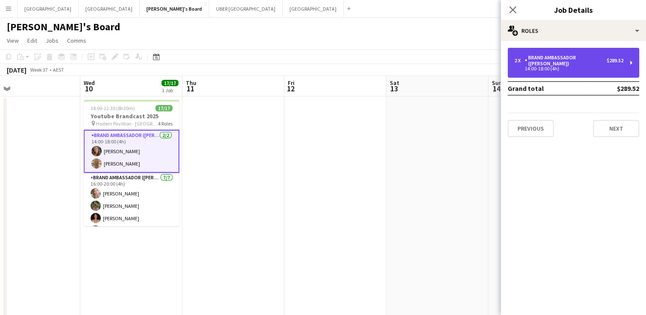
drag, startPoint x: 543, startPoint y: 59, endPoint x: 527, endPoint y: 48, distance: 19.1
click at [527, 48] on div "2 x Brand Ambassador (Mon - Fri) $289.52 14:00-18:00 (4h)" at bounding box center [574, 63] width 132 height 30
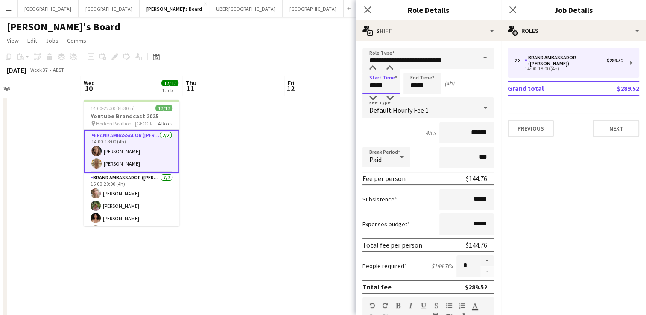
drag, startPoint x: 393, startPoint y: 79, endPoint x: 345, endPoint y: 90, distance: 49.4
click at [345, 90] on body "Menu Boards Boards Boards All jobs Status Workforce Workforce My Workforce Recr…" at bounding box center [323, 199] width 646 height 399
type input "*****"
drag, startPoint x: 395, startPoint y: 89, endPoint x: 374, endPoint y: 92, distance: 20.7
click at [374, 92] on div "Start Time ***** End Time ***** (3h 30m)" at bounding box center [429, 83] width 132 height 21
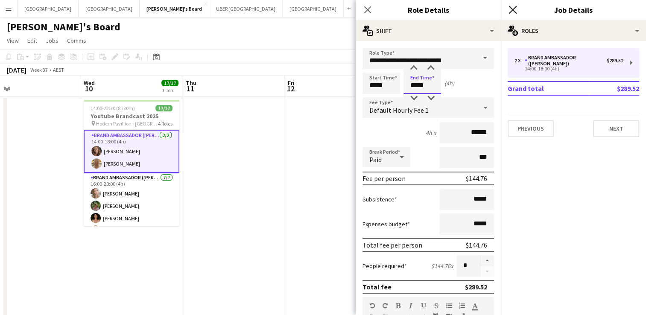
type input "*****"
click at [511, 9] on icon "Close pop-in" at bounding box center [513, 10] width 8 height 8
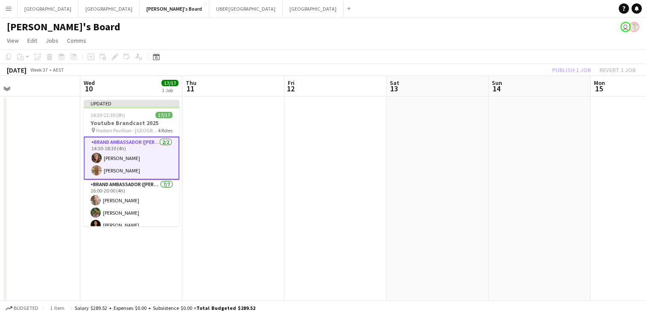
click at [133, 147] on app-card-role "Brand Ambassador (Mon - Fri) 2/2 14:30-18:30 (4h) Rachel Zappia Jo-Anne Hannett" at bounding box center [132, 158] width 96 height 43
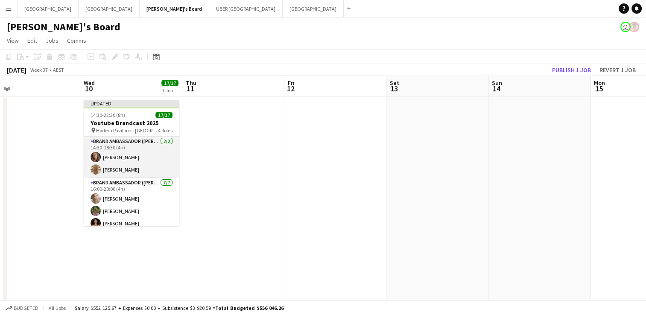
click at [132, 161] on app-card-role "Brand Ambassador (Mon - Fri) 2/2 14:30-18:30 (4h) Rachel Zappia Jo-Anne Hannett" at bounding box center [132, 157] width 96 height 41
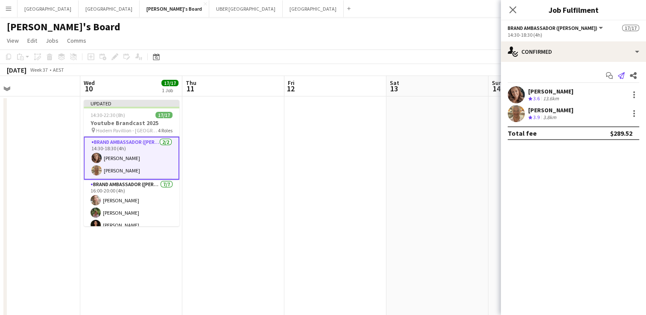
click at [622, 77] on icon "Send notification" at bounding box center [621, 75] width 7 height 7
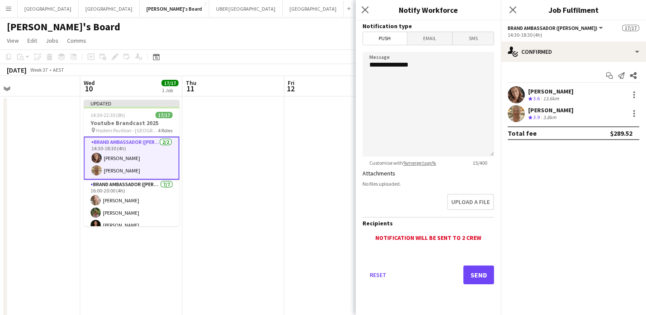
click at [425, 35] on span "Email" at bounding box center [430, 38] width 45 height 13
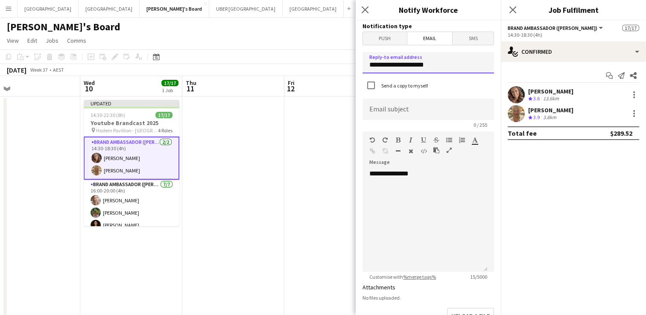
drag, startPoint x: 423, startPoint y: 66, endPoint x: 288, endPoint y: 69, distance: 135.0
click at [288, 69] on body "Menu Boards Boards Boards All jobs Status Workforce Workforce My Workforce Recr…" at bounding box center [323, 199] width 646 height 399
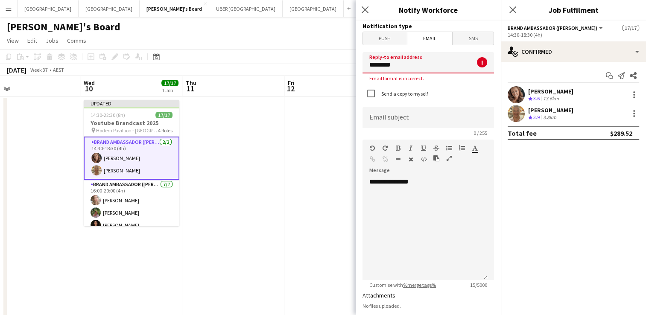
type input "**********"
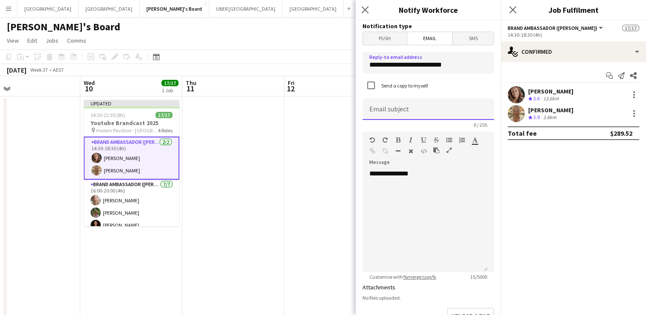
click at [394, 110] on input at bounding box center [429, 109] width 132 height 21
click at [424, 113] on input "**********" at bounding box center [429, 109] width 132 height 21
type input "**********"
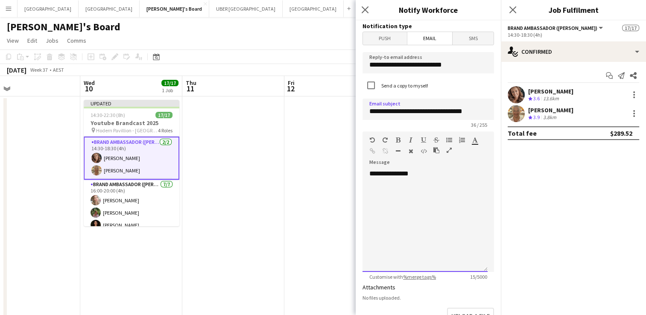
click at [450, 208] on div "**********" at bounding box center [425, 221] width 125 height 103
drag, startPoint x: 429, startPoint y: 174, endPoint x: 310, endPoint y: 177, distance: 118.8
click at [310, 177] on body "Menu Boards Boards Boards All jobs Status Workforce Workforce My Workforce Recr…" at bounding box center [323, 199] width 646 height 399
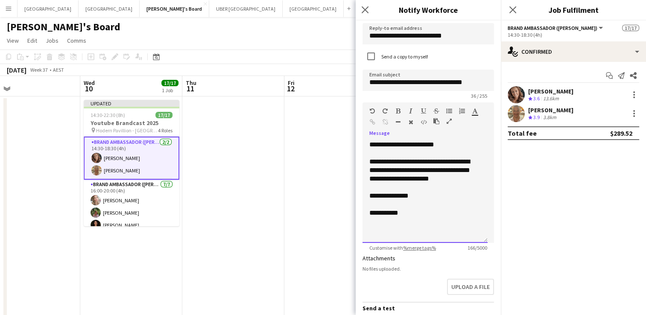
scroll to position [179, 0]
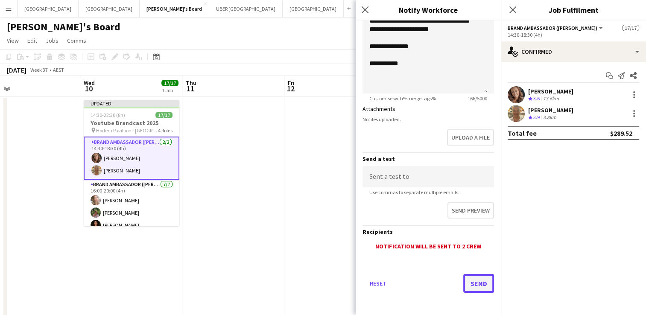
click at [477, 286] on button "Send" at bounding box center [479, 283] width 31 height 19
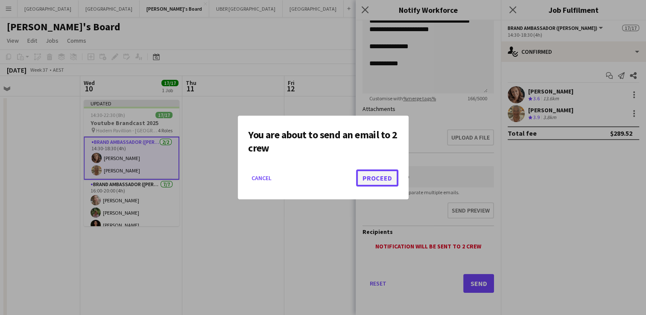
click at [378, 180] on button "Proceed" at bounding box center [377, 178] width 42 height 17
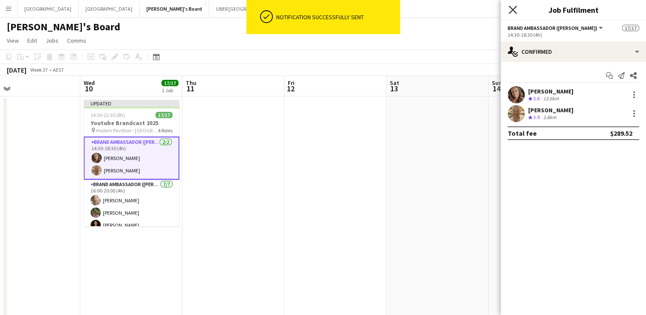
click at [514, 13] on icon "Close pop-in" at bounding box center [513, 10] width 8 height 8
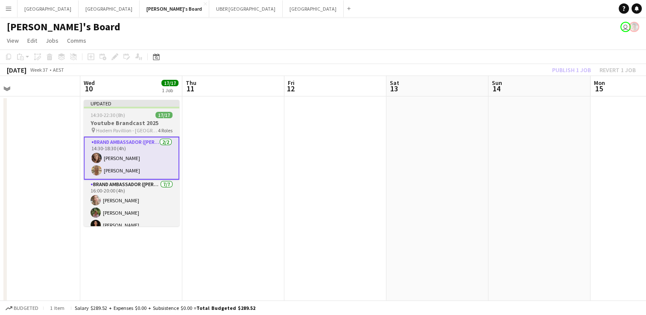
click at [132, 111] on app-job-card "Updated 14:30-22:30 (8h) 17/17 Youtube Brandcast 2025 pin Hodern Pavillion - Sy…" at bounding box center [132, 163] width 96 height 126
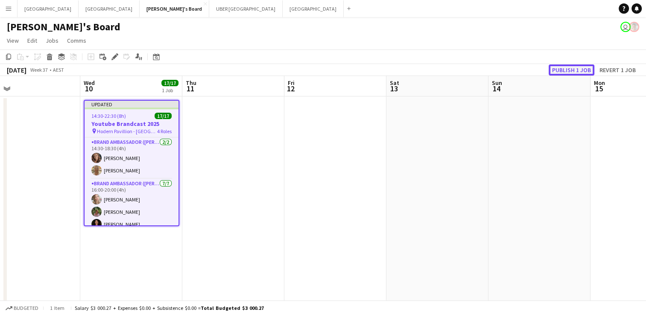
click at [566, 70] on button "Publish 1 job" at bounding box center [572, 70] width 46 height 11
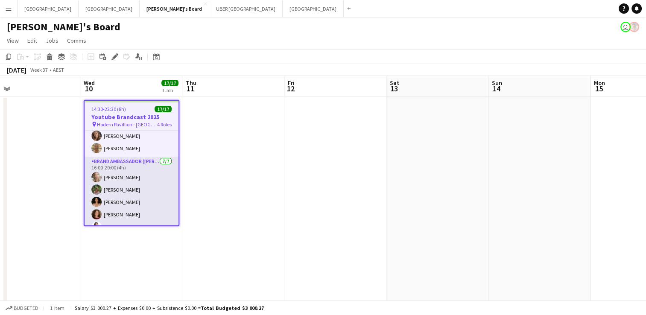
scroll to position [15, 0]
click at [143, 170] on app-card-role "Brand Ambassador (Mon - Fri) 7/7 16:00-20:00 (4h) Annie Anderson Laura Sanchidr…" at bounding box center [132, 208] width 94 height 103
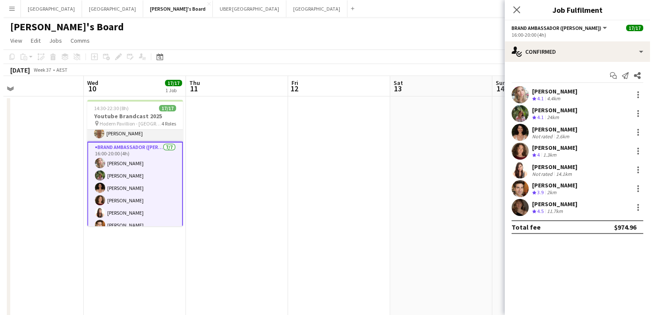
scroll to position [0, 0]
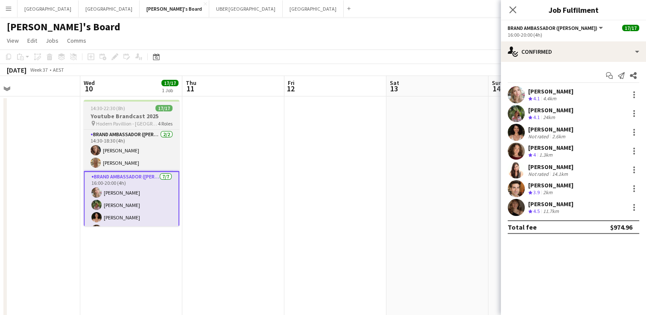
click at [140, 124] on span "Hodern Pavillion - [GEOGRAPHIC_DATA]" at bounding box center [127, 123] width 62 height 6
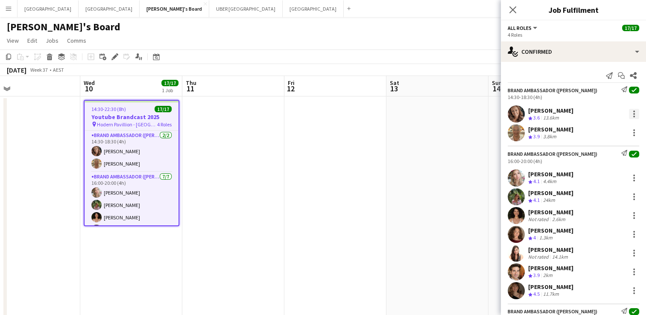
click at [629, 112] on div at bounding box center [634, 114] width 10 height 10
click at [615, 74] on div at bounding box center [323, 157] width 646 height 315
click at [618, 74] on icon "Start chat" at bounding box center [621, 75] width 7 height 7
click at [607, 77] on app-icon "Send notification" at bounding box center [610, 76] width 12 height 12
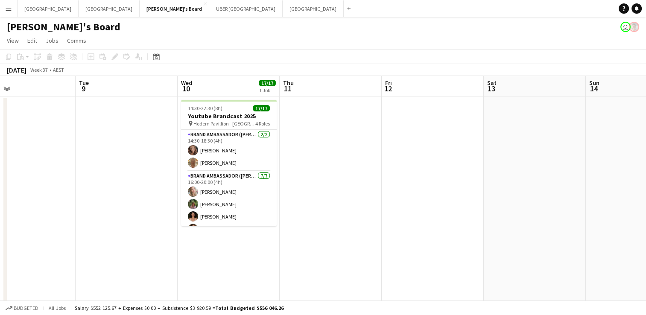
scroll to position [0, 233]
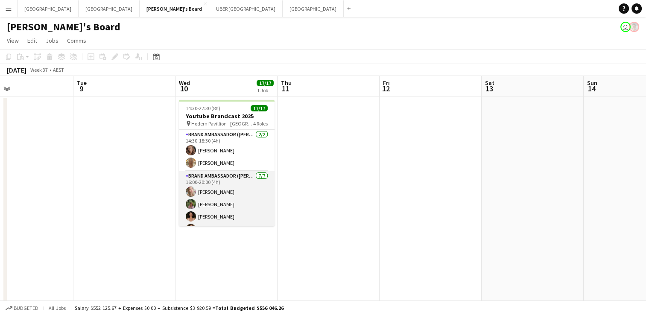
click at [238, 173] on app-card-role "Brand Ambassador (Mon - Fri) 7/7 16:00-20:00 (4h) Annie Anderson Laura Sanchidr…" at bounding box center [227, 222] width 96 height 103
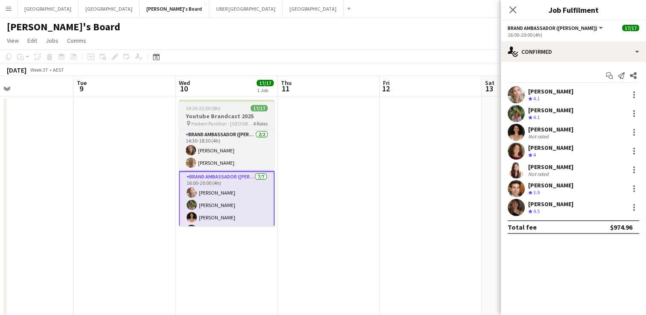
click at [243, 128] on app-job-card "14:30-22:30 (8h) 17/17 Youtube Brandcast 2025 pin Hodern Pavillion - Sydney 4 R…" at bounding box center [227, 163] width 96 height 126
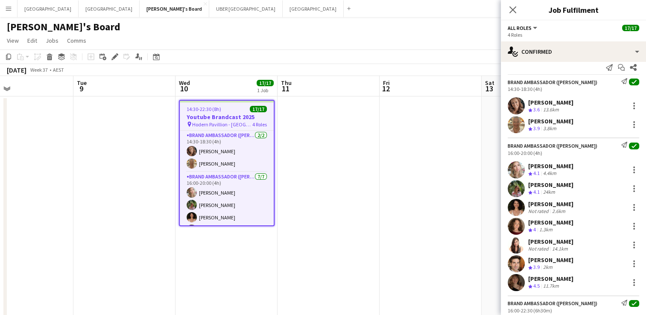
scroll to position [0, 0]
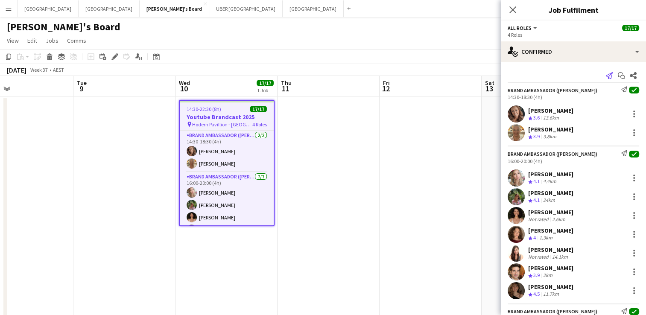
click at [606, 76] on icon "Send notification" at bounding box center [609, 75] width 7 height 7
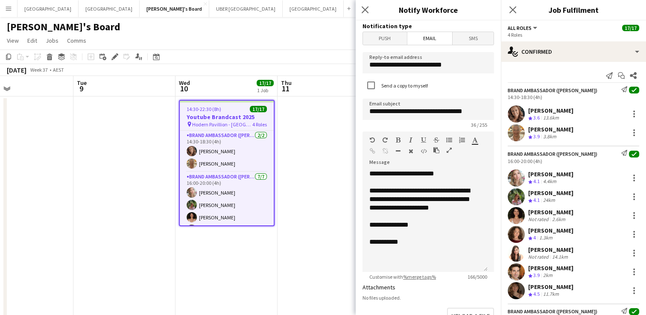
scroll to position [179, 0]
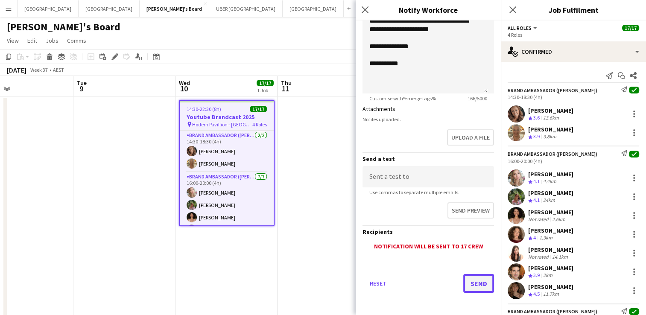
click at [472, 285] on button "Send" at bounding box center [479, 283] width 31 height 19
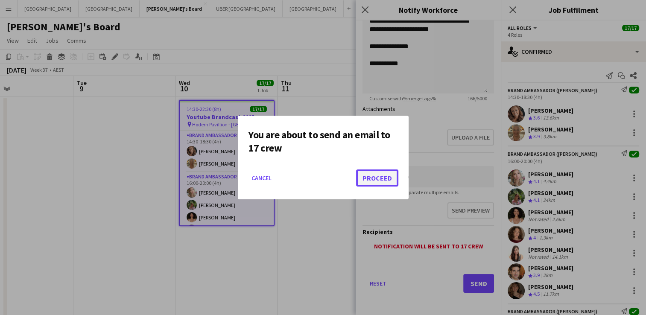
click at [368, 173] on button "Proceed" at bounding box center [377, 178] width 42 height 17
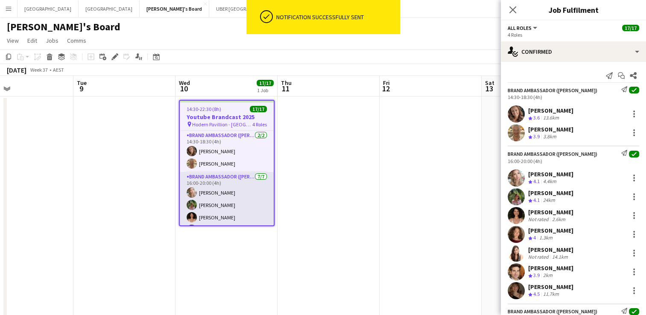
click at [215, 187] on app-card-role "Brand Ambassador (Mon - Fri) 7/7 16:00-20:00 (4h) Annie Anderson Laura Sanchidr…" at bounding box center [227, 223] width 94 height 103
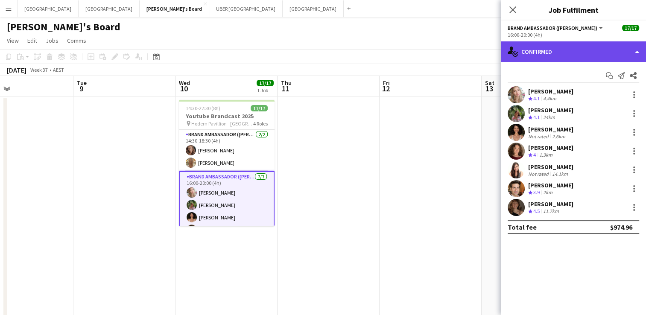
click at [547, 52] on div "single-neutral-actions-check-2 Confirmed" at bounding box center [573, 51] width 145 height 21
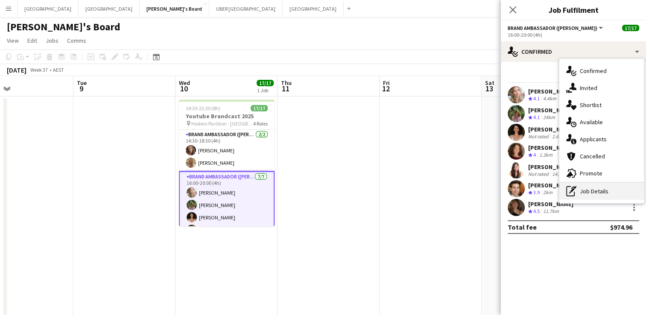
click at [593, 192] on div "pen-write Job Details" at bounding box center [602, 191] width 85 height 17
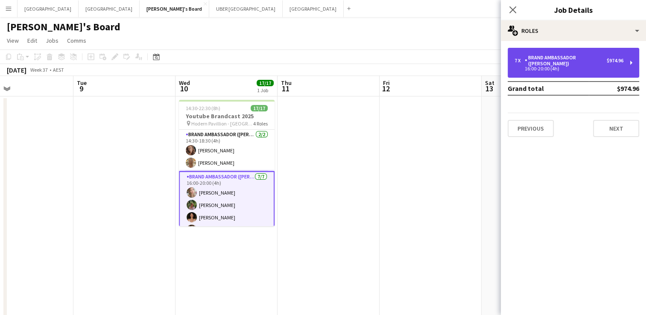
click at [570, 55] on div "Brand Ambassador ([PERSON_NAME])" at bounding box center [566, 61] width 82 height 12
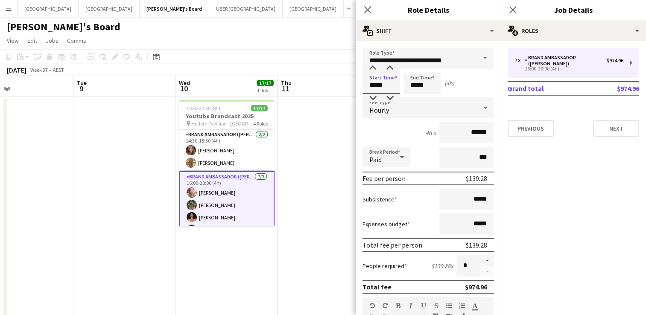
drag, startPoint x: 391, startPoint y: 84, endPoint x: 339, endPoint y: 82, distance: 52.2
click at [339, 82] on body "Menu Boards Boards Boards All jobs Status Workforce Workforce My Workforce Recr…" at bounding box center [323, 199] width 646 height 399
type input "*****"
click at [513, 9] on icon at bounding box center [513, 10] width 8 height 8
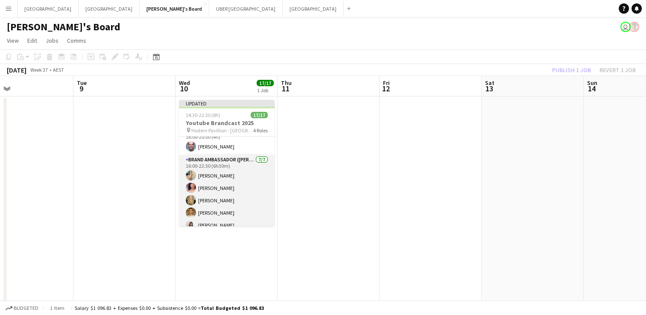
click at [226, 159] on app-card-role "Brand Ambassador (Mon - Fri) 7/7 16:00-22:30 (6h30m) Alicja Sermak Amanda van E…" at bounding box center [227, 206] width 96 height 103
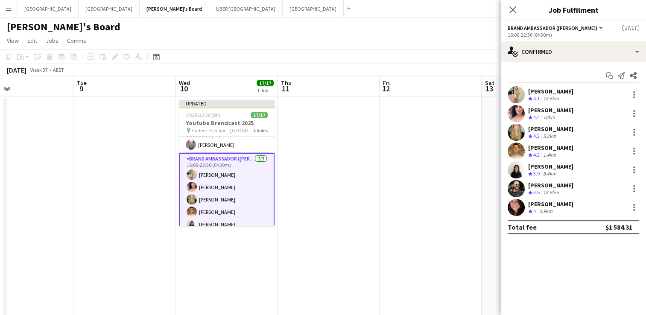
scroll to position [156, 0]
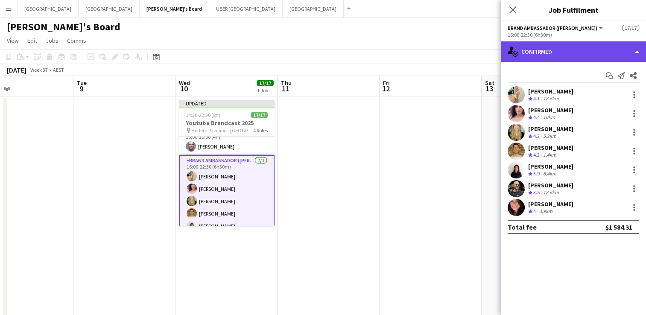
click at [555, 50] on div "single-neutral-actions-check-2 Confirmed" at bounding box center [573, 51] width 145 height 21
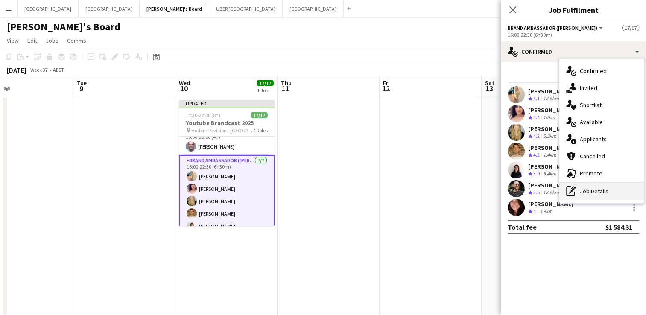
click at [584, 192] on div "pen-write Job Details" at bounding box center [602, 191] width 85 height 17
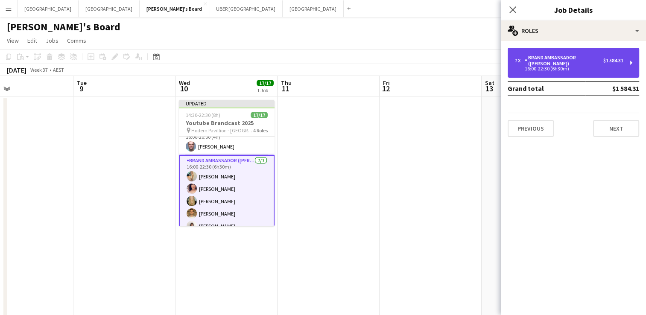
click at [562, 59] on div "Brand Ambassador ([PERSON_NAME])" at bounding box center [564, 61] width 79 height 12
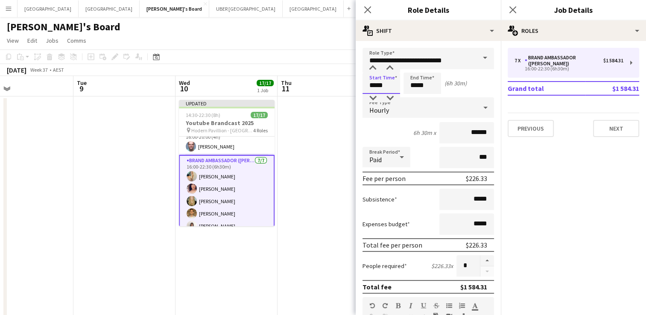
drag, startPoint x: 370, startPoint y: 83, endPoint x: 360, endPoint y: 81, distance: 10.1
click at [360, 81] on form "**********" at bounding box center [428, 313] width 145 height 531
type input "*****"
click at [434, 85] on input "*****" at bounding box center [423, 83] width 38 height 21
type input "*****"
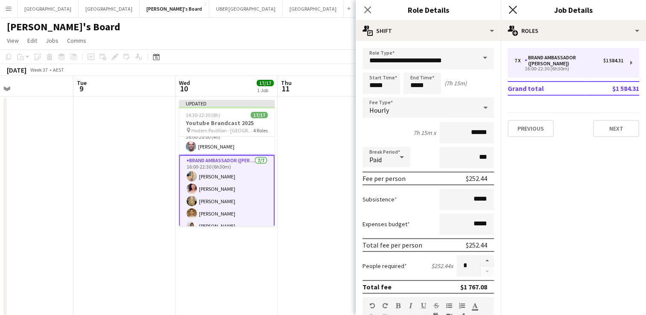
click at [511, 9] on icon "Close pop-in" at bounding box center [513, 10] width 8 height 8
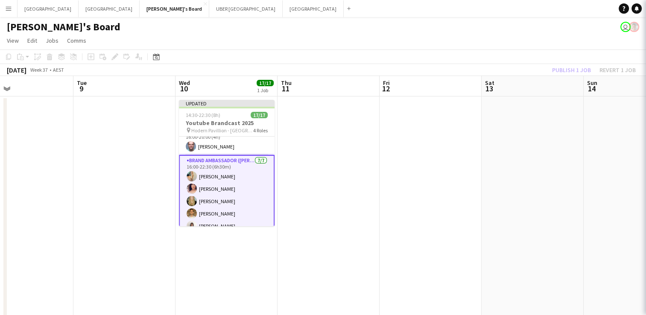
scroll to position [188, 0]
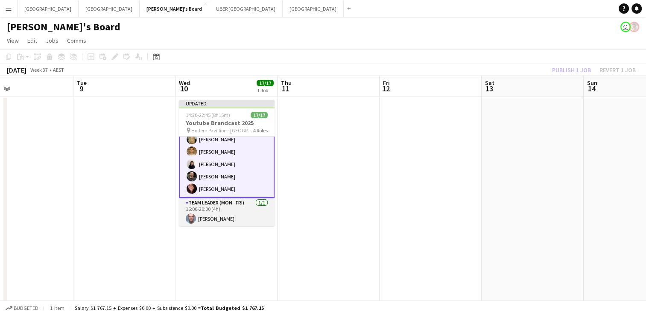
click at [220, 219] on app-card-role "Team Leader (Mon - Fri) 1/1 16:00-20:00 (4h) Mark Heap" at bounding box center [227, 212] width 96 height 29
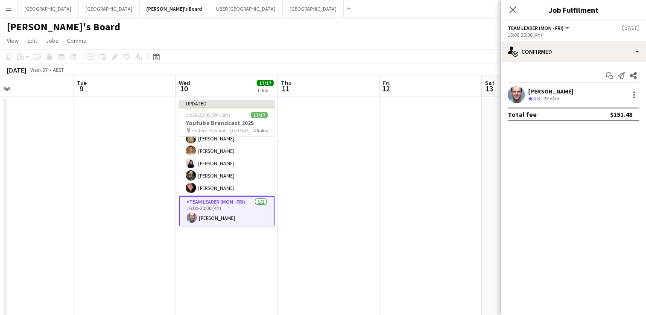
scroll to position [188, 0]
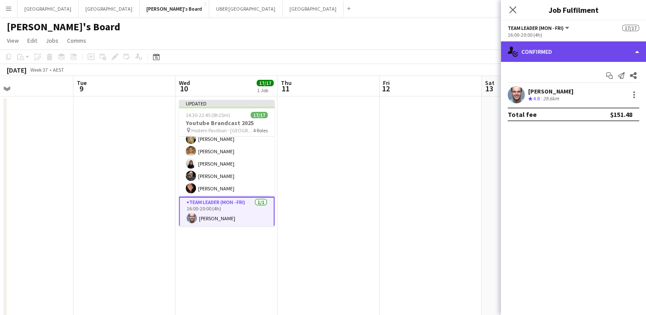
click at [546, 48] on div "single-neutral-actions-check-2 Confirmed" at bounding box center [573, 51] width 145 height 21
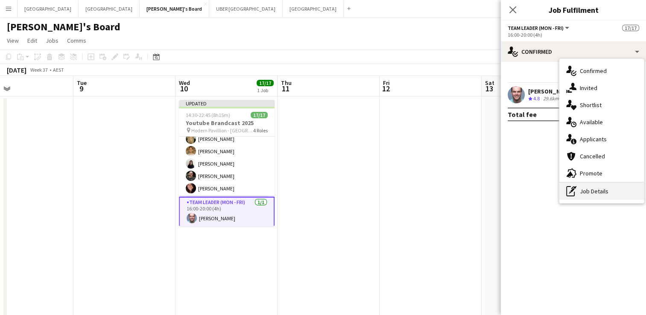
click at [582, 189] on div "pen-write Job Details" at bounding box center [602, 191] width 85 height 17
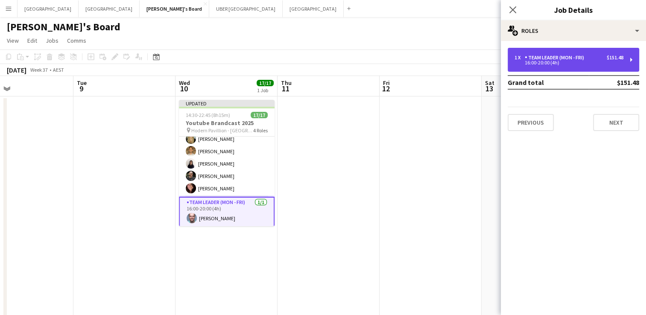
click at [545, 57] on div "Team Leader (Mon - Fri)" at bounding box center [556, 58] width 63 height 6
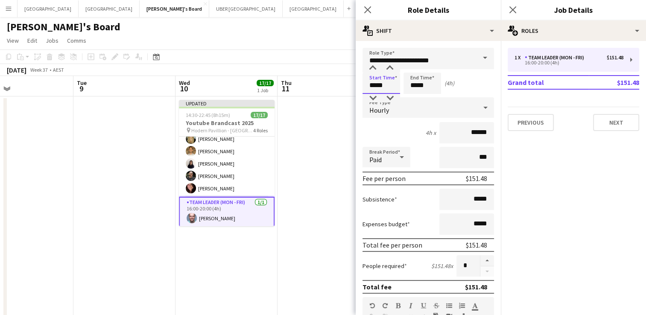
drag, startPoint x: 389, startPoint y: 85, endPoint x: 318, endPoint y: 82, distance: 71.4
click at [318, 82] on body "Menu Boards Boards Boards All jobs Status Workforce Workforce My Workforce Recr…" at bounding box center [323, 199] width 646 height 399
type input "*****"
click at [515, 10] on icon "Close pop-in" at bounding box center [513, 10] width 8 height 8
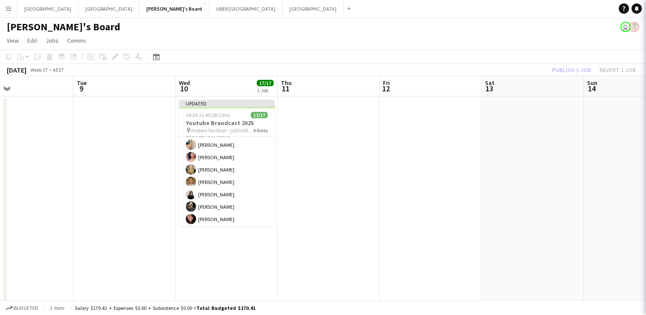
scroll to position [188, 0]
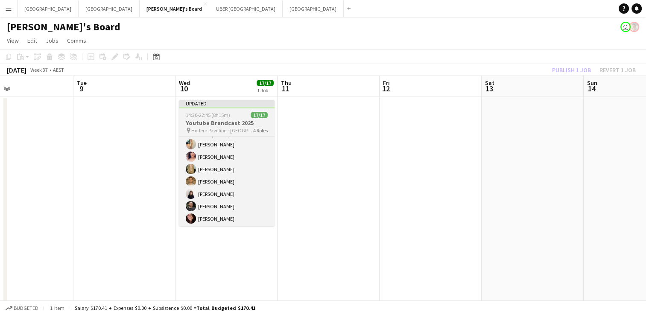
click at [217, 118] on span "14:30-22:45 (8h15m)" at bounding box center [208, 115] width 44 height 6
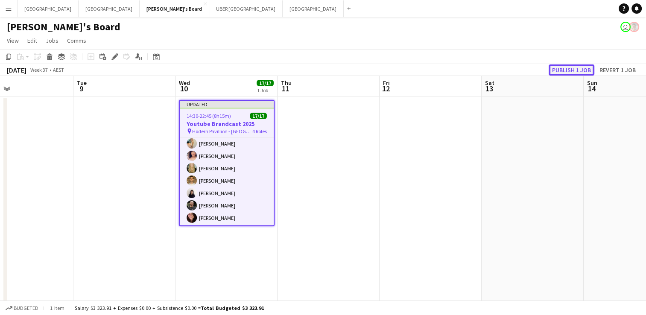
click at [564, 69] on button "Publish 1 job" at bounding box center [572, 70] width 46 height 11
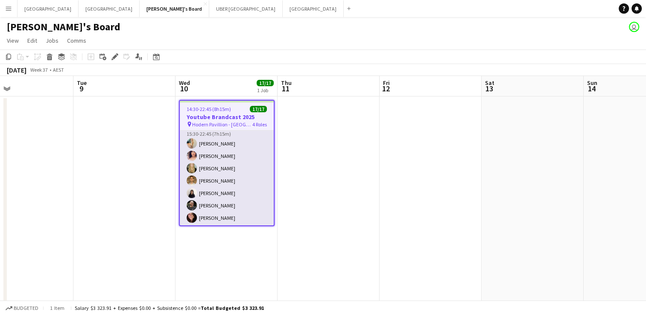
scroll to position [0, 0]
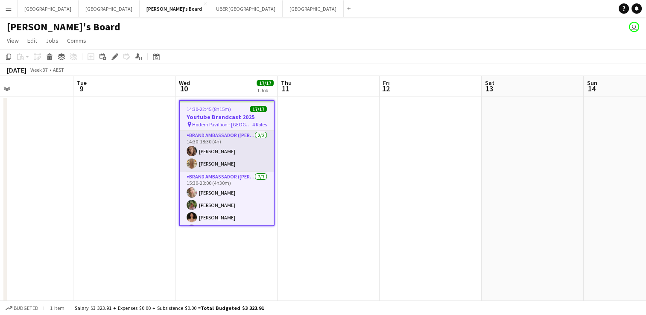
click at [210, 148] on app-card-role "Brand Ambassador (Mon - Fri) 2/2 14:30-18:30 (4h) Rachel Zappia Jo-Anne Hannett" at bounding box center [227, 151] width 94 height 41
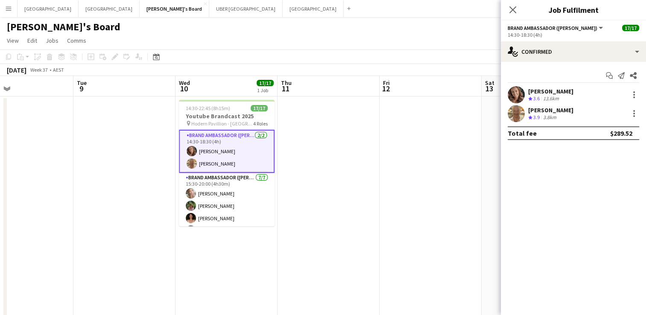
click at [547, 88] on div "[PERSON_NAME]" at bounding box center [550, 92] width 45 height 8
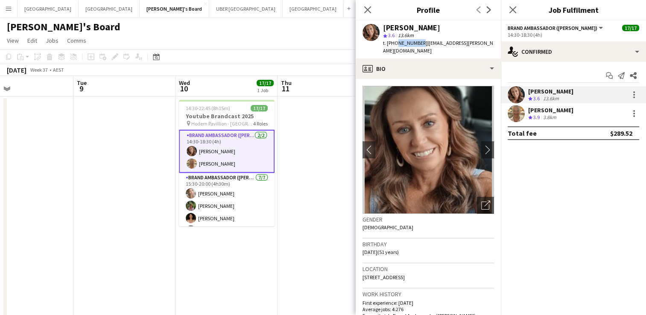
drag, startPoint x: 418, startPoint y: 45, endPoint x: 395, endPoint y: 41, distance: 23.5
click at [395, 41] on span "t. +61417656671" at bounding box center [405, 43] width 44 height 6
copy span "417656671"
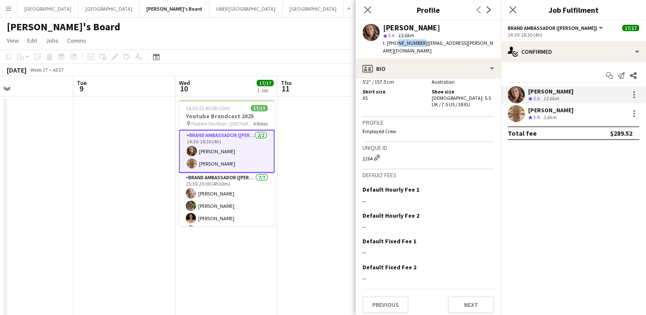
scroll to position [553, 0]
click at [546, 109] on div "[PERSON_NAME]" at bounding box center [550, 110] width 45 height 8
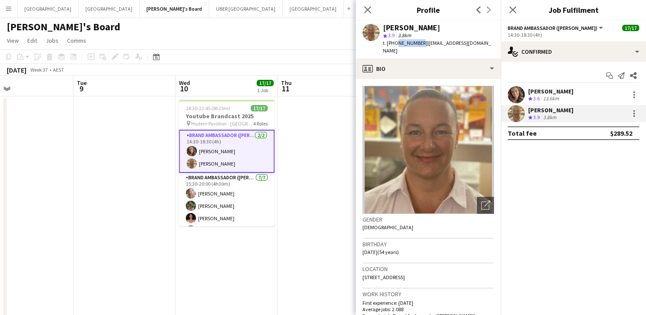
drag, startPoint x: 417, startPoint y: 41, endPoint x: 394, endPoint y: 42, distance: 23.1
click at [394, 42] on span "t. +61425143336" at bounding box center [405, 43] width 44 height 6
copy span "425143336"
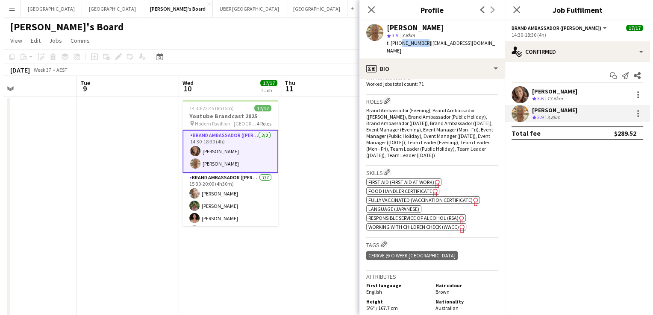
scroll to position [458, 0]
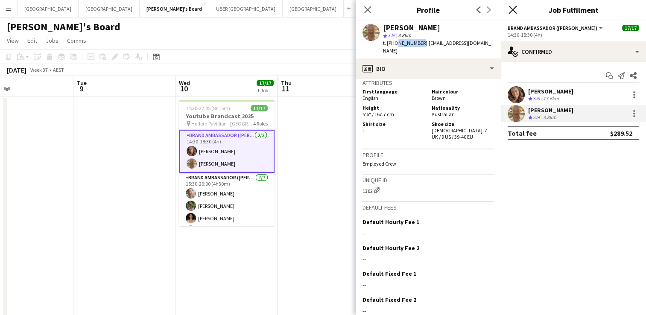
click at [511, 9] on icon "Close pop-in" at bounding box center [513, 10] width 8 height 8
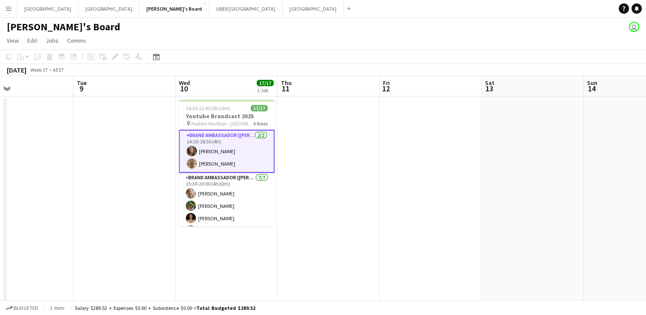
click at [237, 158] on app-card-role "Brand Ambassador (Mon - Fri) 2/2 14:30-18:30 (4h) Rachel Zappia Jo-Anne Hannett" at bounding box center [227, 151] width 96 height 43
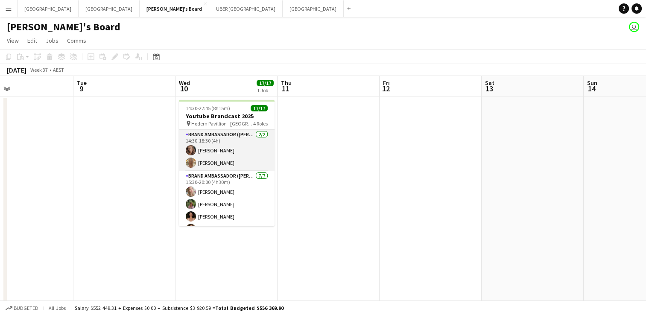
click at [237, 158] on app-card-role "Brand Ambassador (Mon - Fri) 2/2 14:30-18:30 (4h) Rachel Zappia Jo-Anne Hannett" at bounding box center [227, 150] width 96 height 41
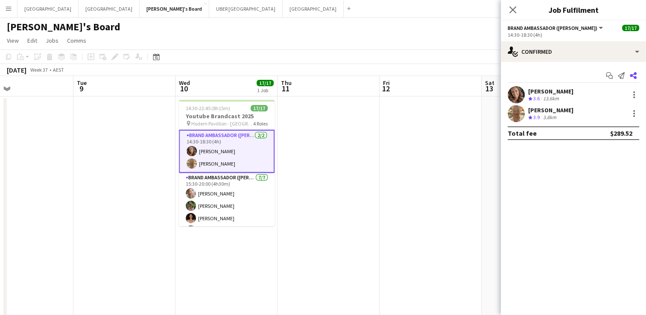
click at [632, 78] on icon "Share" at bounding box center [633, 75] width 7 height 7
click at [634, 74] on icon at bounding box center [633, 75] width 7 height 7
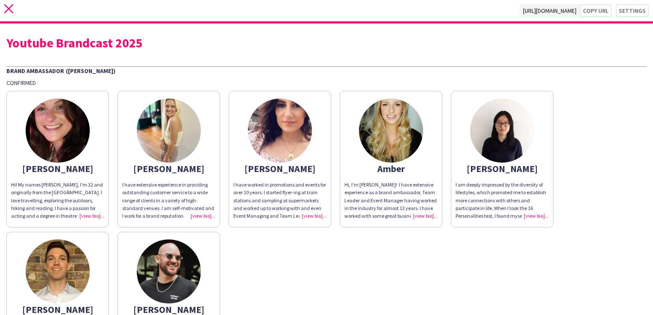
click at [11, 8] on icon "close" at bounding box center [8, 8] width 9 height 9
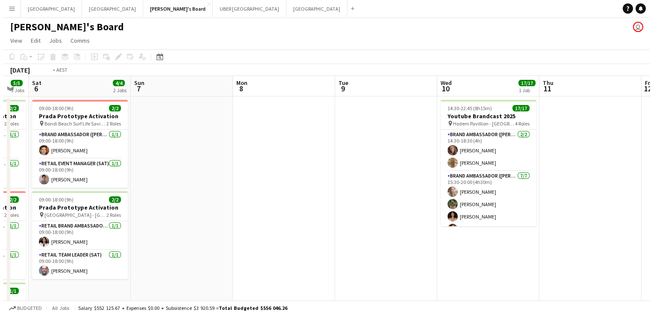
scroll to position [0, 354]
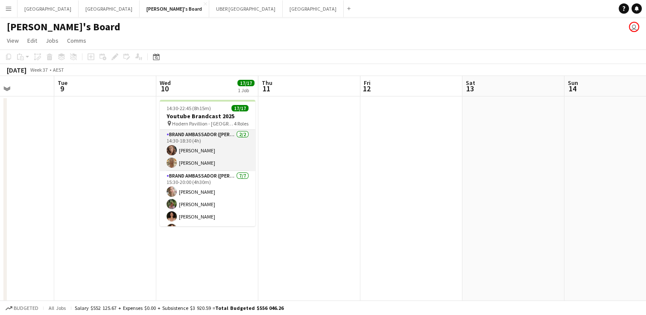
click at [197, 151] on app-card-role "Brand Ambassador (Mon - Fri) 2/2 14:30-18:30 (4h) Rachel Zappia Jo-Anne Hannett" at bounding box center [208, 150] width 96 height 41
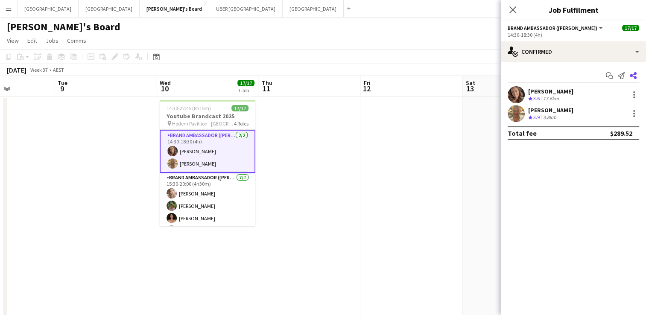
click at [635, 74] on icon at bounding box center [633, 75] width 7 height 7
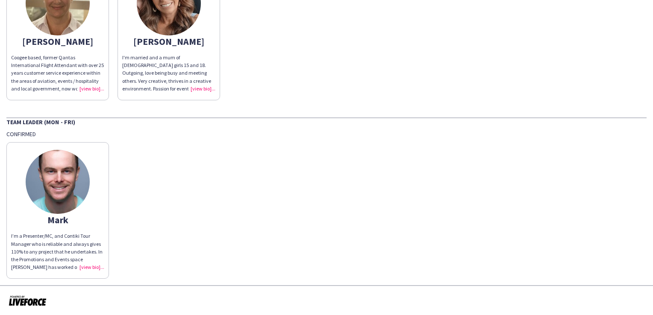
scroll to position [629, 0]
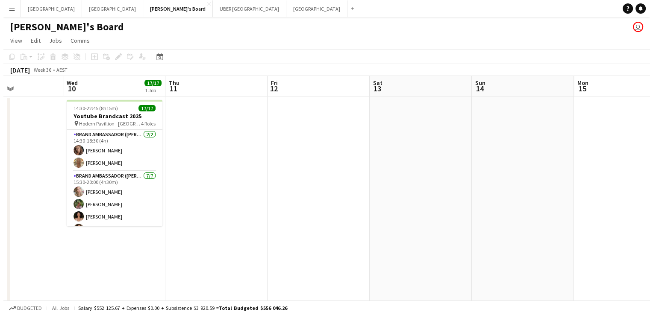
scroll to position [0, 349]
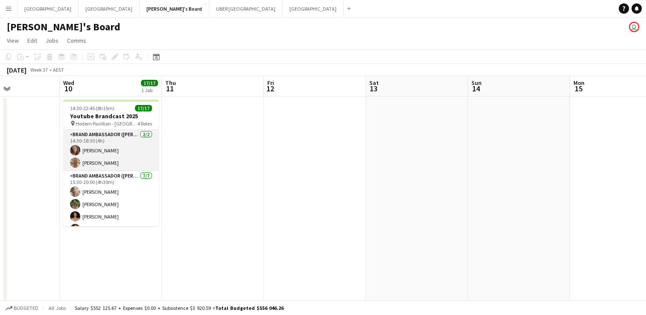
click at [99, 164] on app-card-role "Brand Ambassador (Mon - Fri) 2/2 14:30-18:30 (4h) Rachel Zappia Jo-Anne Hannett" at bounding box center [111, 150] width 96 height 41
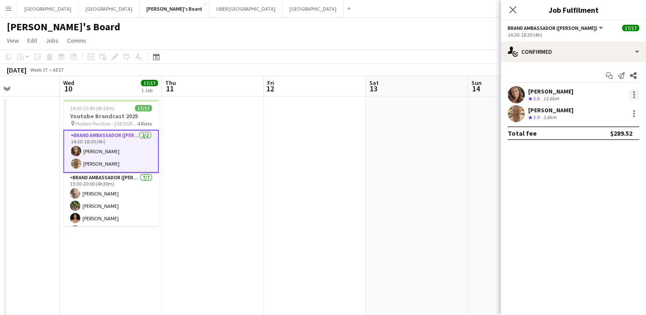
click at [636, 94] on div at bounding box center [634, 95] width 10 height 10
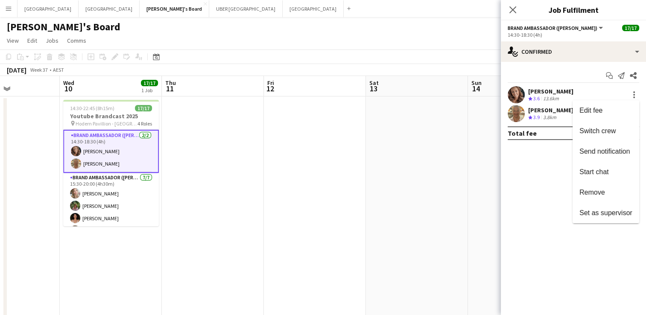
click at [635, 78] on div at bounding box center [323, 157] width 646 height 315
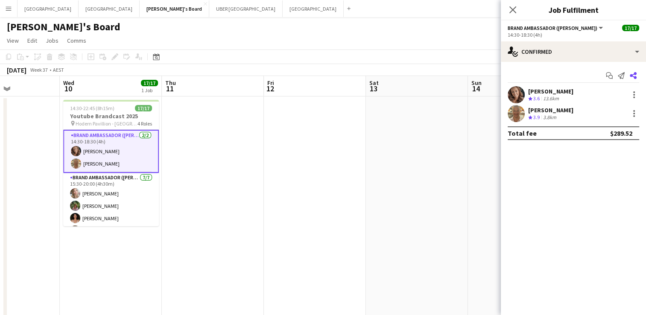
click at [633, 76] on icon at bounding box center [633, 75] width 7 height 7
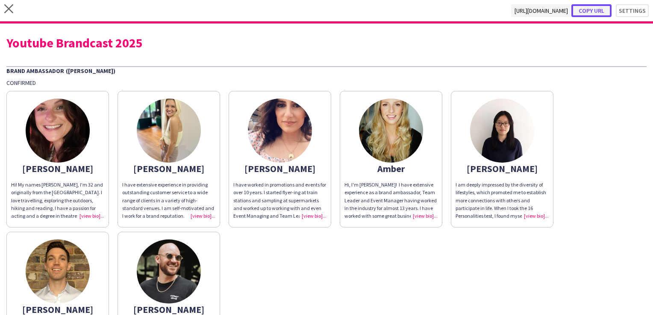
click at [595, 10] on button "Copy url" at bounding box center [591, 10] width 40 height 13
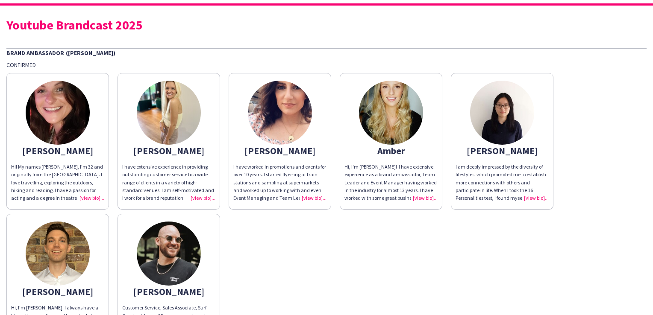
scroll to position [0, 0]
